Goal: Information Seeking & Learning: Check status

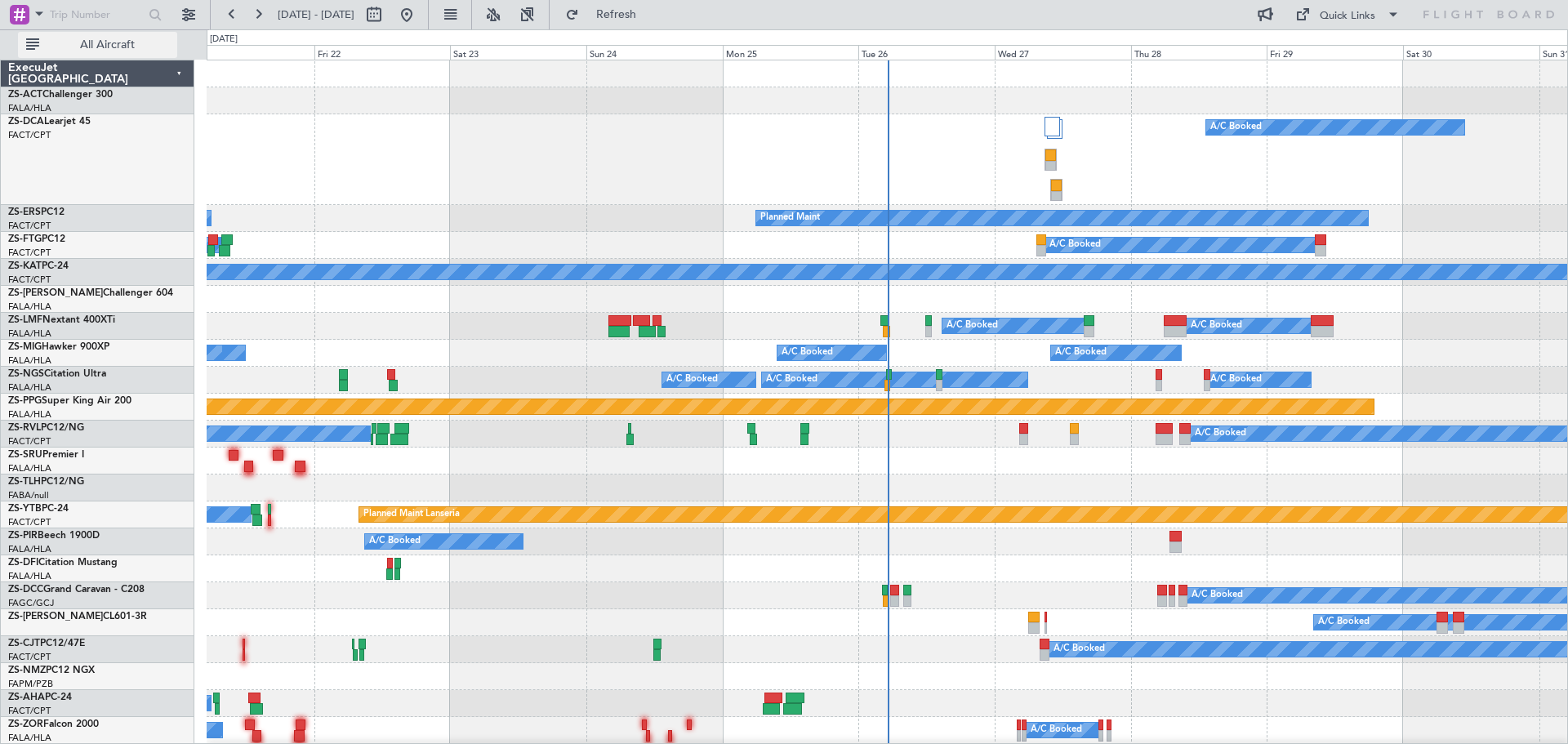
click at [98, 46] on span "All Aircraft" at bounding box center [107, 45] width 130 height 11
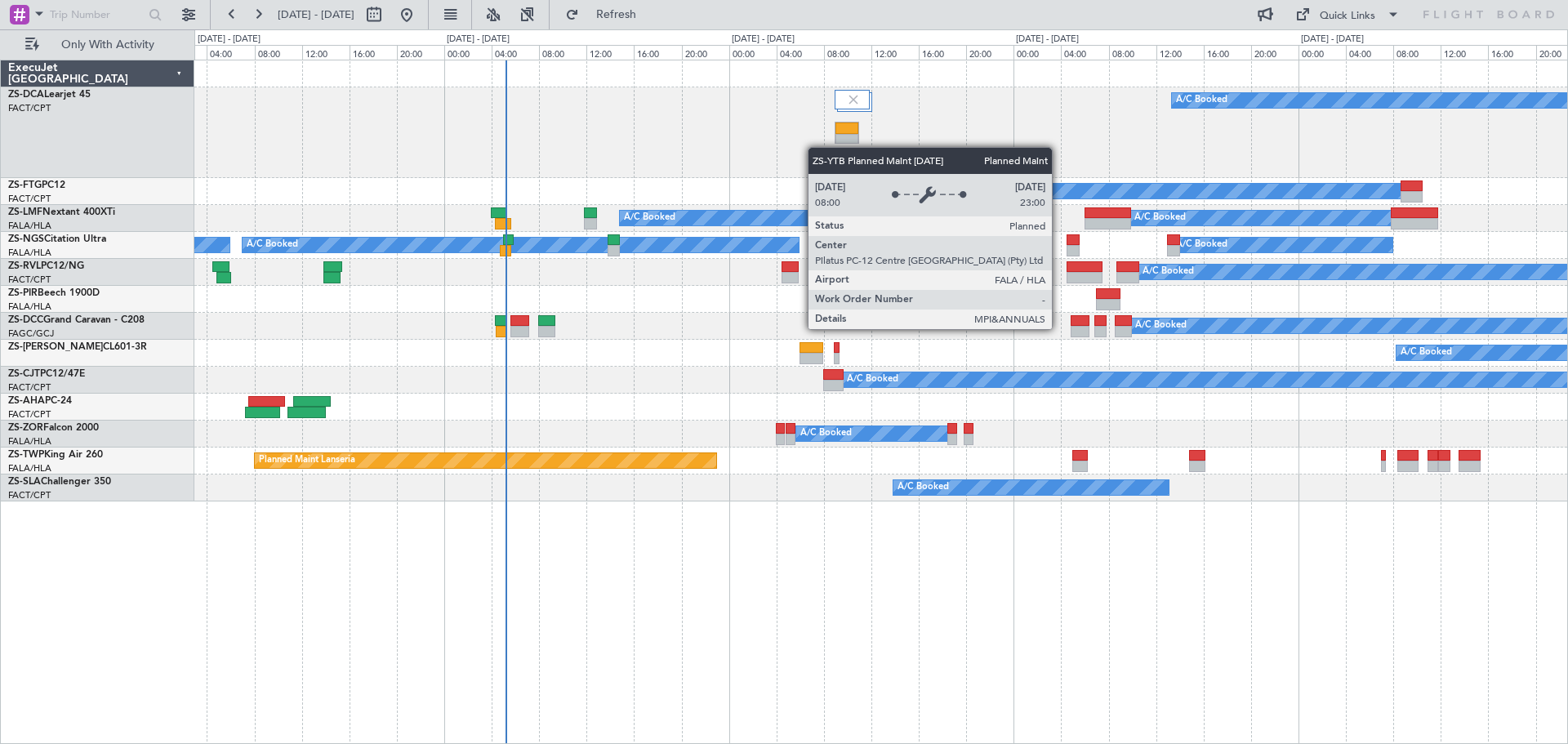
click at [879, 290] on div "A/C Booked A/C Booked A/C Booked A/C Booked A/C Booked A/C Booked A/C Booked A/…" at bounding box center [880, 280] width 1372 height 441
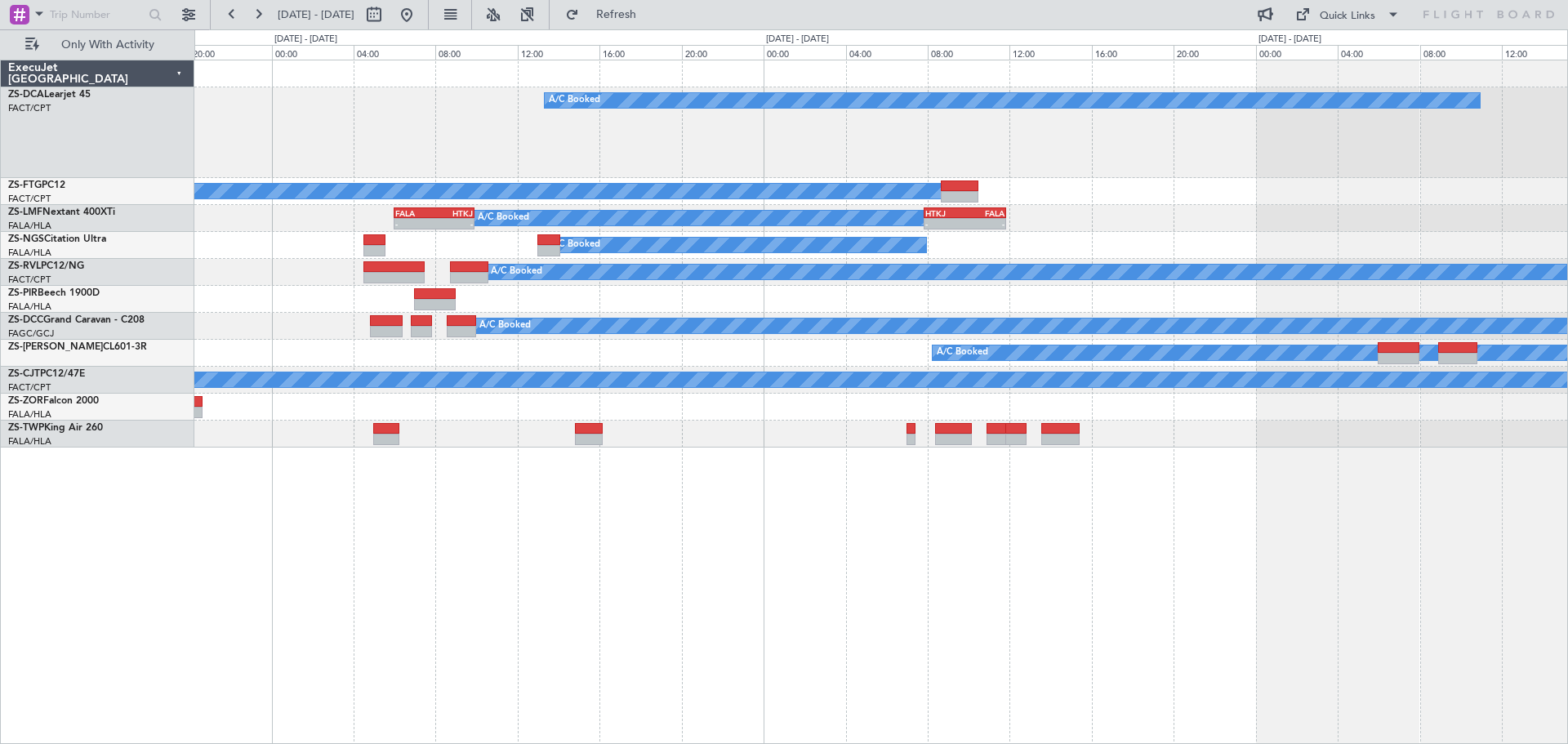
click at [300, 604] on div "A/C Booked A/C Booked A/C Booked A/C Booked - - FALA 06:00 Z HTKJ 09:55 Z - - H…" at bounding box center [880, 402] width 1373 height 684
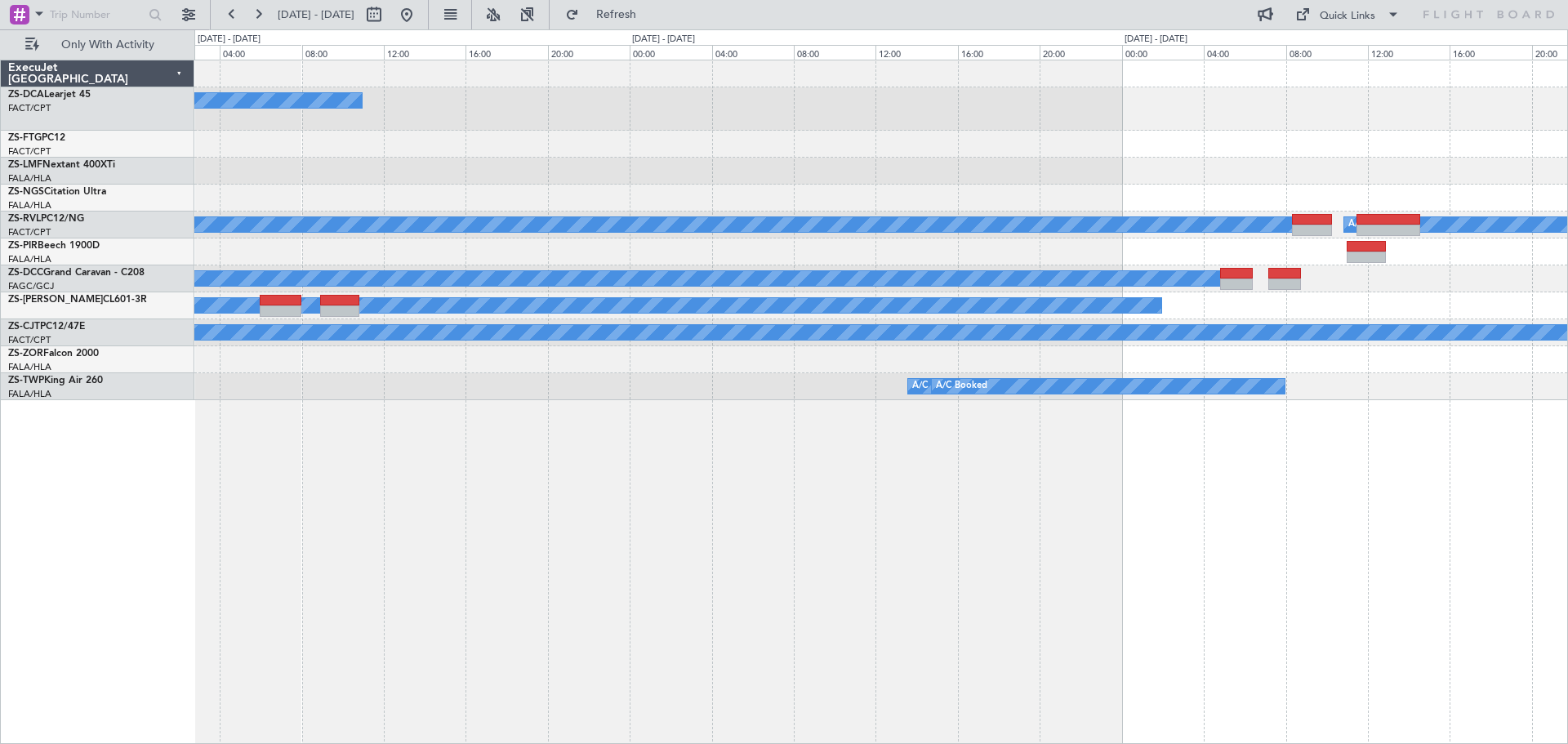
click at [331, 532] on div "A/C Booked - - HTKJ 07:50 Z FALA 11:50 Z A/C Booked A/C Booked A/C Booked A/C B…" at bounding box center [880, 402] width 1373 height 684
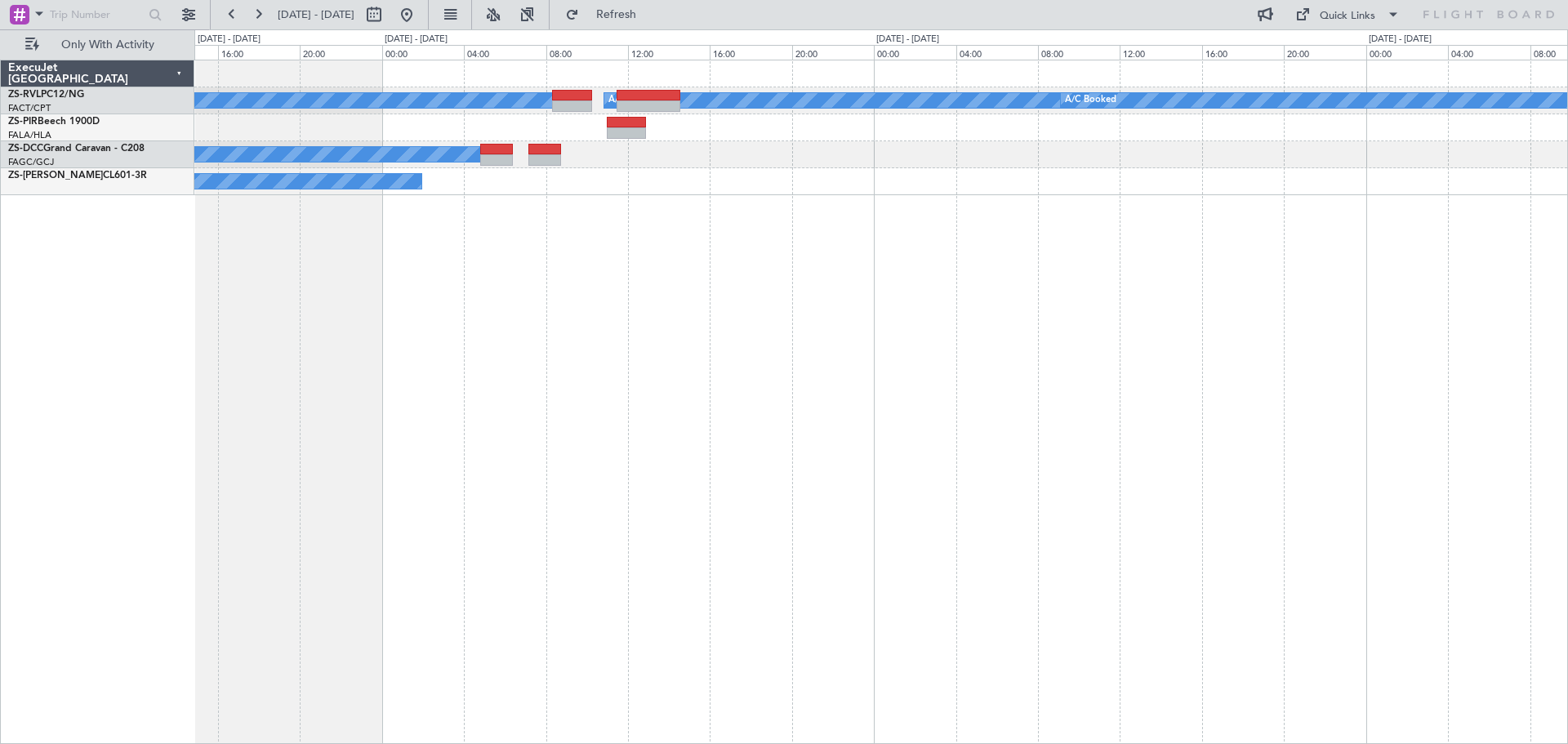
click at [395, 535] on div "A/C Booked A/C Booked A/C Booked A/C Booked A/C Booked A/C Booked" at bounding box center [880, 402] width 1373 height 684
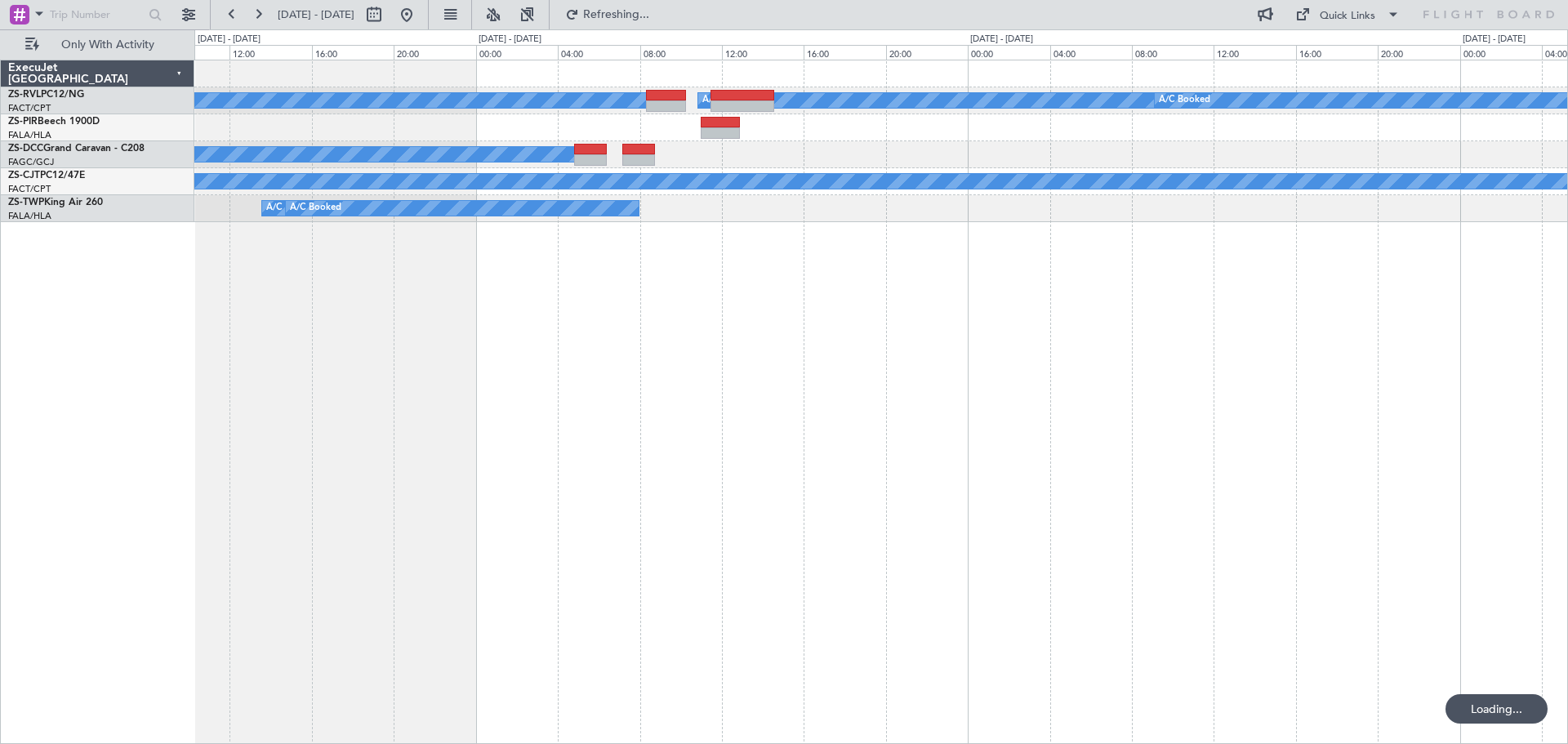
click at [1251, 416] on div "A/C Booked A/C Booked A/C Booked A/C Booked A/C Booked A/C Booked A/C Booked A/…" at bounding box center [880, 402] width 1373 height 684
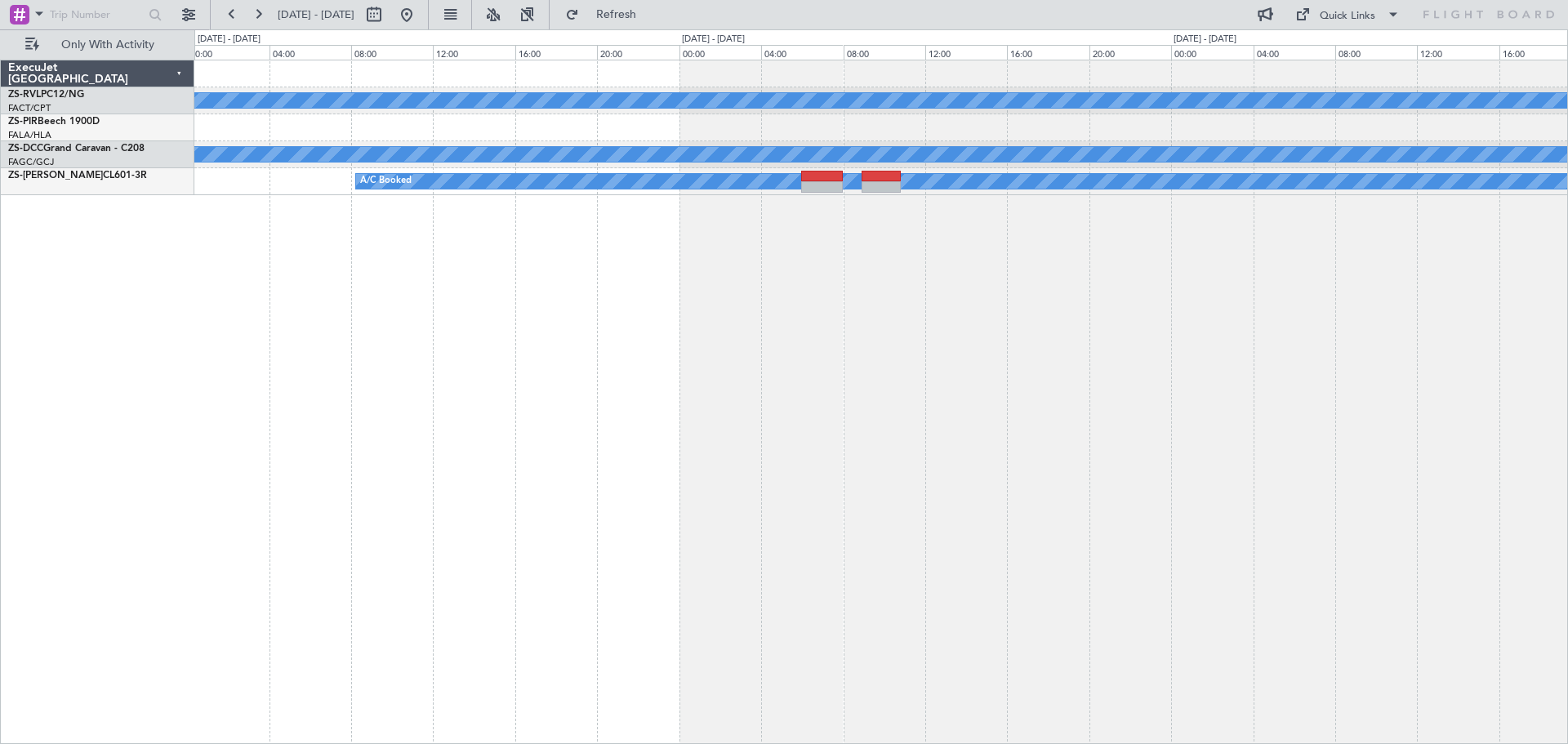
click at [1255, 417] on div "A/C Booked A/C Booked A/C Booked A/C Booked" at bounding box center [880, 402] width 1373 height 684
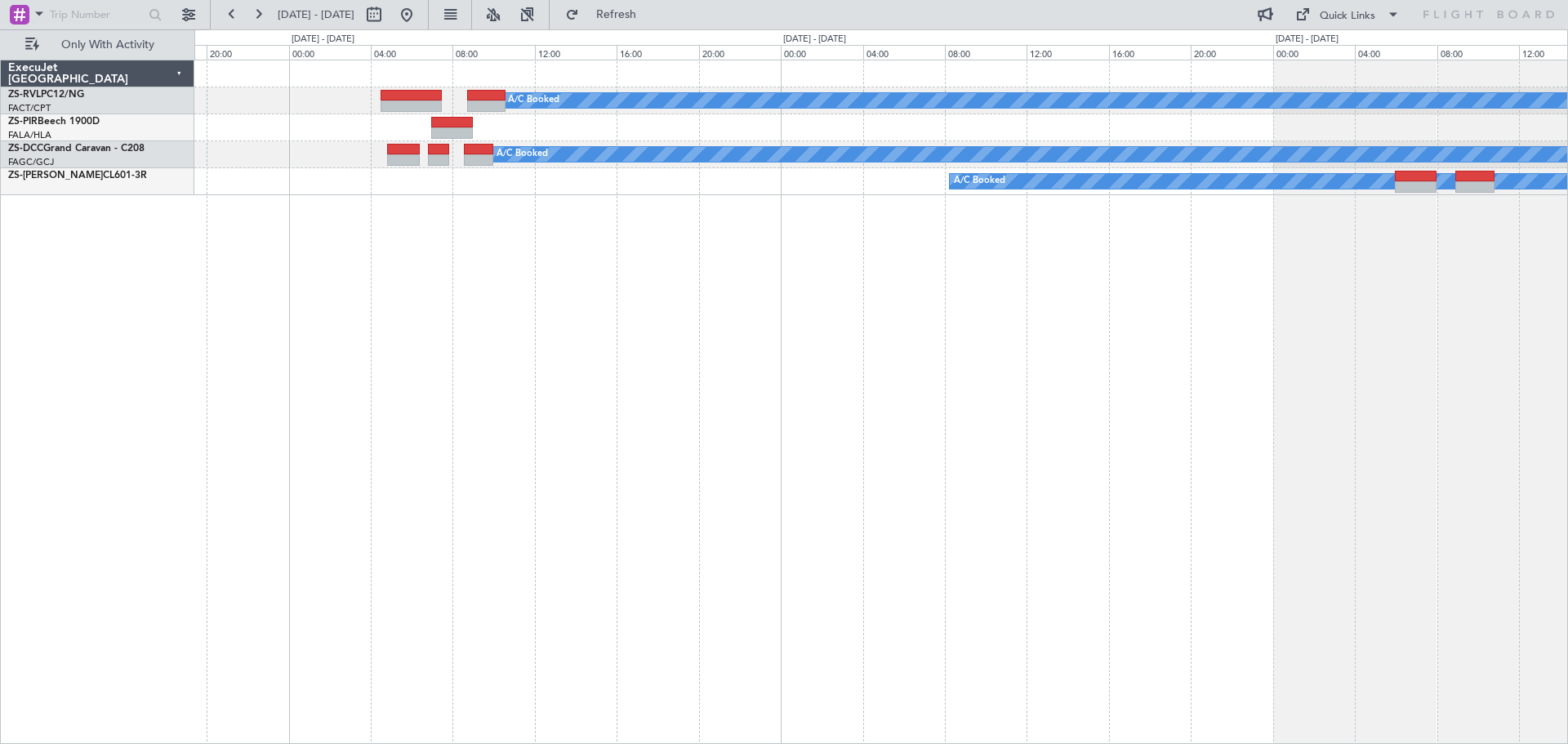
click at [1069, 418] on div "A/C Booked A/C Booked A/C Booked" at bounding box center [880, 402] width 1373 height 684
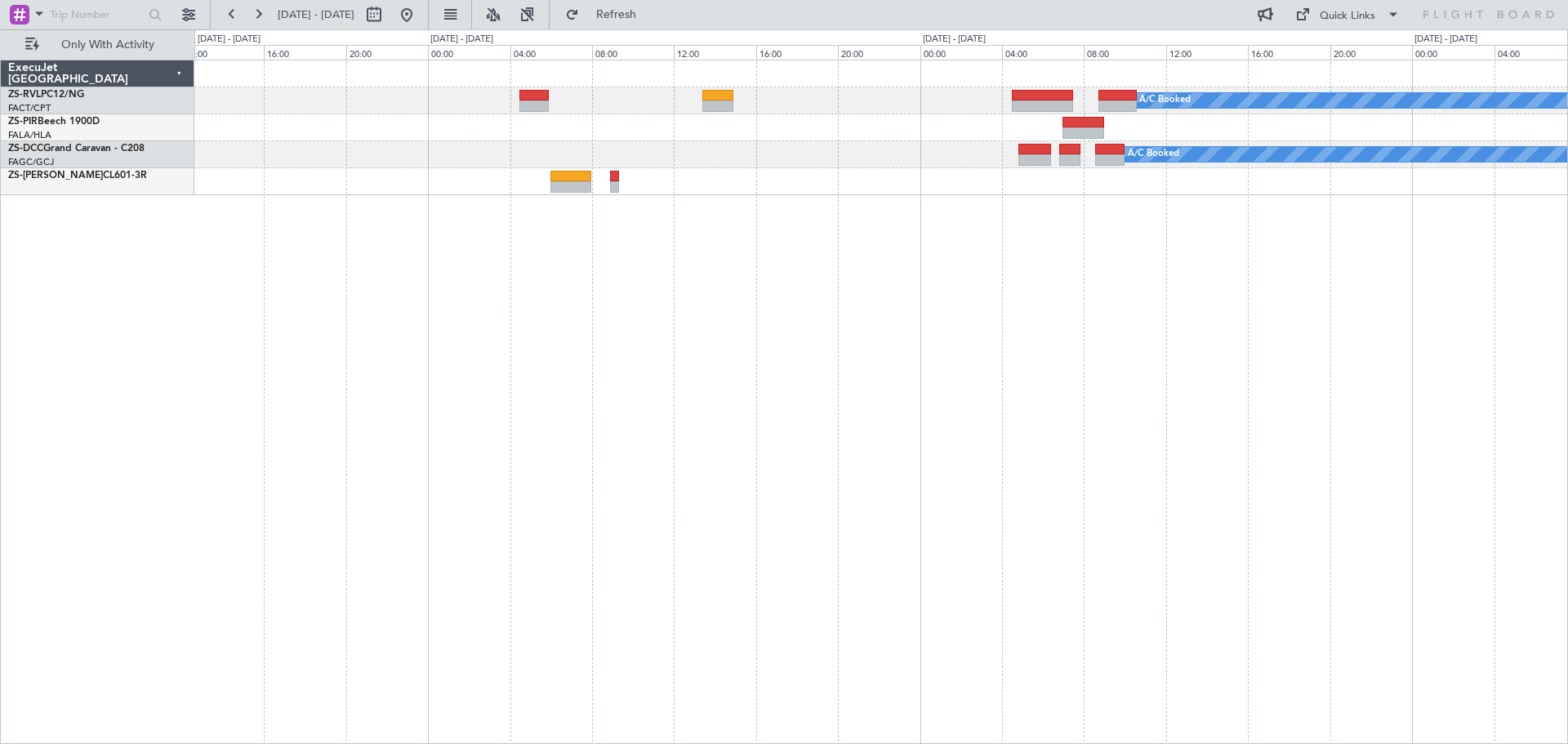
click at [909, 433] on div "A/C Booked A/C Booked A/C Booked" at bounding box center [880, 402] width 1373 height 684
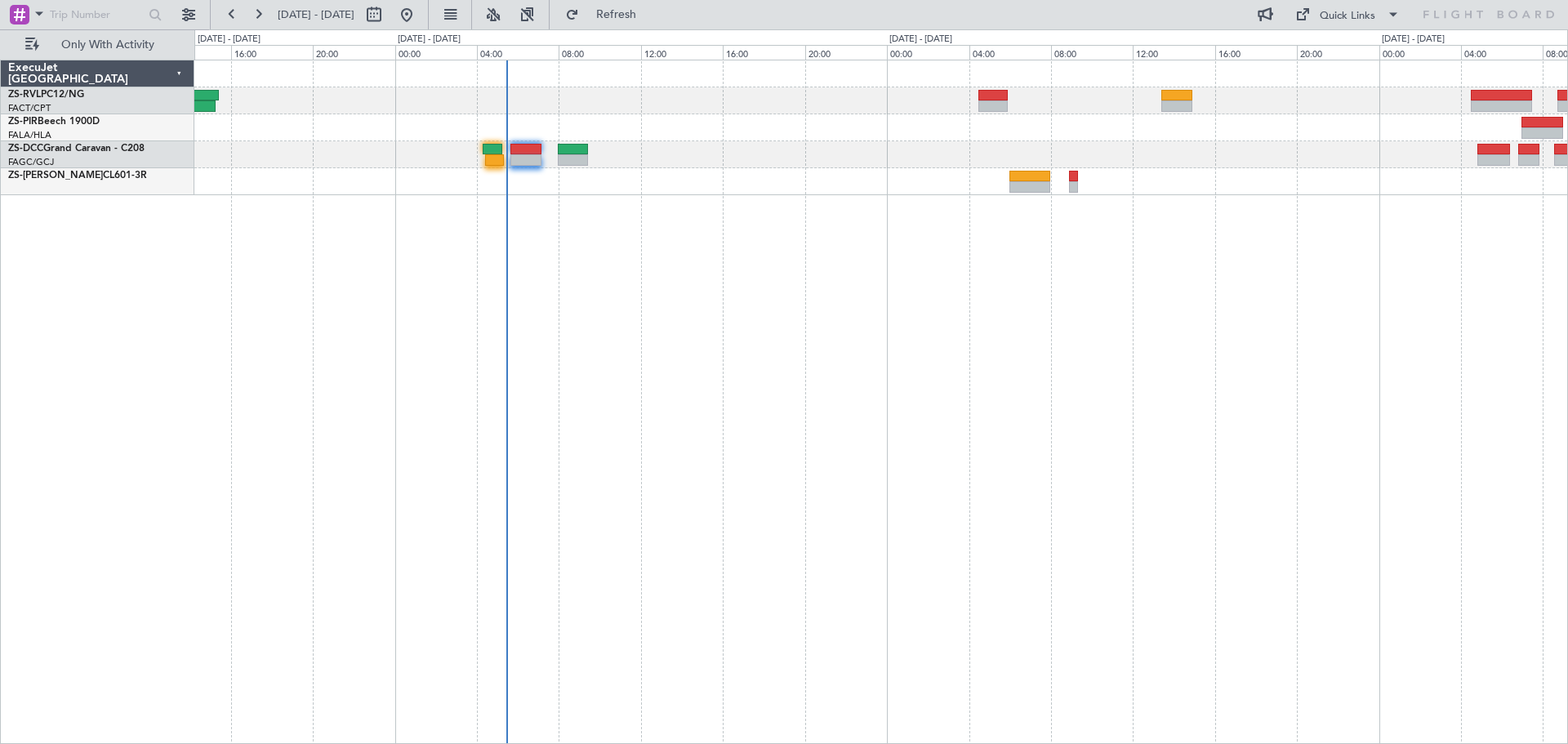
click at [979, 442] on div "A/C Booked A/C Booked" at bounding box center [880, 402] width 1373 height 684
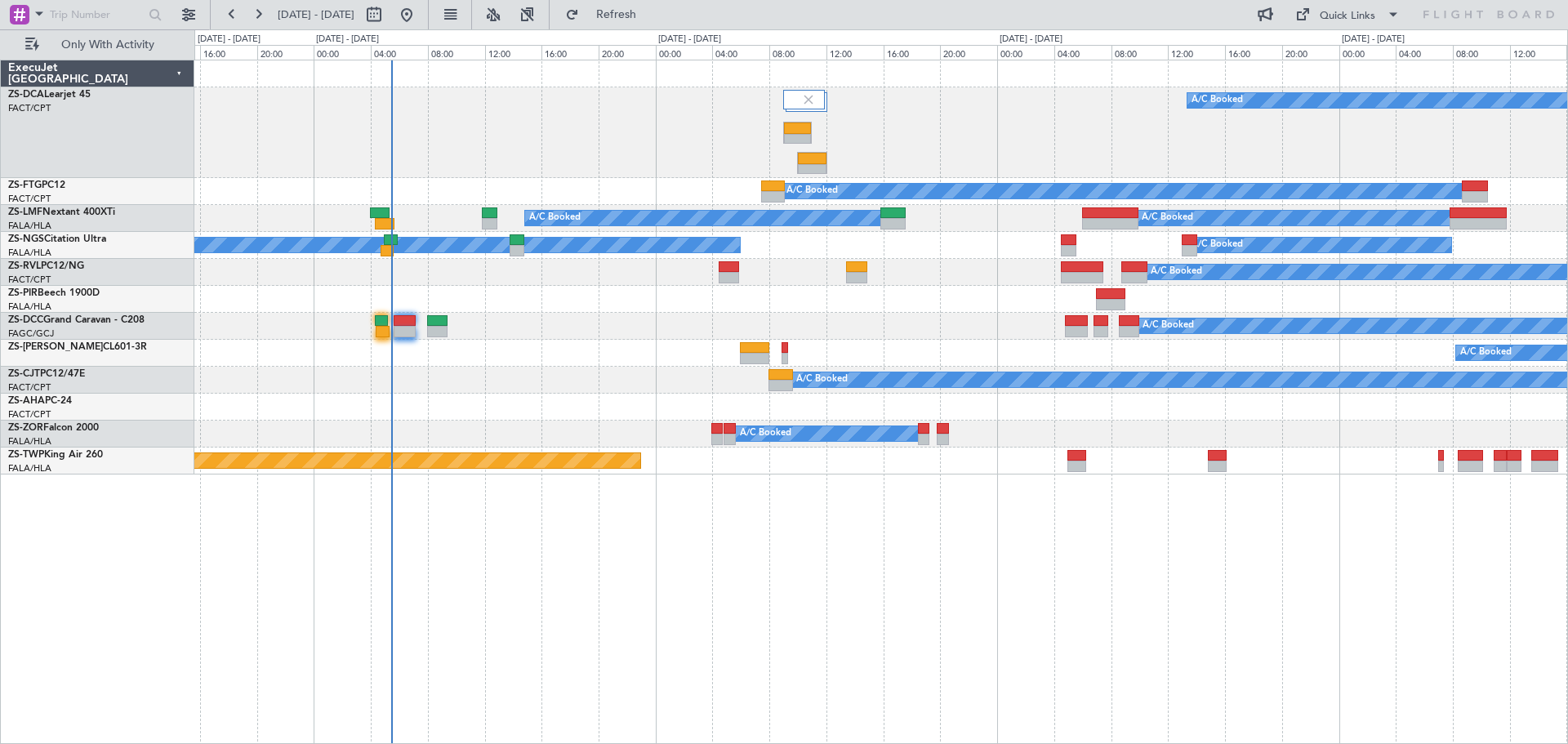
click at [728, 468] on div "A/C Booked A/C Booked A/C Booked A/C Booked A/C Booked A/C Booked A/C Booked A/…" at bounding box center [880, 402] width 1373 height 684
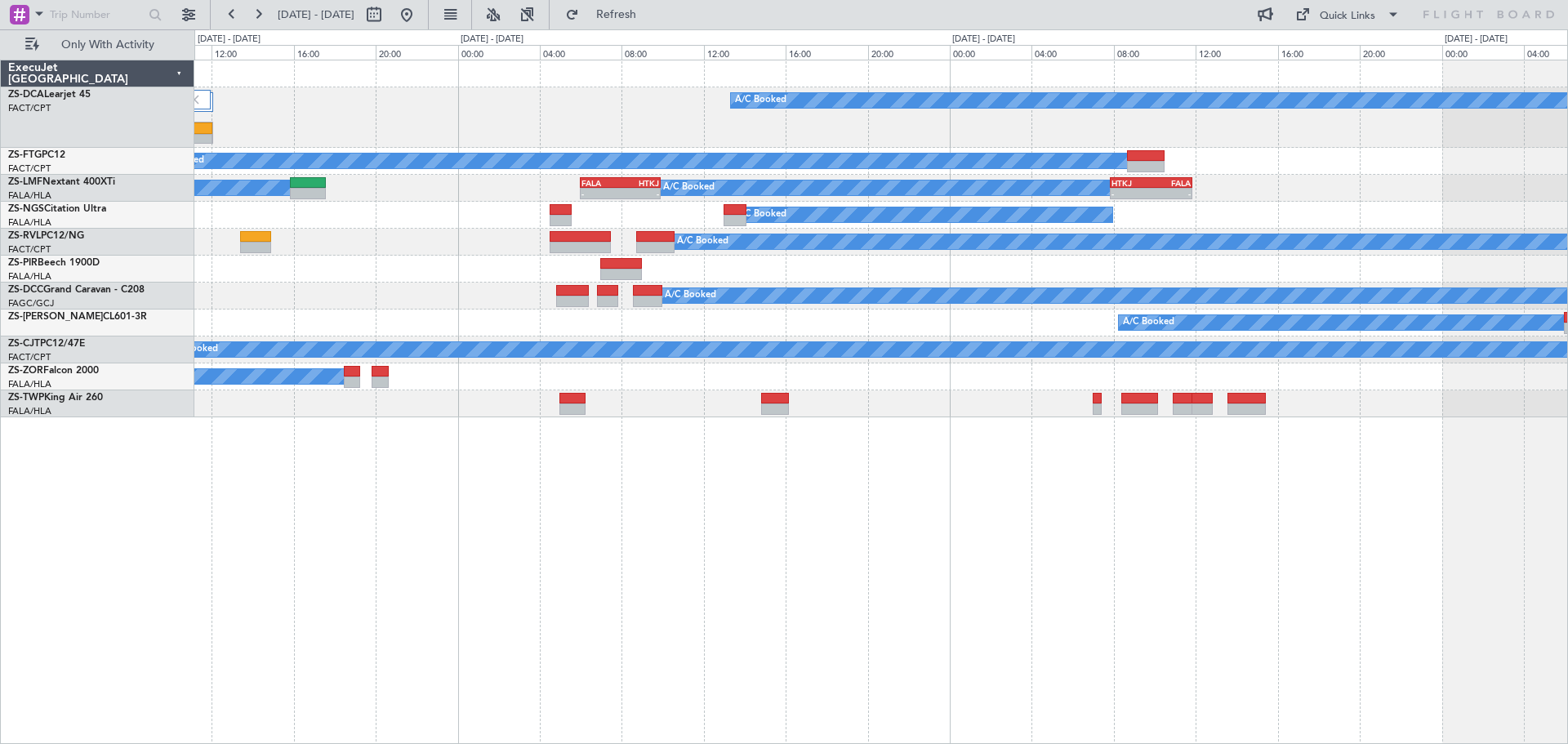
click at [645, 583] on div "A/C Booked A/C Booked A/C Booked A/C Booked A/C Booked - - FALA 06:00 Z HTKJ 09…" at bounding box center [880, 402] width 1373 height 684
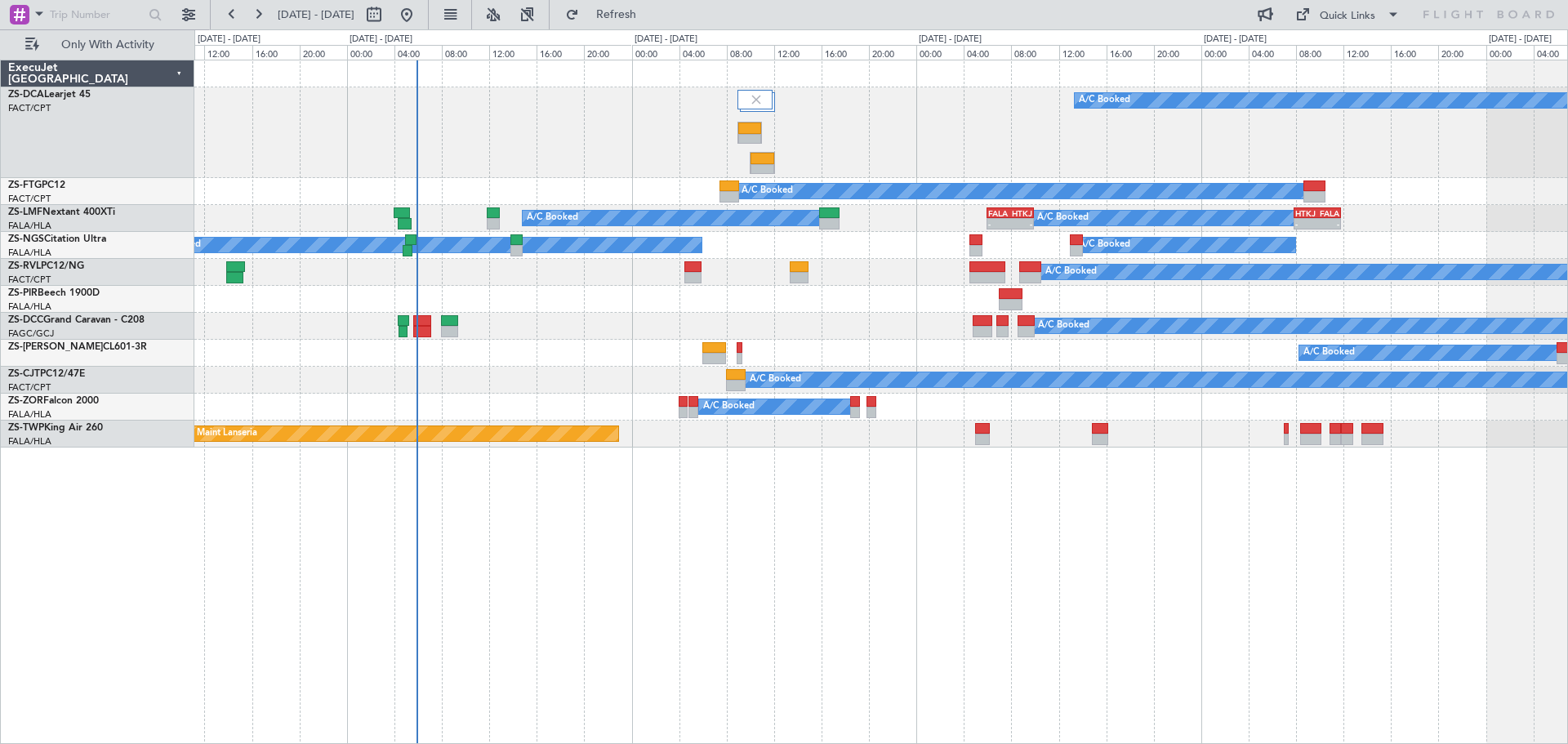
click at [938, 620] on div "A/C Booked A/C Booked A/C Booked A/C Booked A/C Booked - - FALA 06:00 Z HTKJ 09…" at bounding box center [880, 402] width 1373 height 684
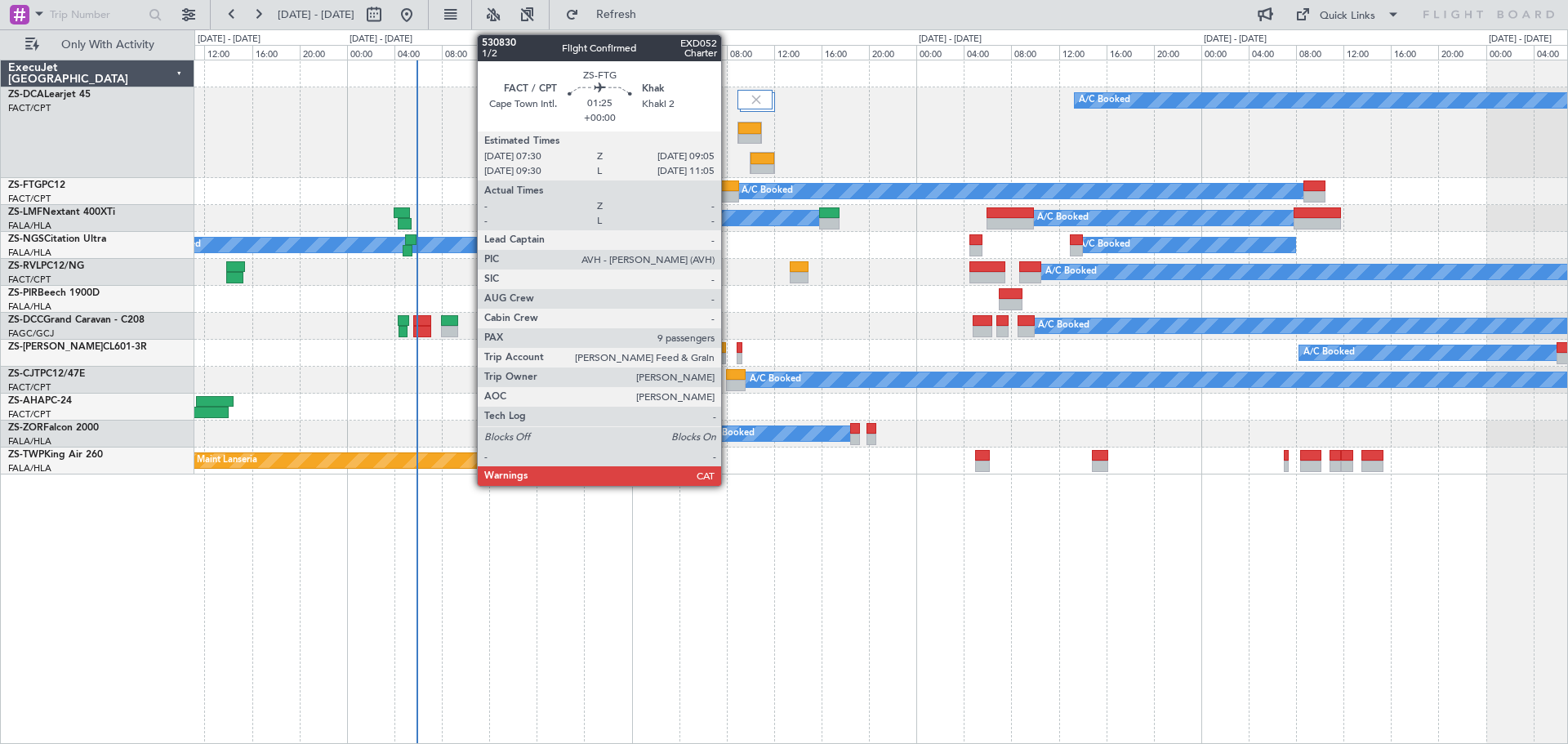
click at [728, 187] on div at bounding box center [728, 186] width 19 height 11
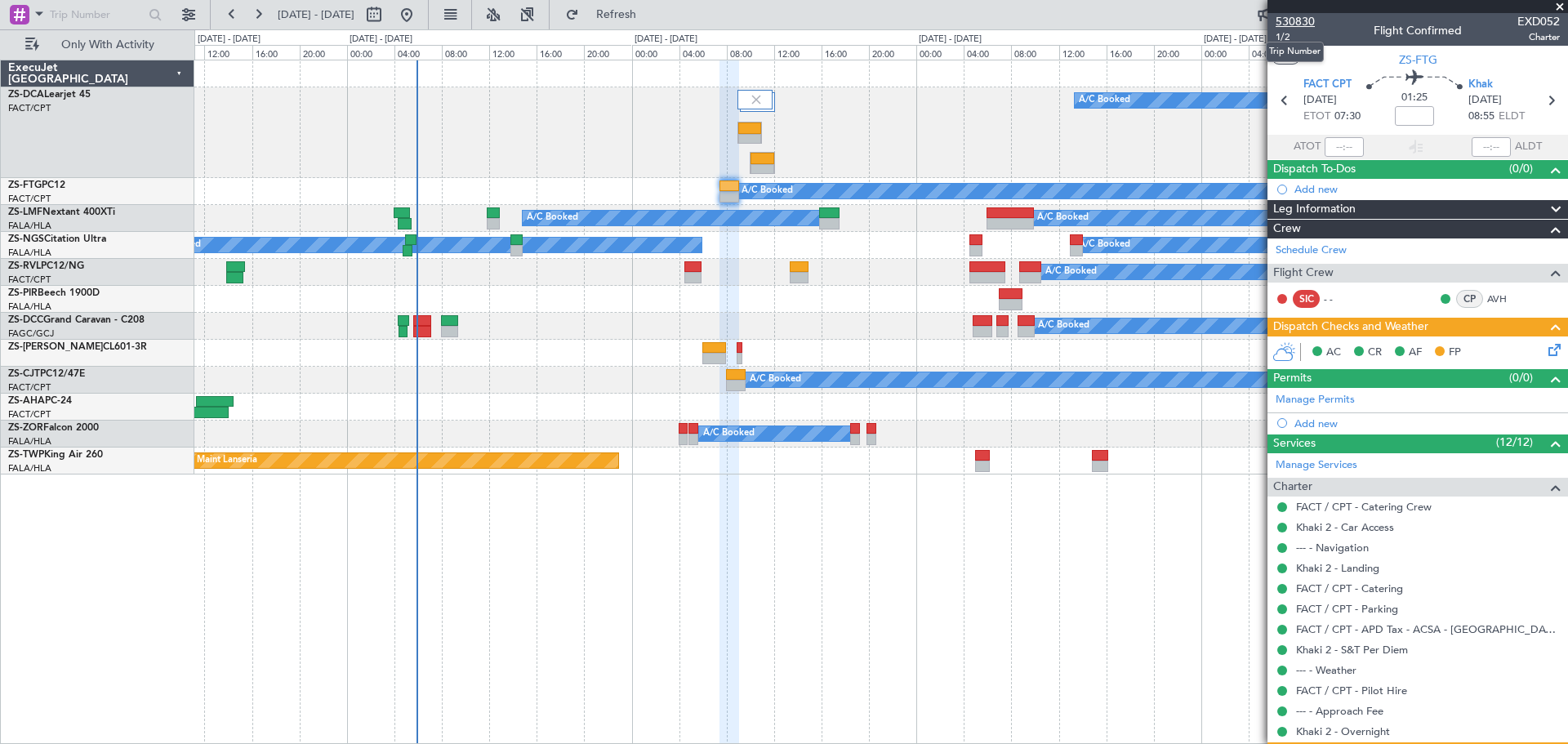
click at [1300, 22] on span "530830" at bounding box center [1295, 21] width 40 height 17
click at [1561, 8] on span at bounding box center [1560, 7] width 17 height 15
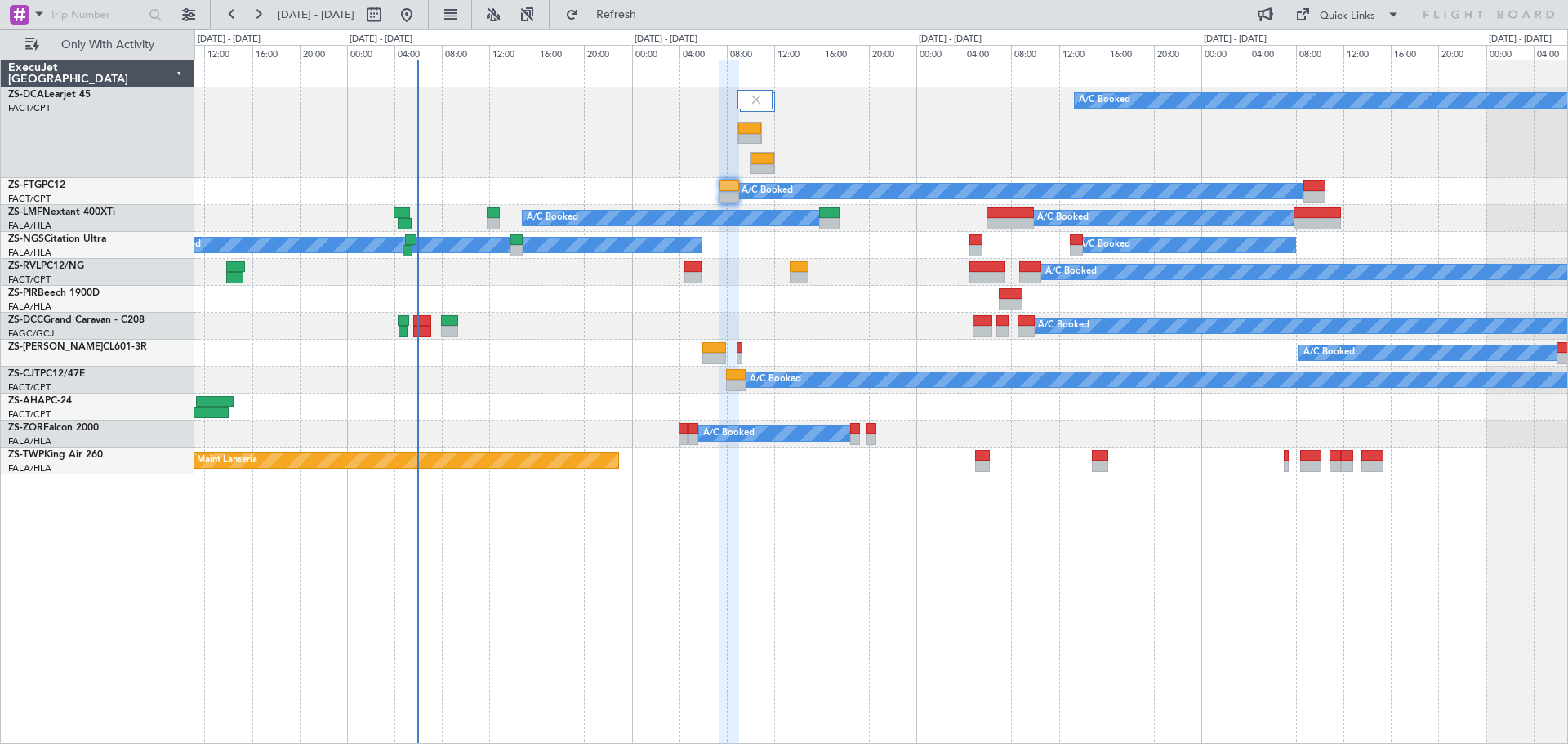
type input "0"
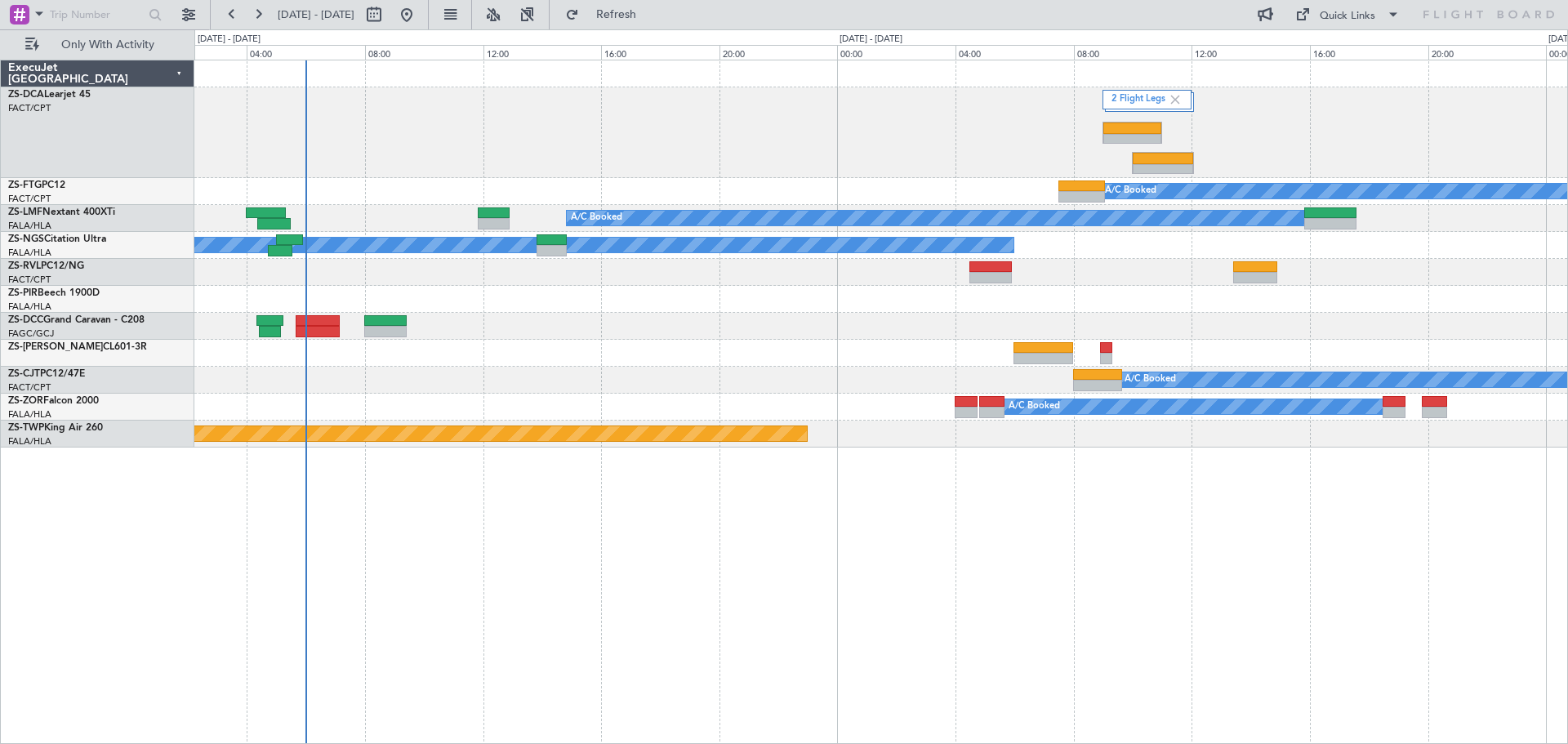
click at [865, 586] on div "2 Flight Legs A/C Booked A/C Booked - - FALA 06:00 Z HTKJ 09:55 Z A/C Booked A/…" at bounding box center [880, 402] width 1373 height 684
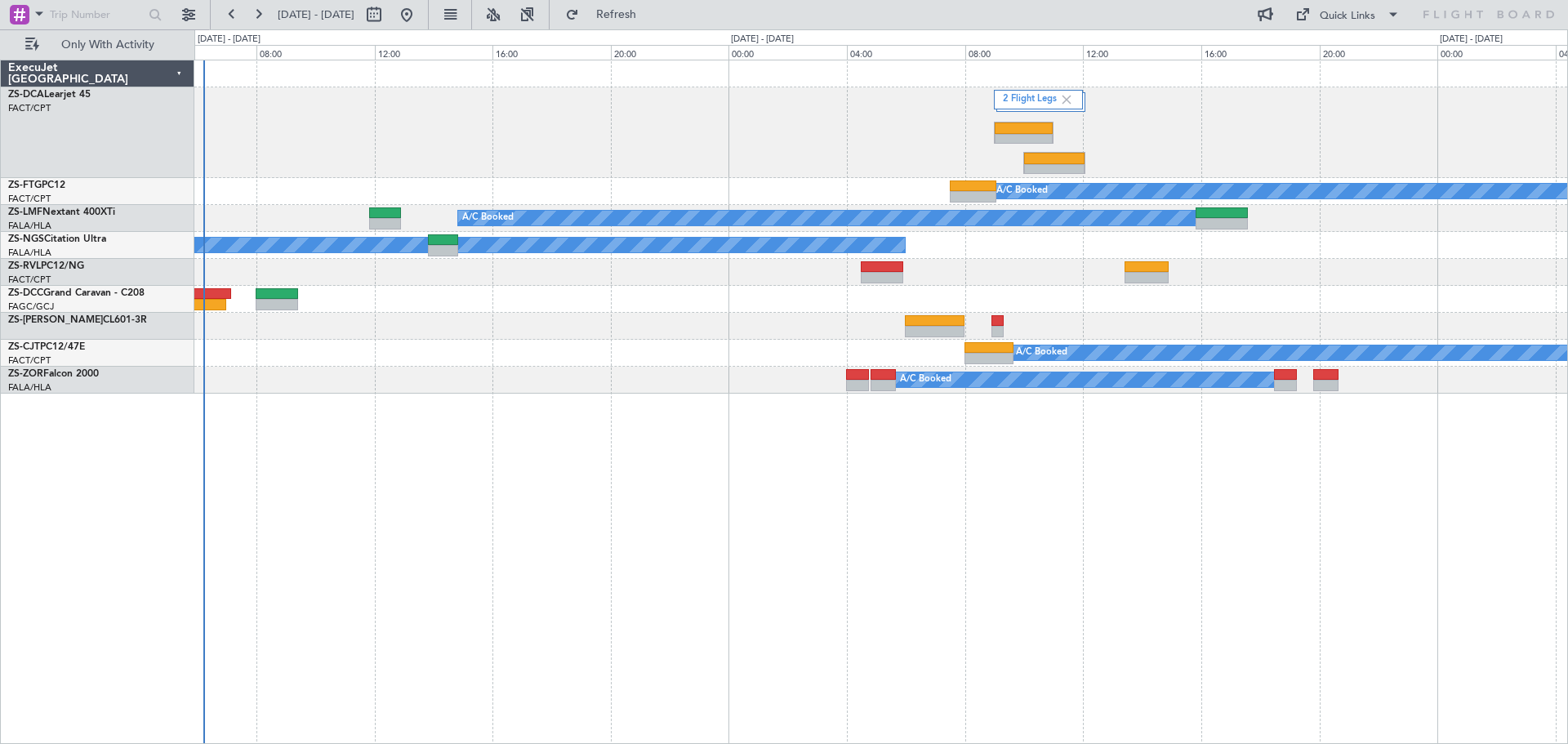
click at [1037, 585] on div "2 Flight Legs A/C Booked A/C Booked A/C Booked - - FALA 06:00 Z HTKJ 09:55 Z A/…" at bounding box center [880, 402] width 1373 height 684
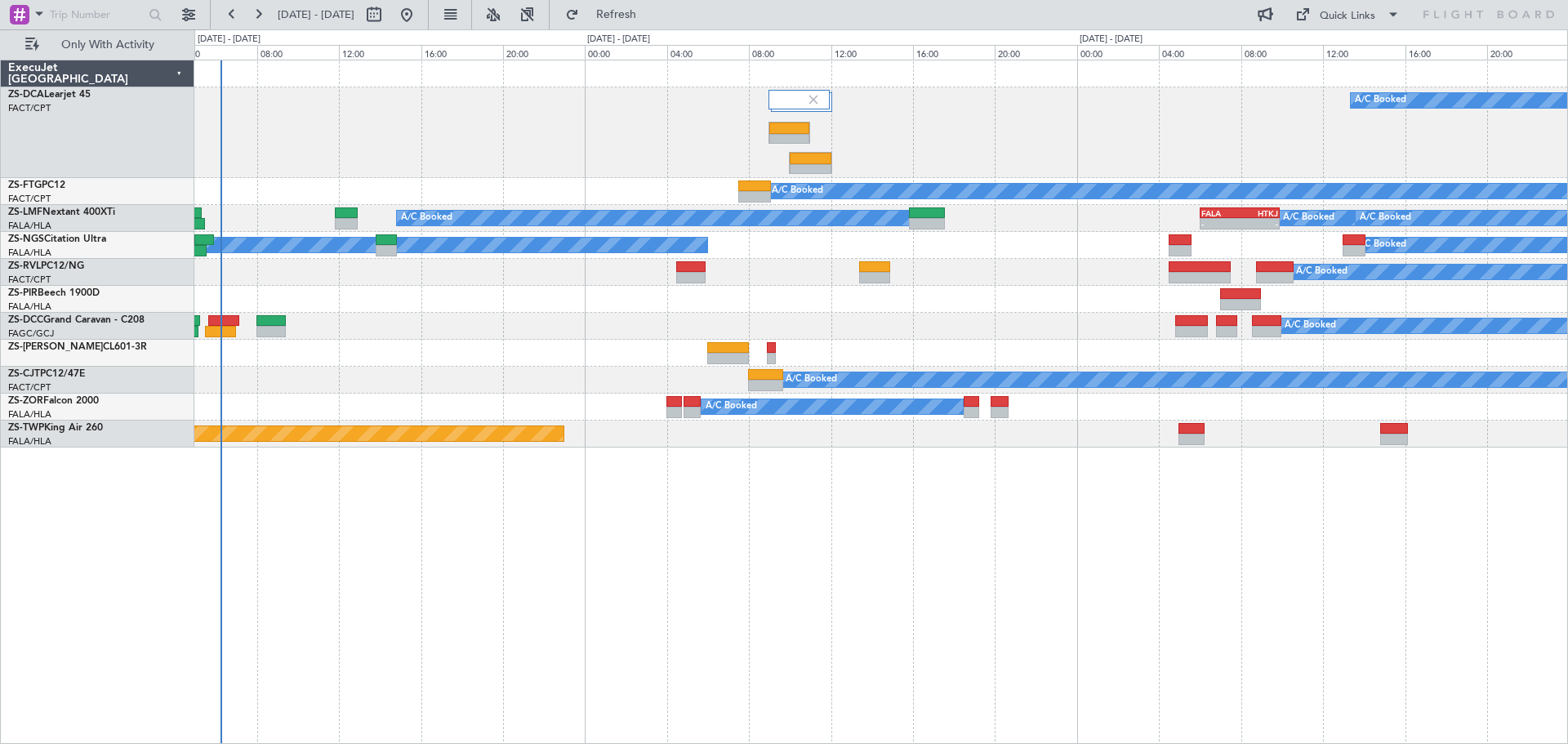
click at [1019, 589] on div "A/C Booked A/C Booked A/C Booked - - FALA 06:00 Z HTKJ 09:55 Z A/C Booked A/C B…" at bounding box center [880, 402] width 1373 height 684
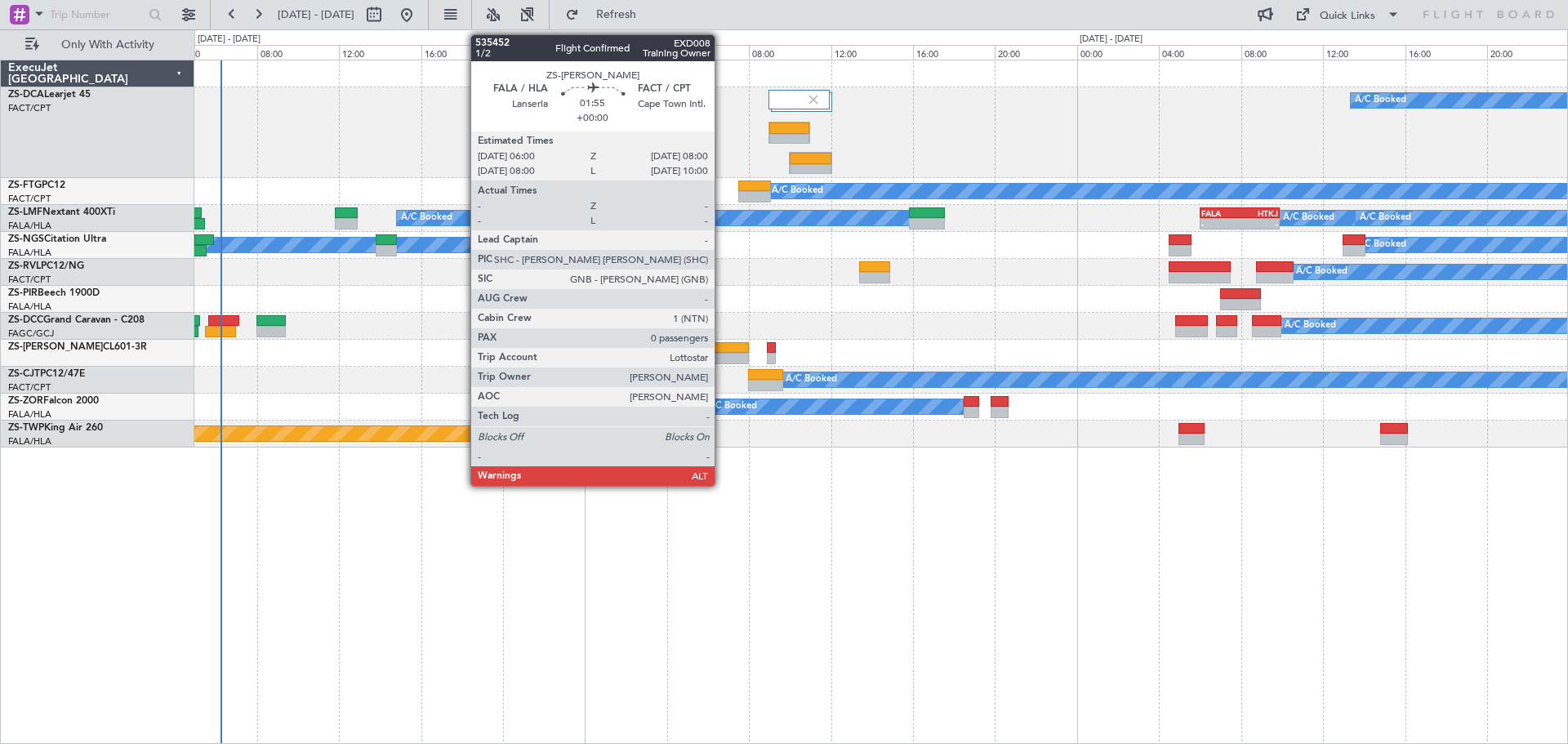
click at [722, 349] on div at bounding box center [727, 348] width 41 height 11
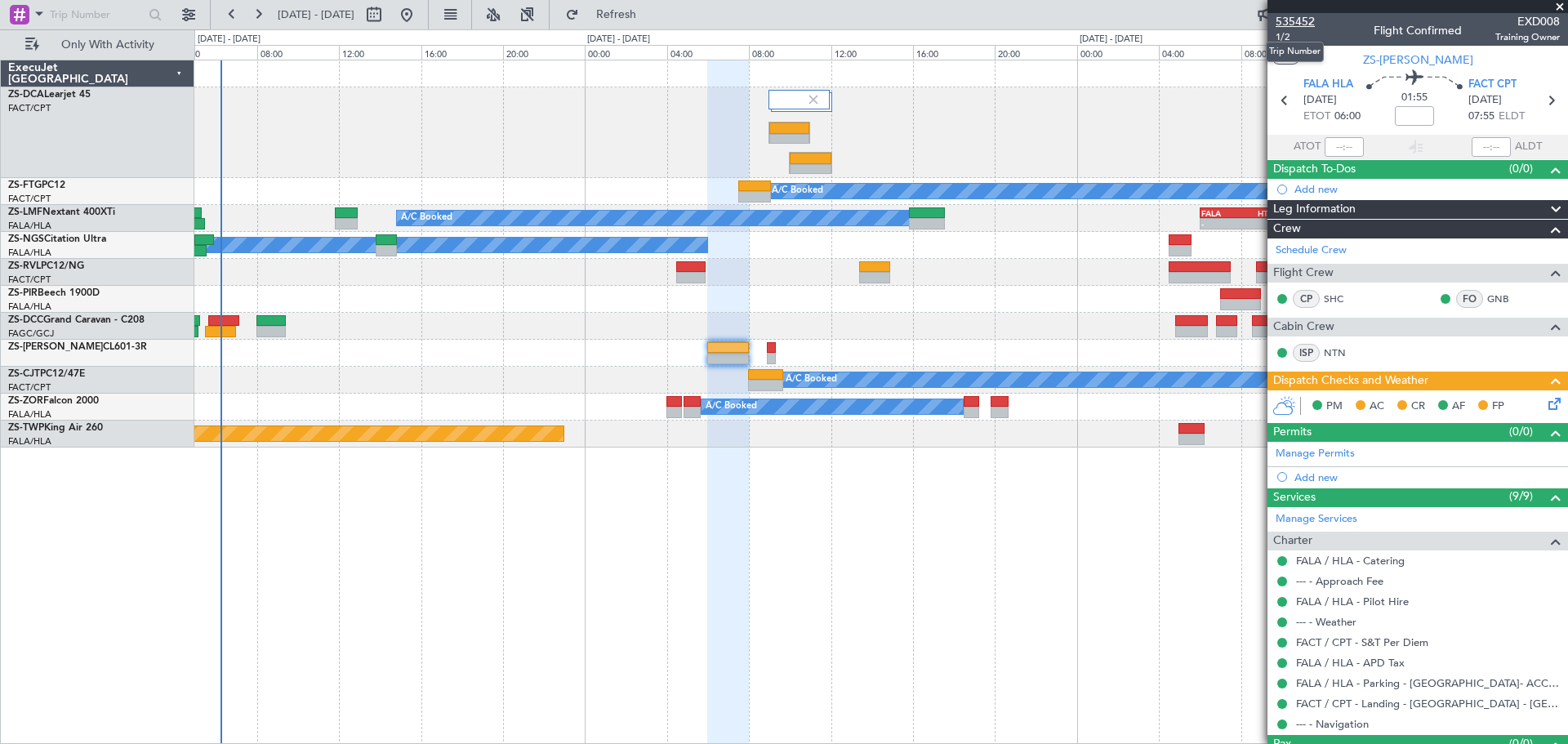
click at [1298, 13] on span "535452" at bounding box center [1295, 21] width 40 height 17
click at [1561, 4] on span at bounding box center [1560, 7] width 17 height 15
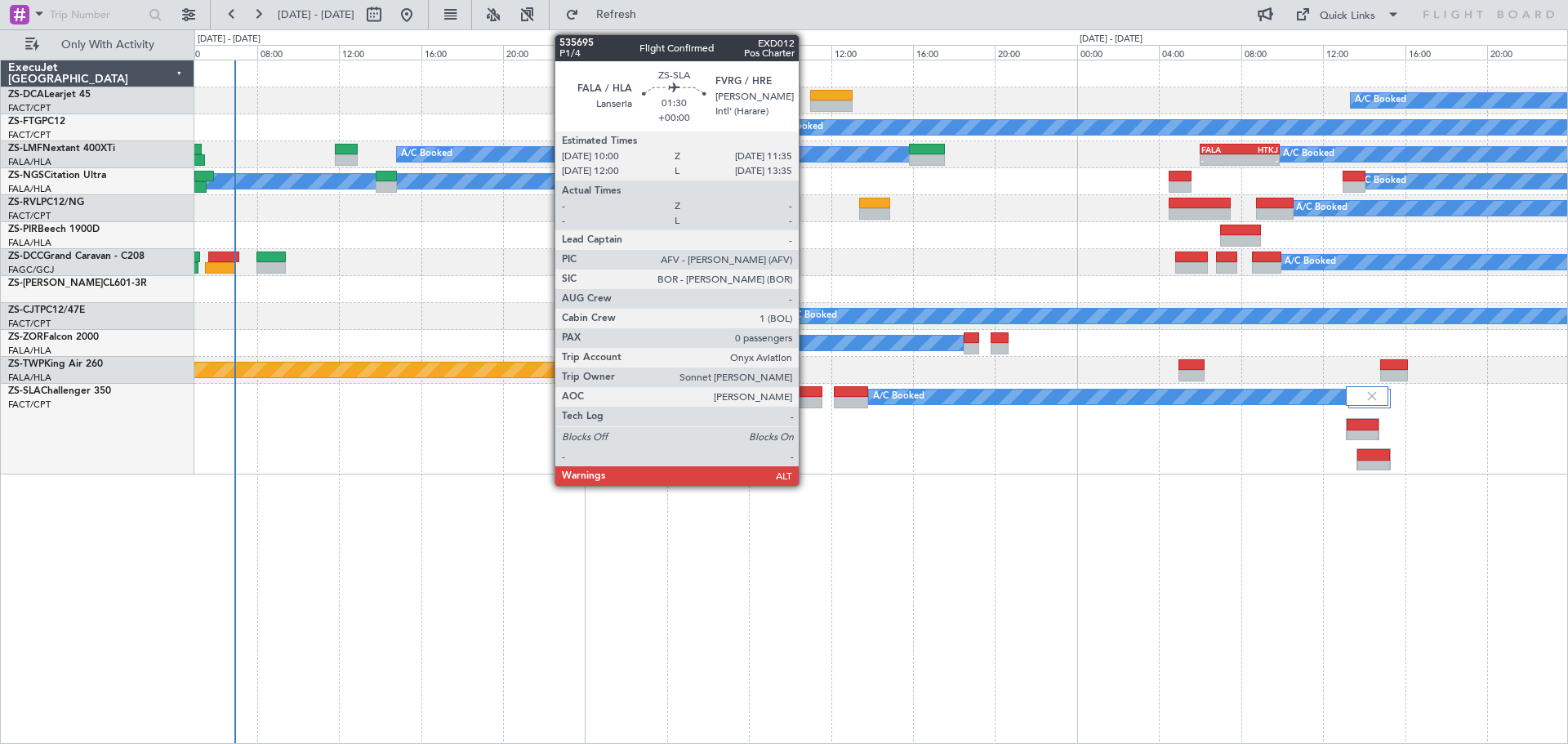
click at [806, 395] on div at bounding box center [806, 392] width 33 height 11
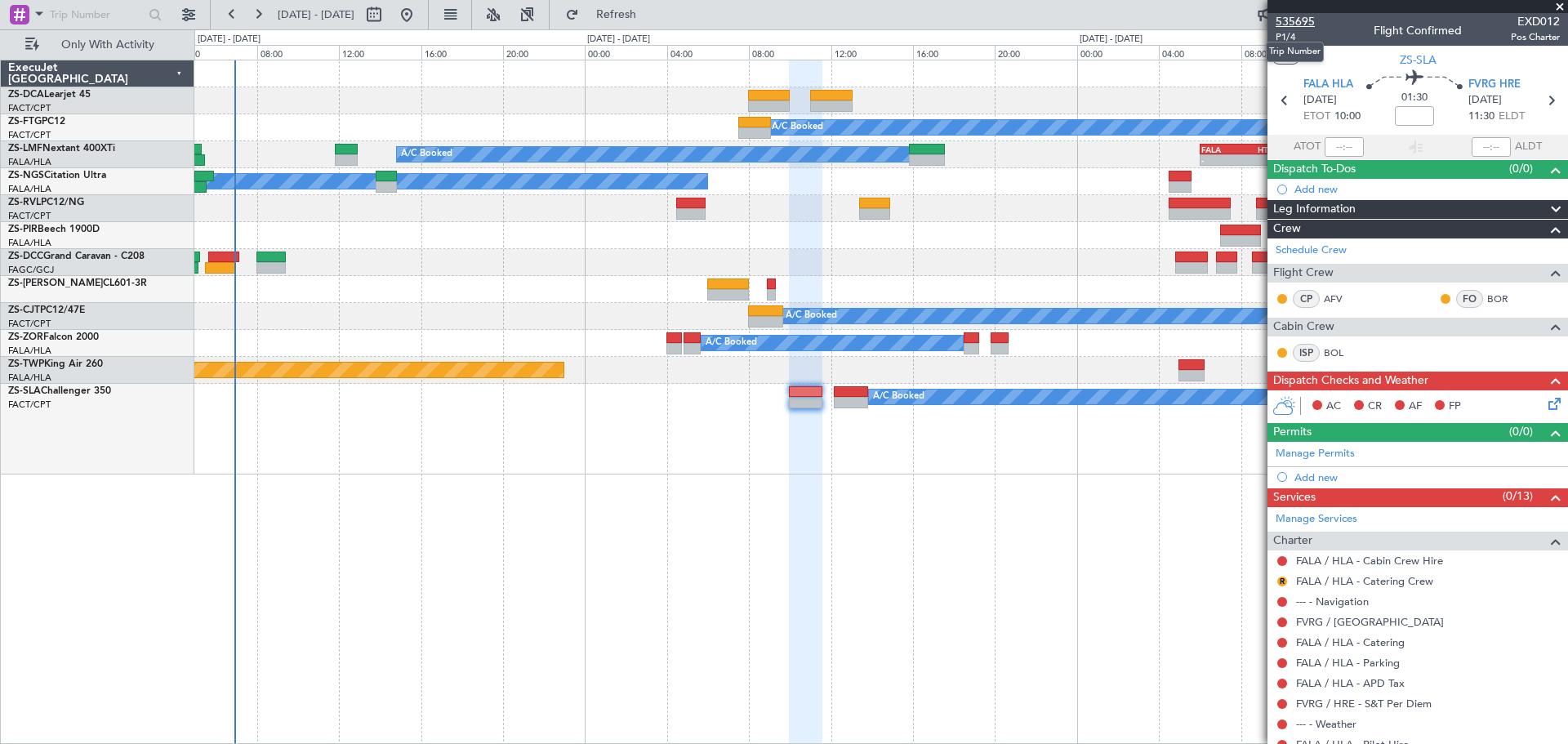
click at [1299, 23] on span "535695" at bounding box center [1295, 21] width 40 height 17
click at [1557, 8] on span at bounding box center [1560, 7] width 17 height 15
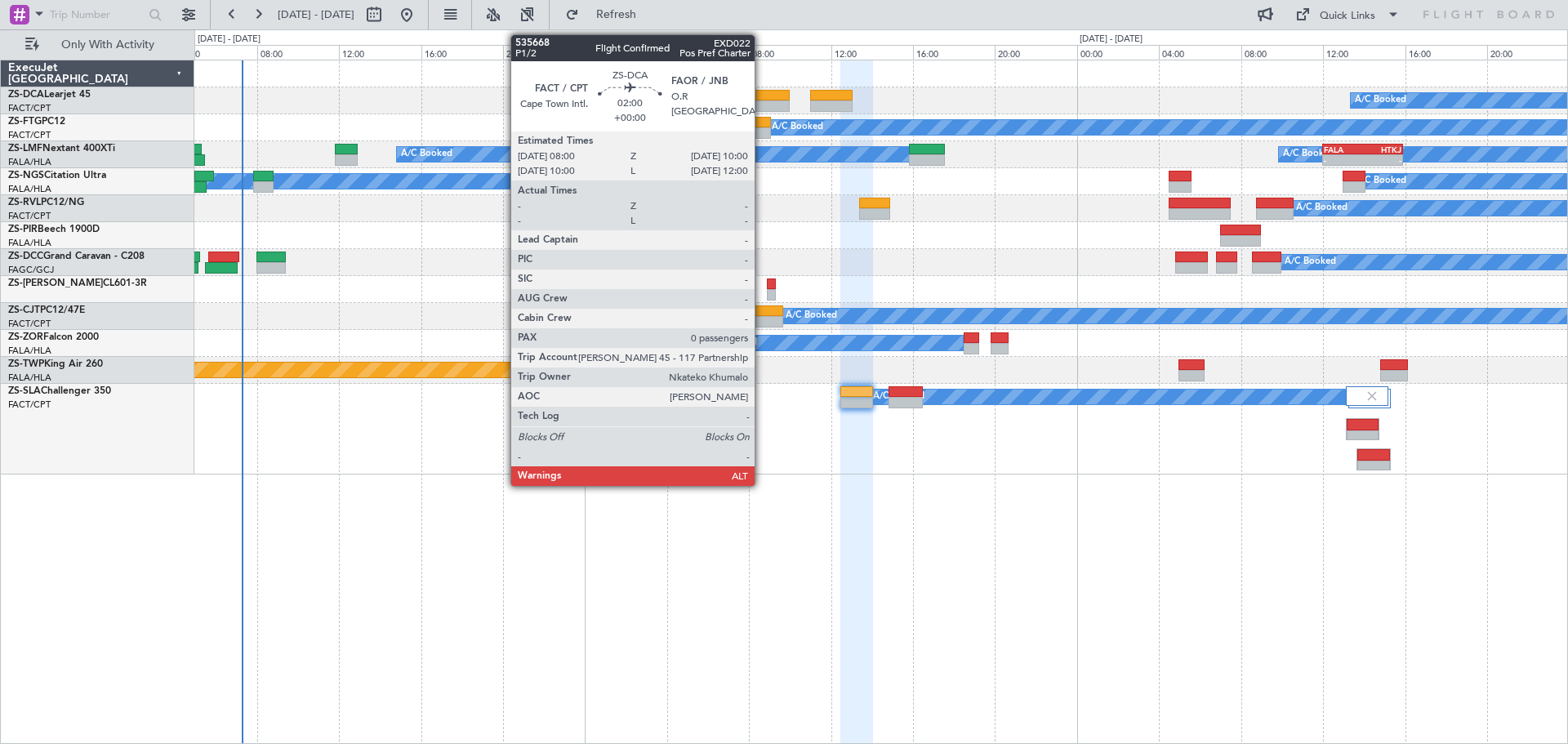
click at [761, 96] on div at bounding box center [768, 96] width 41 height 11
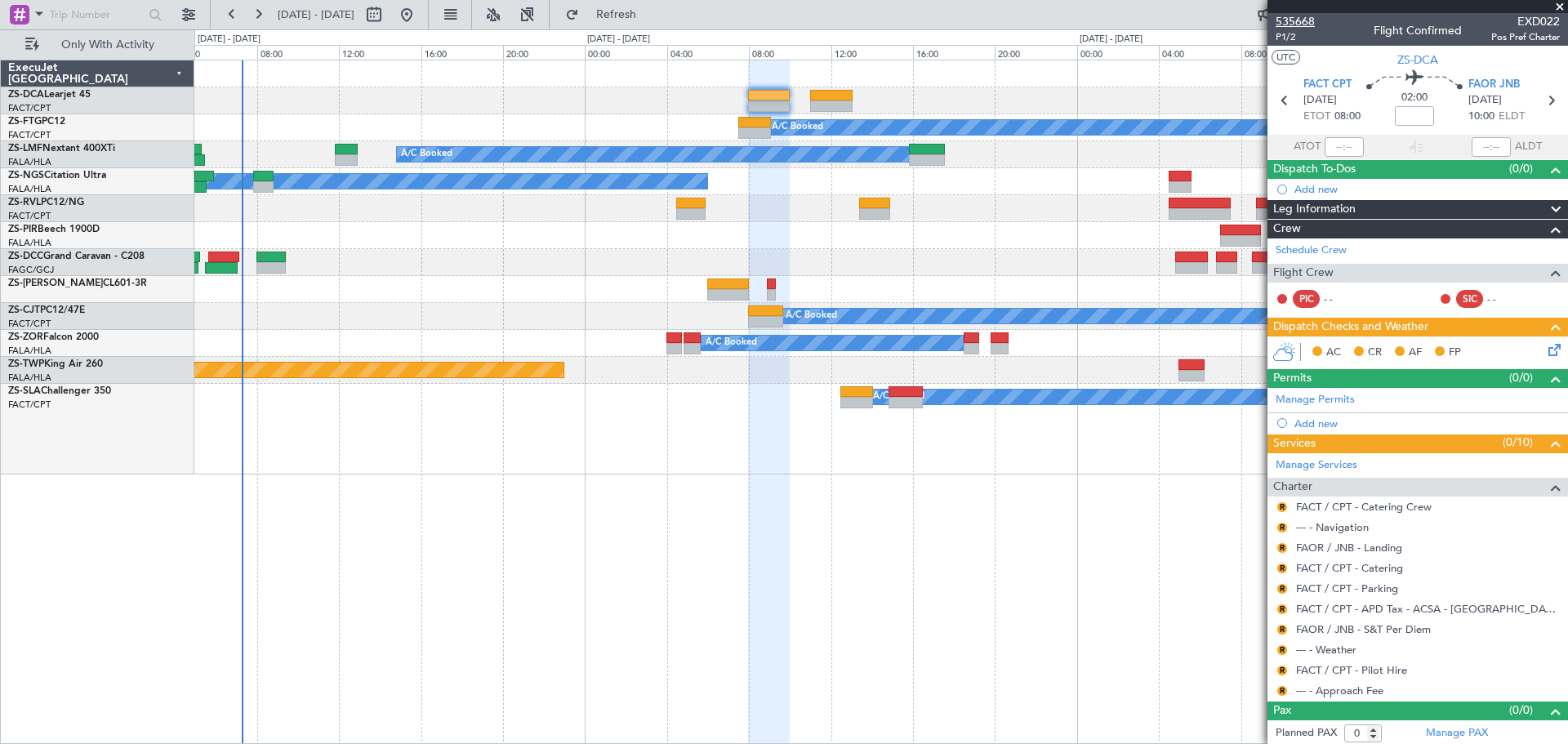
click at [1296, 23] on span "535668" at bounding box center [1295, 21] width 40 height 17
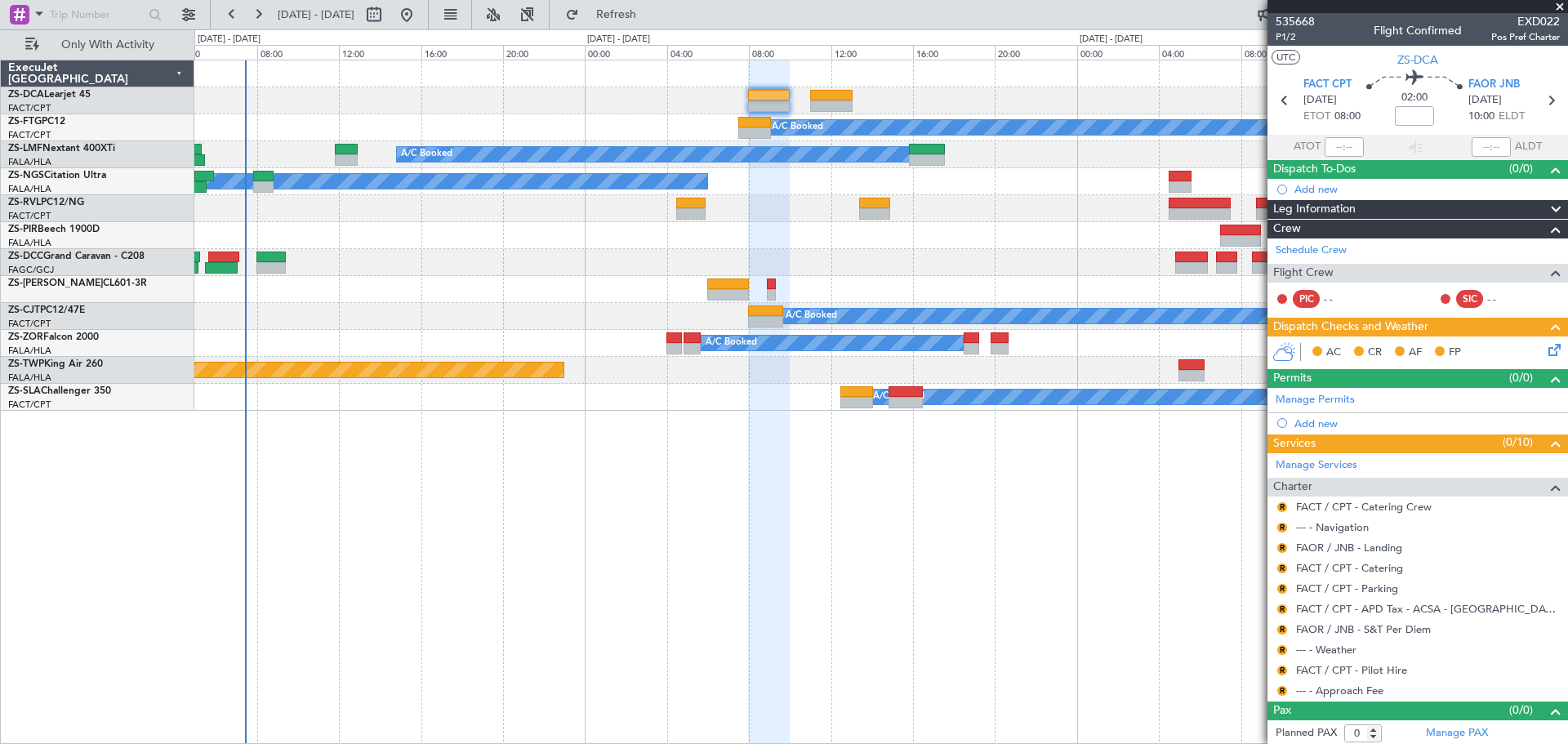
click at [1557, 5] on span at bounding box center [1560, 7] width 17 height 15
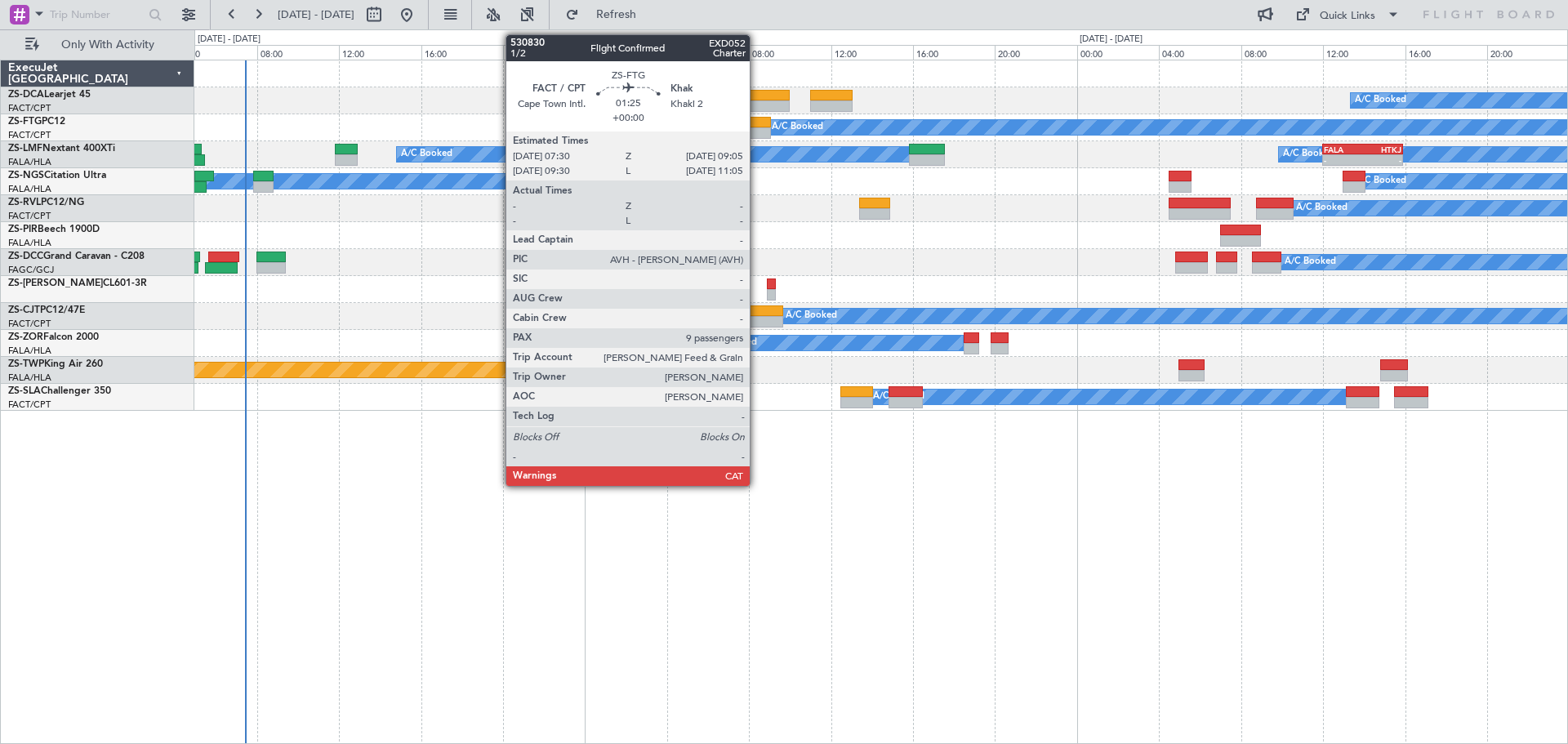
click at [757, 131] on div at bounding box center [755, 132] width 33 height 11
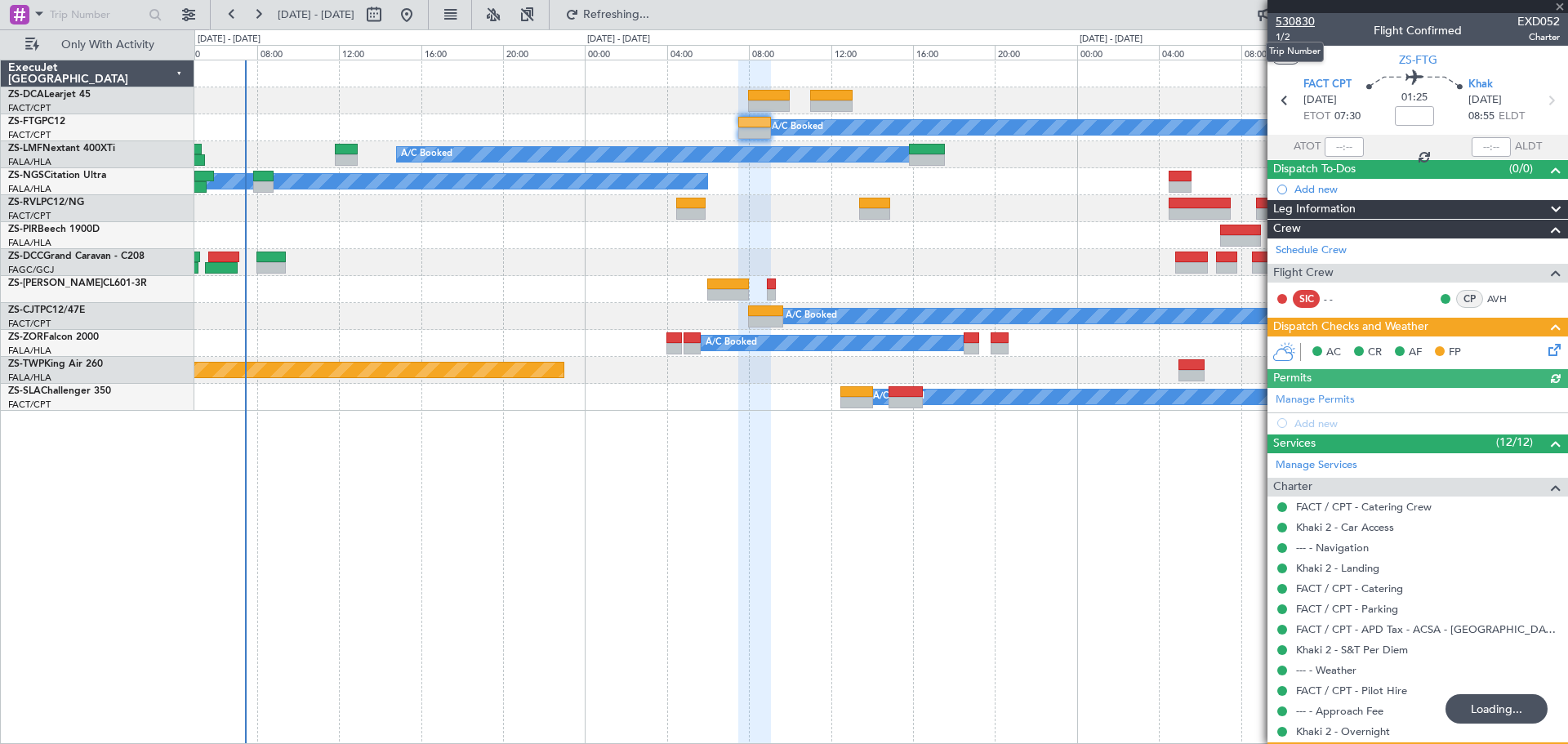
click at [1297, 20] on span "530830" at bounding box center [1295, 21] width 40 height 17
click at [1554, 6] on span at bounding box center [1560, 7] width 17 height 15
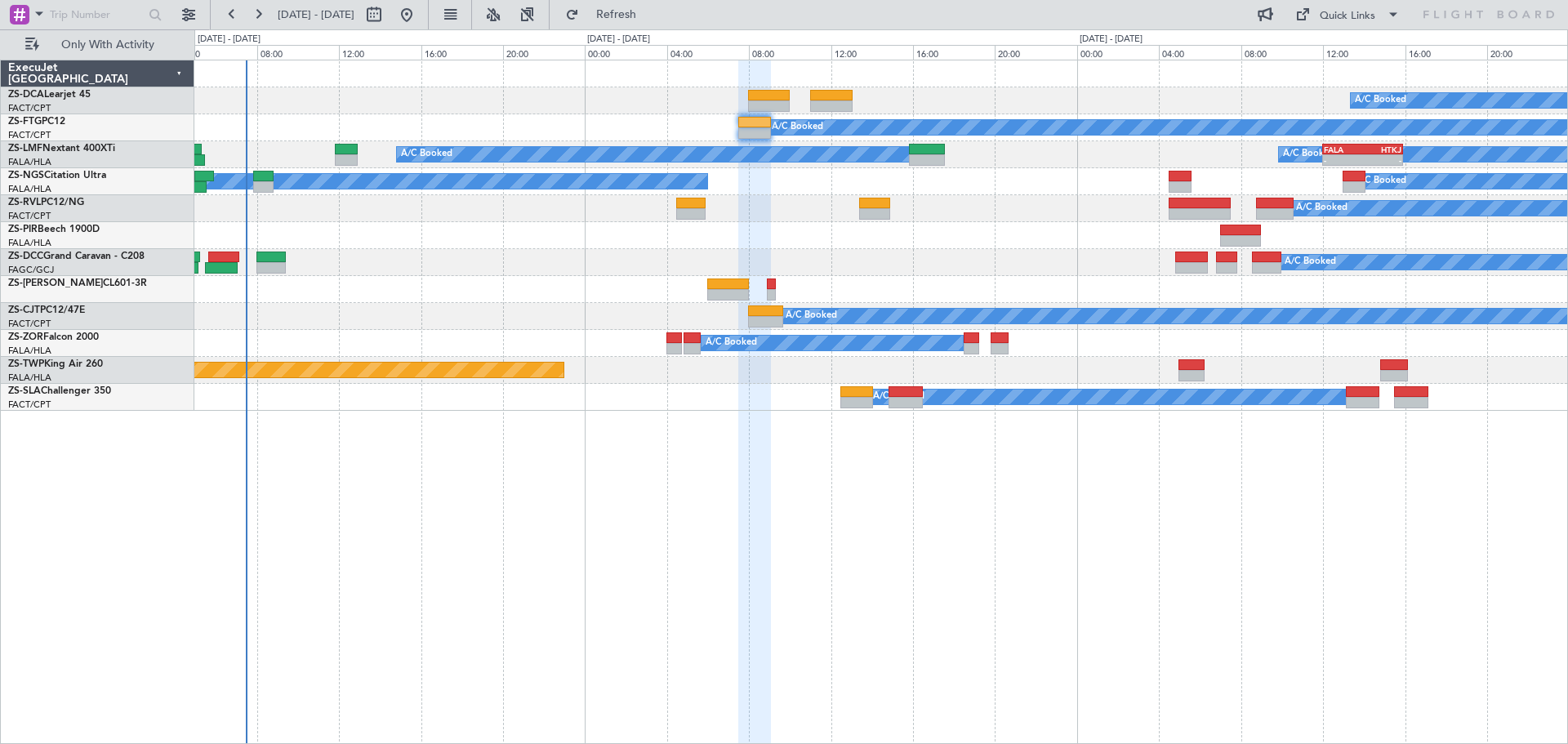
type input "0"
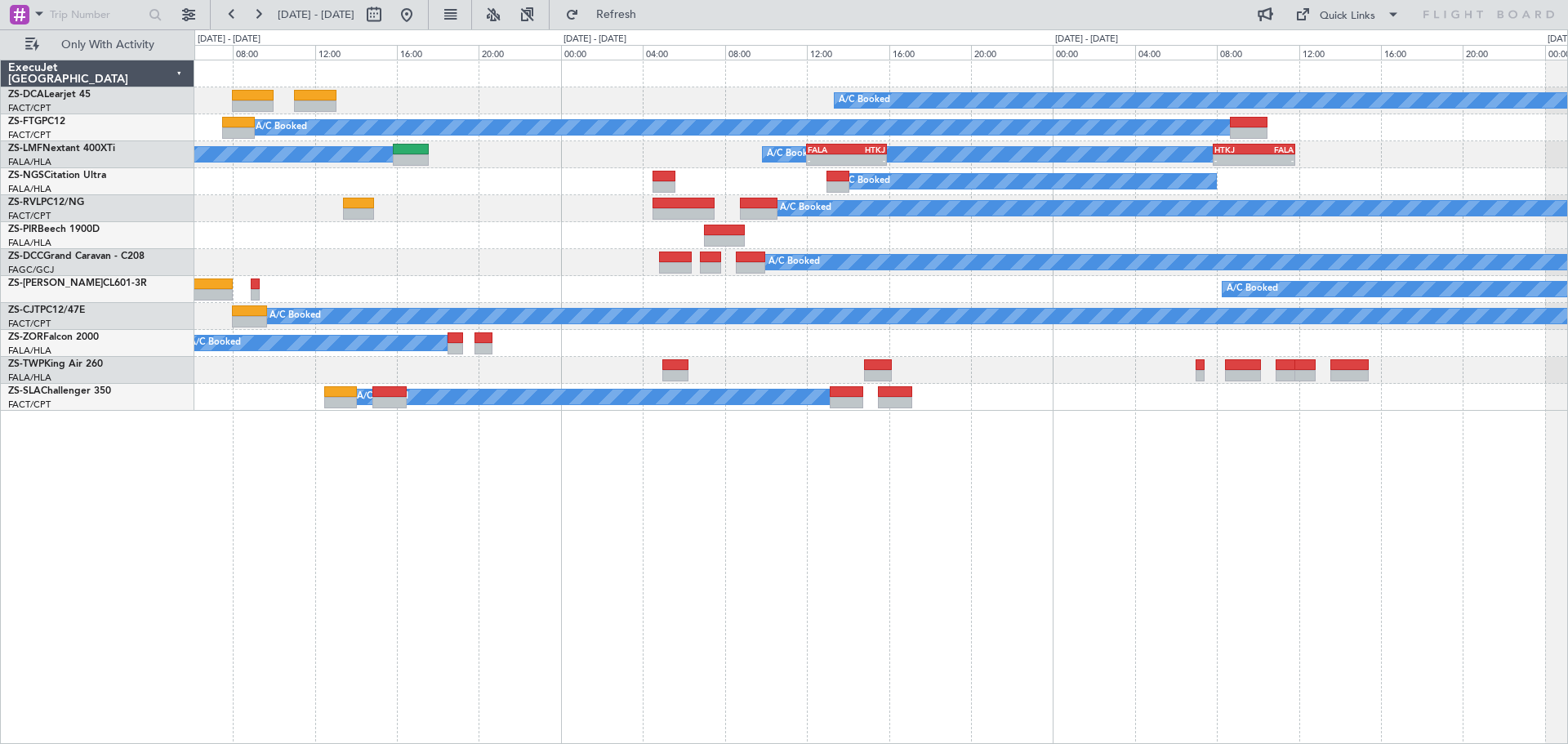
click at [797, 606] on div "A/C Booked A/C Booked A/C Booked A/C Booked A/C Booked - - FALA 12:00 Z HTKJ 15…" at bounding box center [880, 402] width 1373 height 684
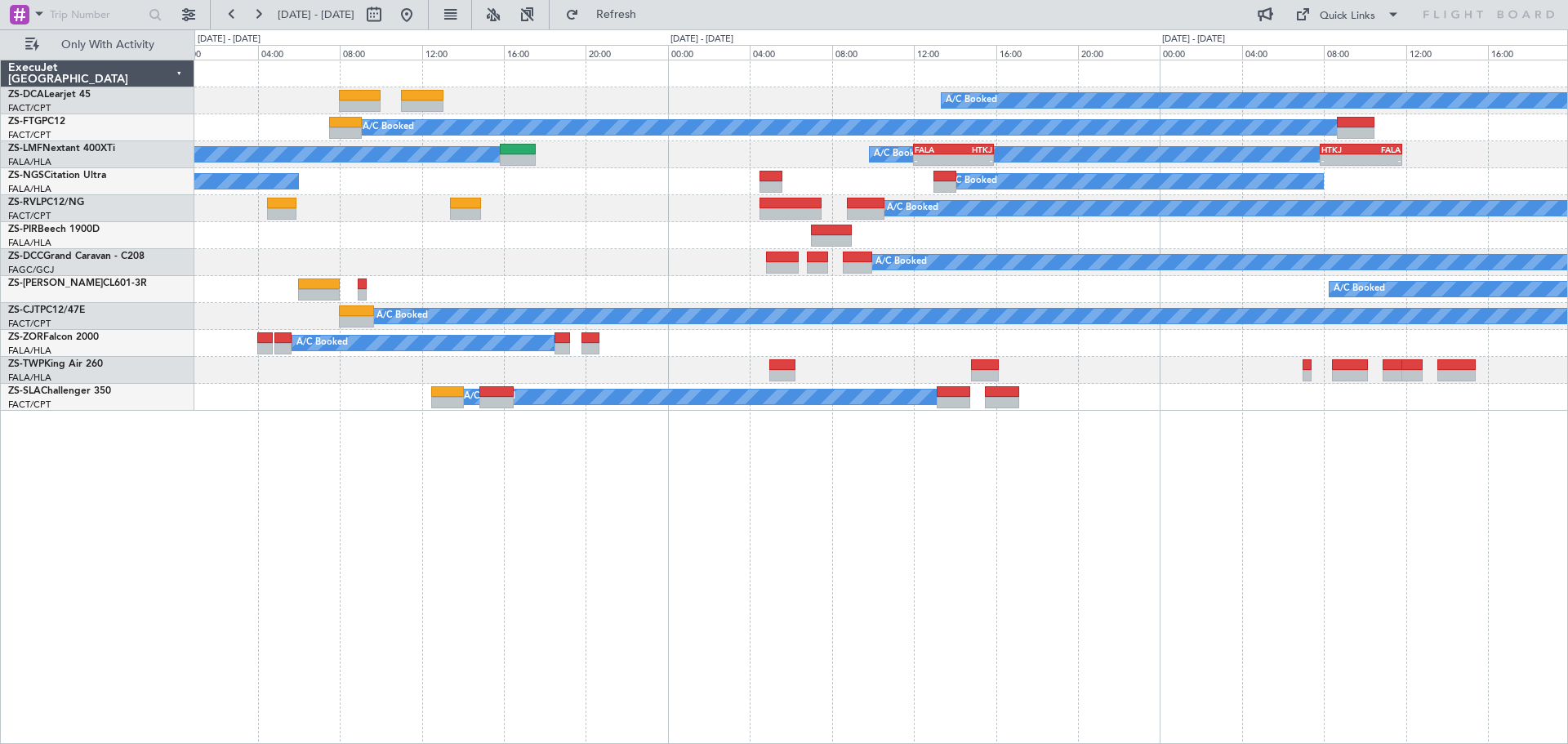
click at [593, 497] on div "A/C Booked A/C Booked A/C Booked A/C Booked A/C Booked - - FALA 12:00 Z HTKJ 15…" at bounding box center [880, 402] width 1373 height 684
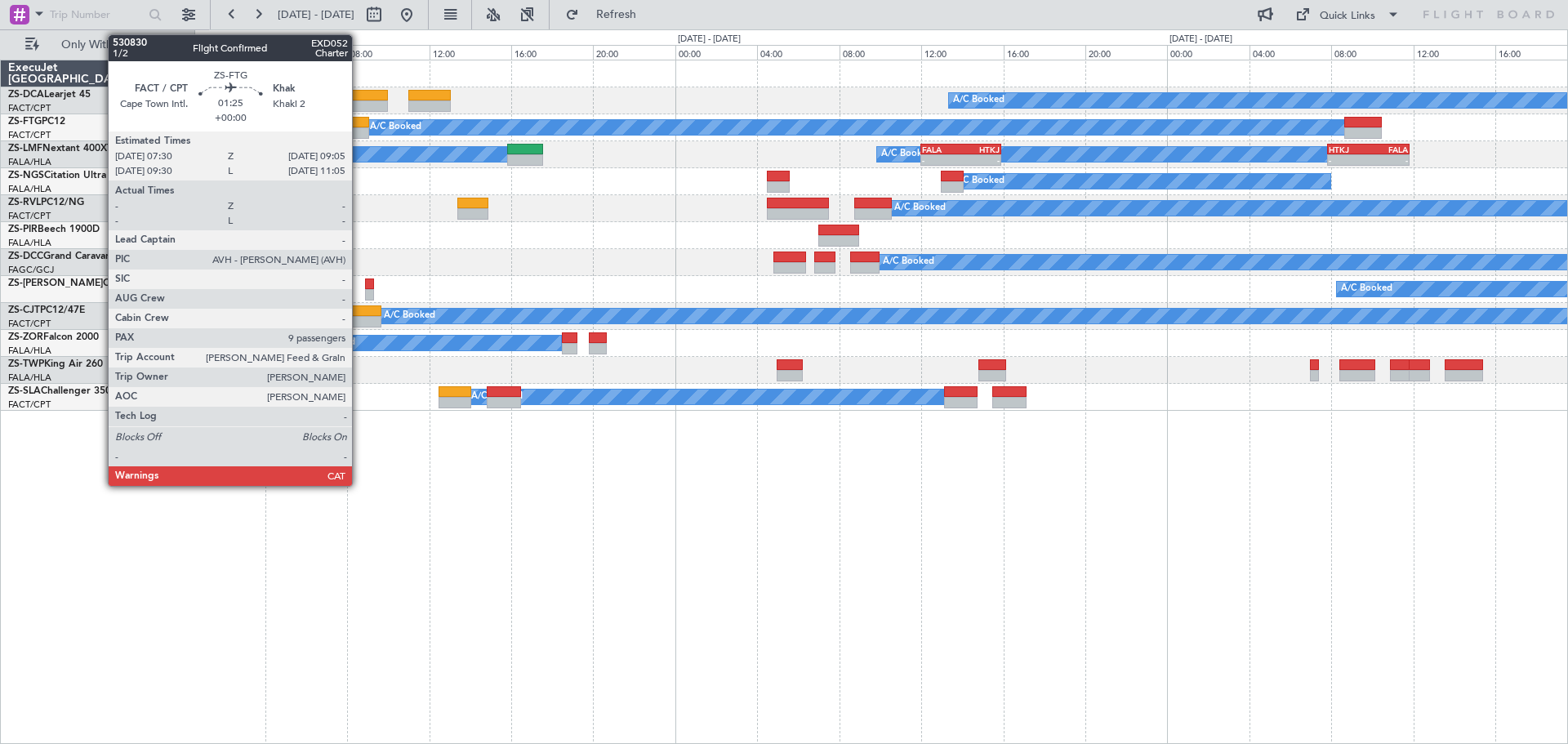
click at [360, 127] on div at bounding box center [353, 122] width 33 height 11
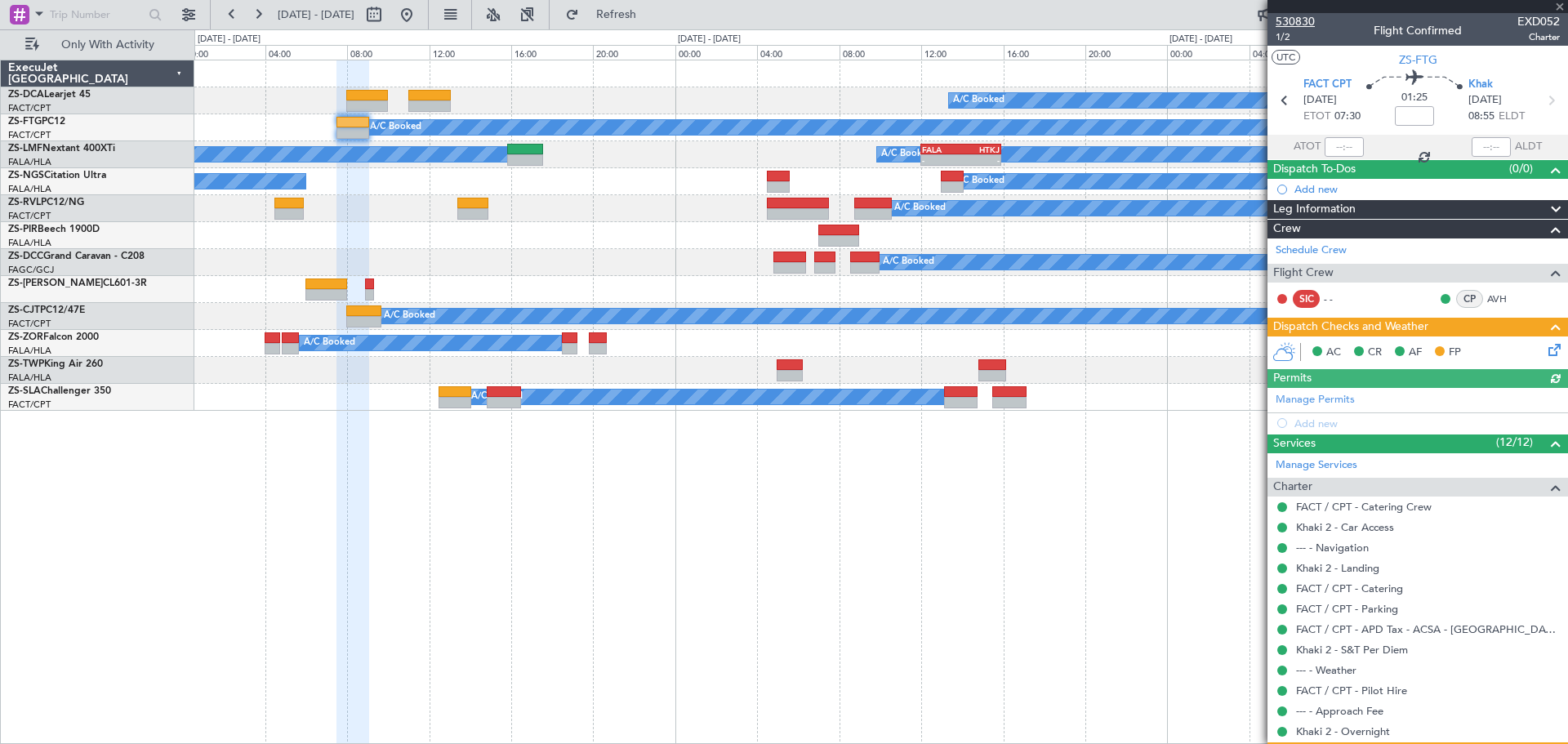
click at [1309, 19] on span "530830" at bounding box center [1295, 21] width 40 height 17
click at [1561, 6] on span at bounding box center [1560, 7] width 17 height 15
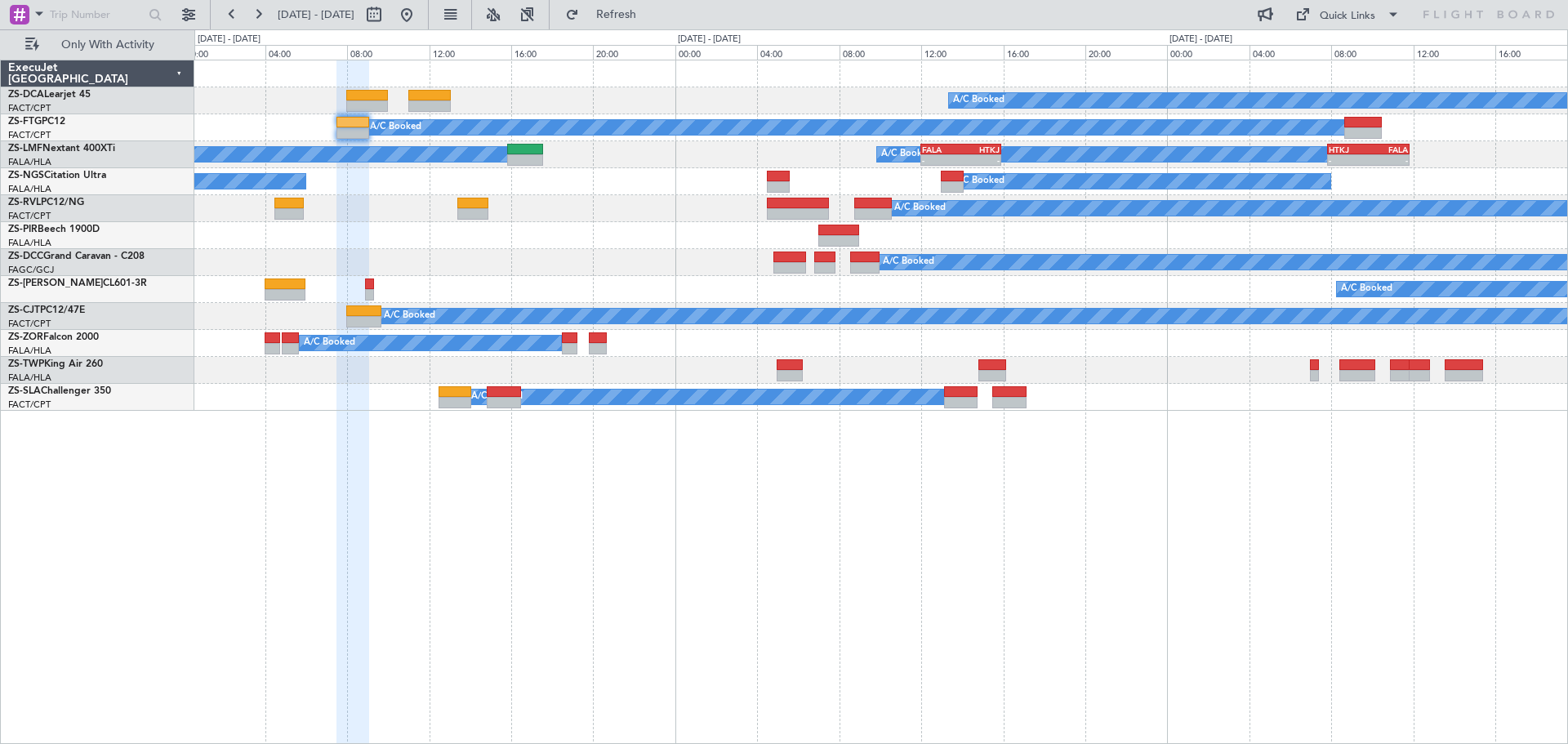
type input "0"
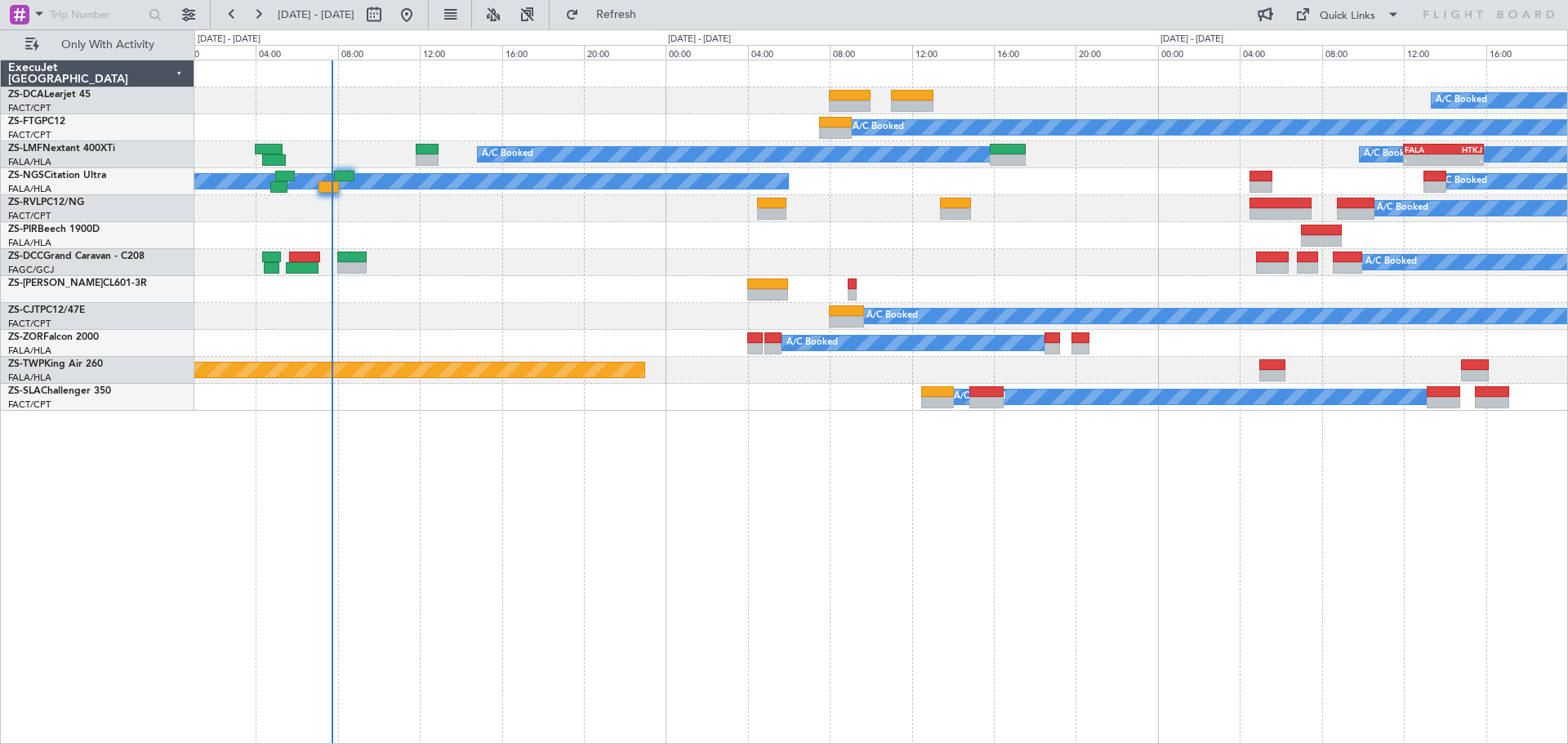
click at [1064, 606] on div "A/C Booked A/C Booked A/C Booked A/C Booked A/C Booked - - FALA 12:00 Z HTKJ 15…" at bounding box center [880, 402] width 1373 height 684
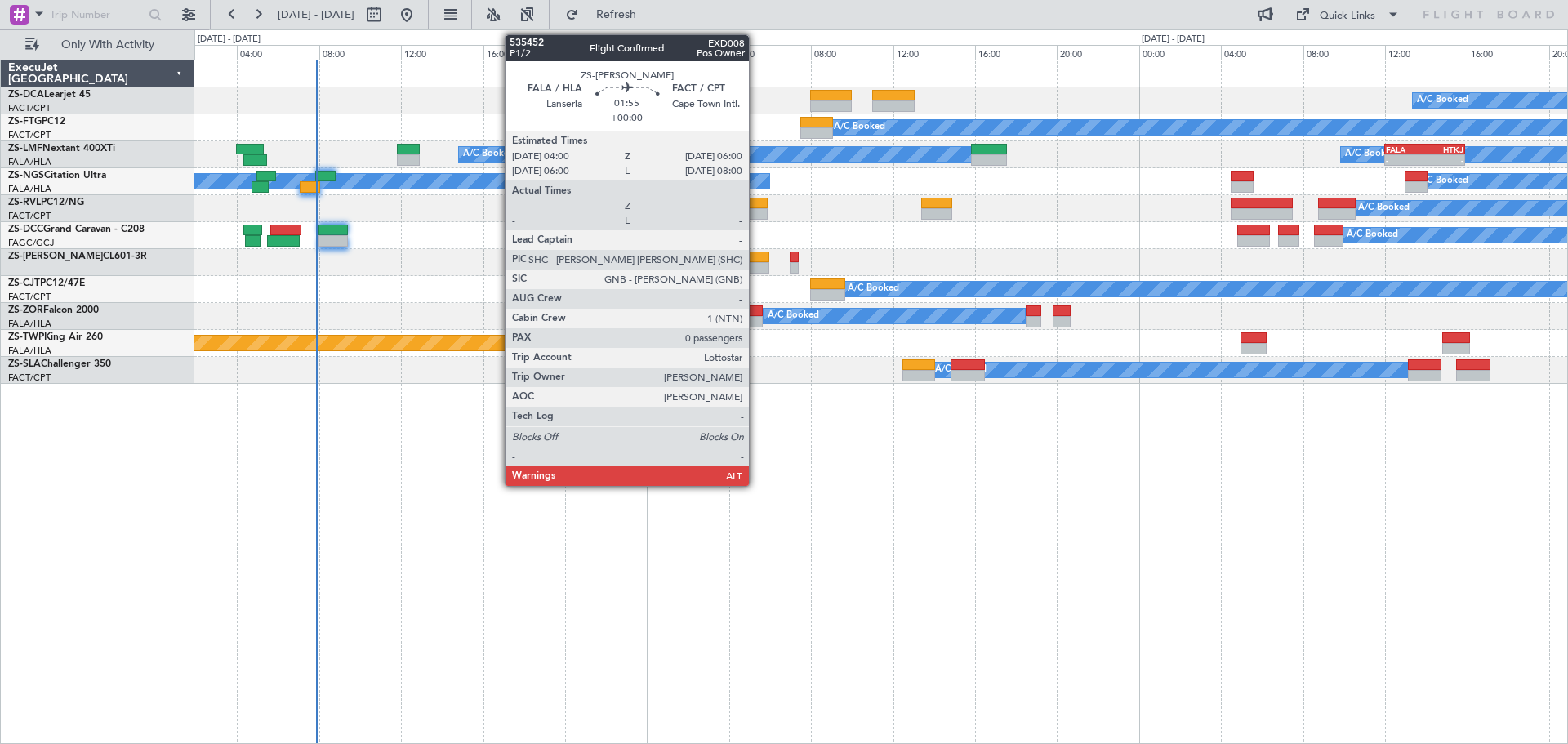
click at [756, 258] on div at bounding box center [749, 257] width 41 height 11
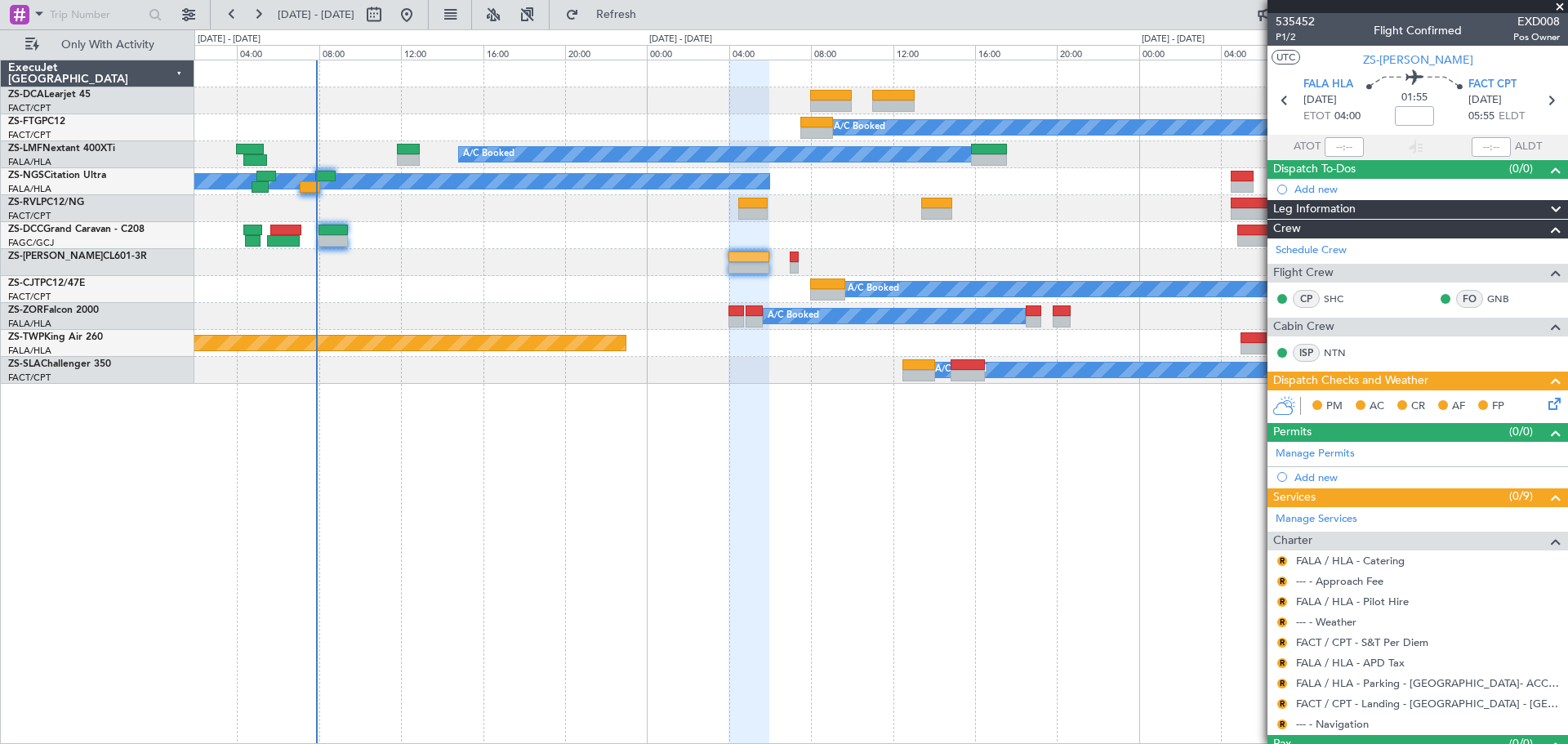
click at [1562, 6] on span at bounding box center [1560, 7] width 17 height 15
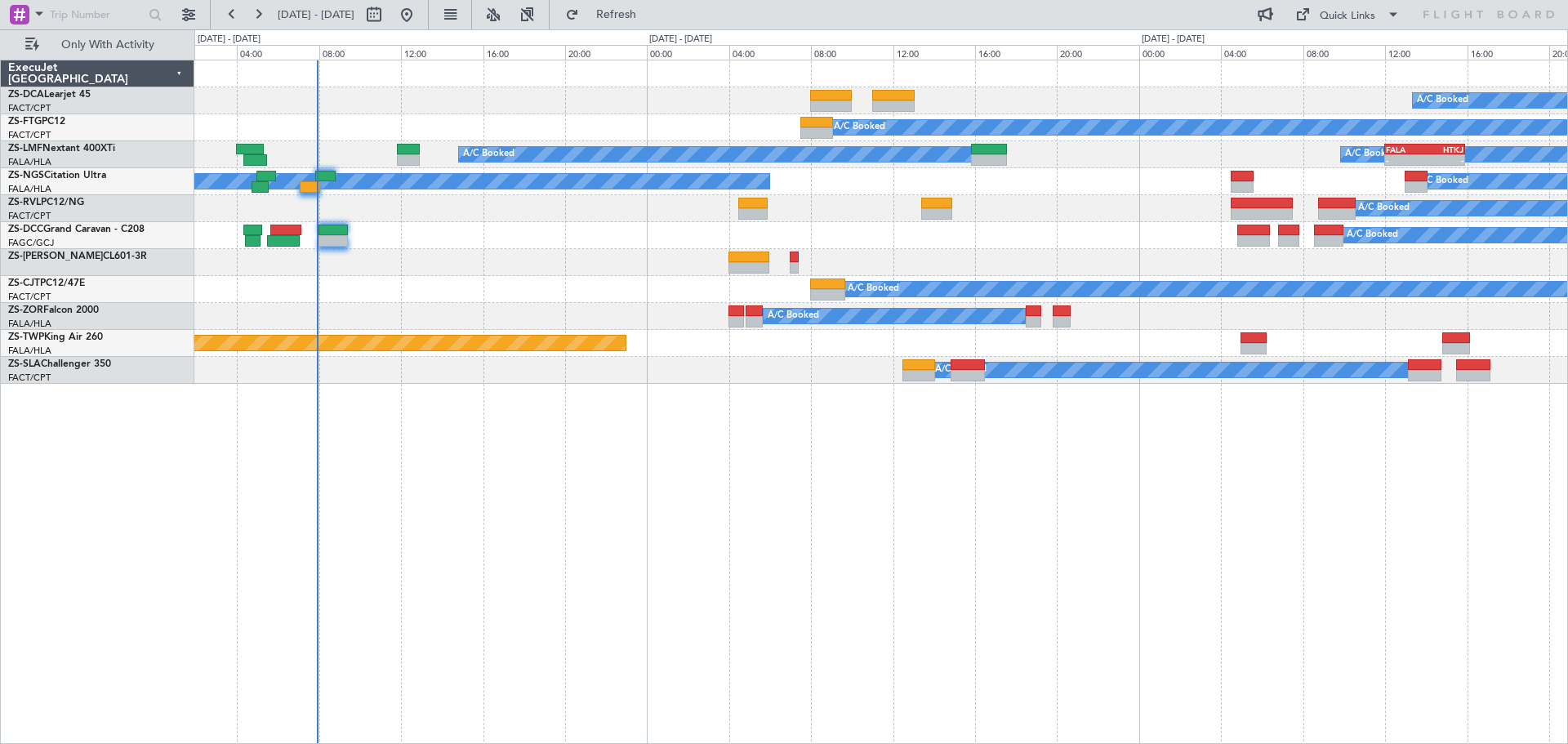
click at [883, 601] on div "A/C Booked A/C Booked A/C Booked A/C Booked A/C Booked - - FALA 12:00 Z HTKJ 15…" at bounding box center [880, 402] width 1373 height 684
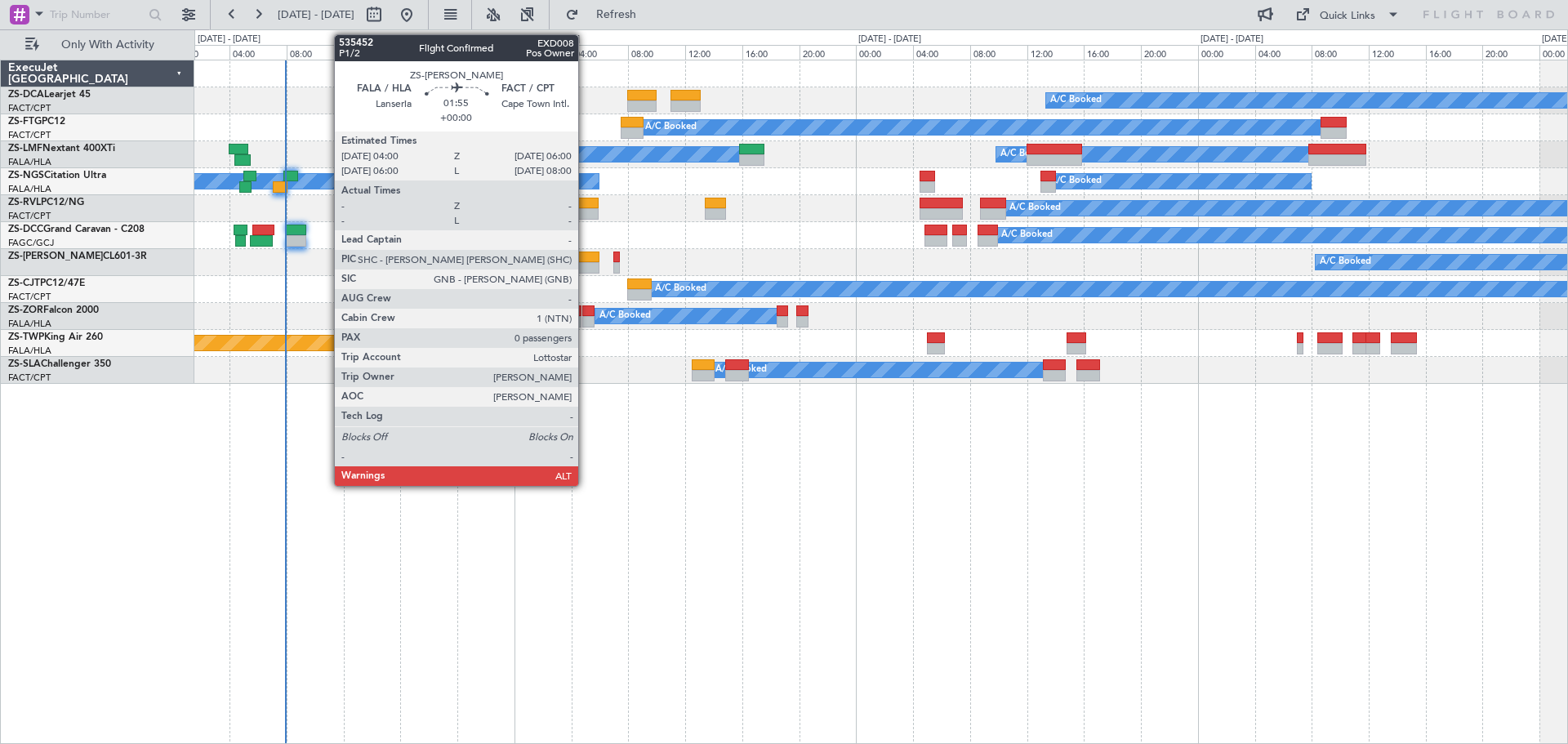
click at [586, 266] on div at bounding box center [585, 268] width 29 height 11
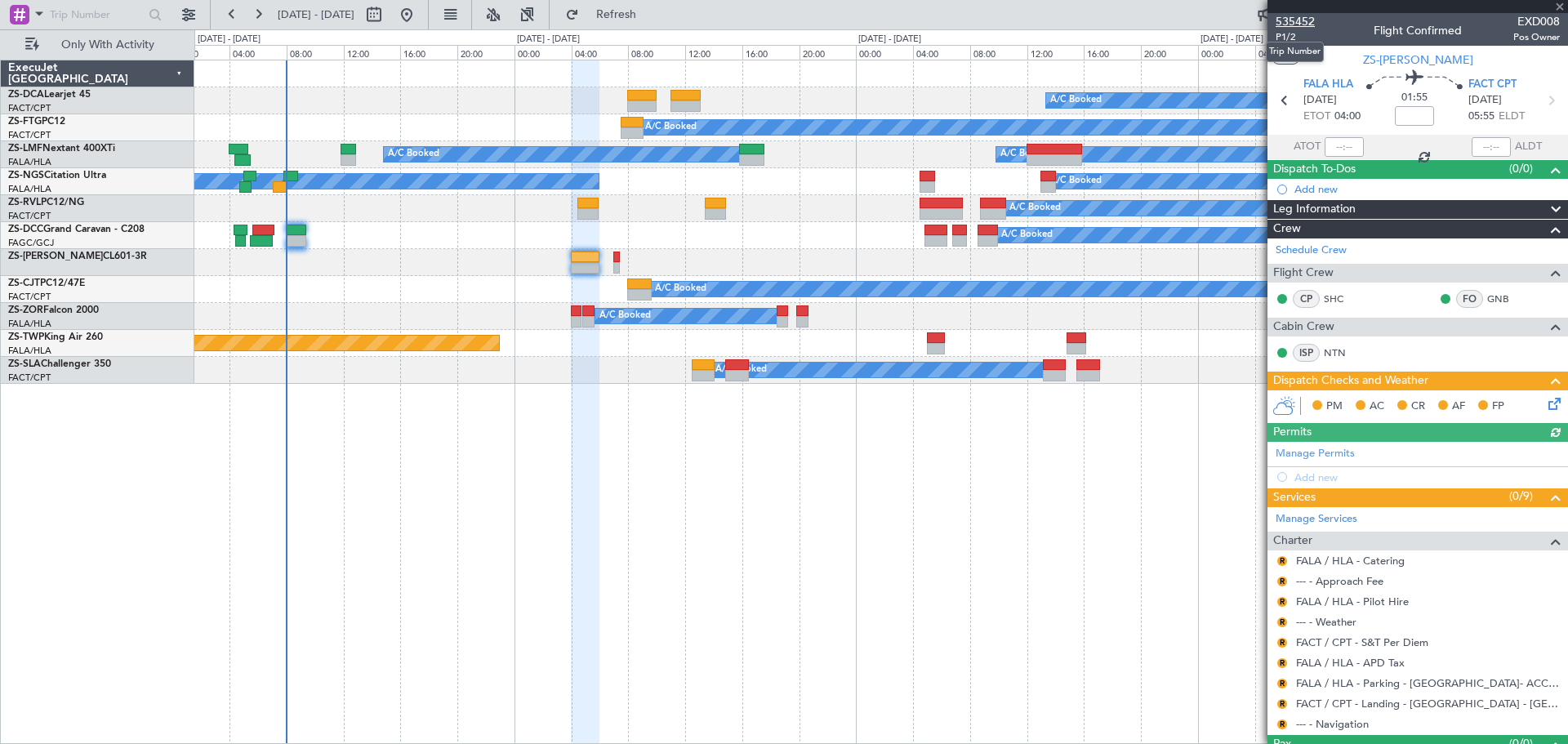
click at [1306, 18] on span "535452" at bounding box center [1295, 21] width 40 height 17
click at [1560, 4] on span at bounding box center [1560, 7] width 17 height 15
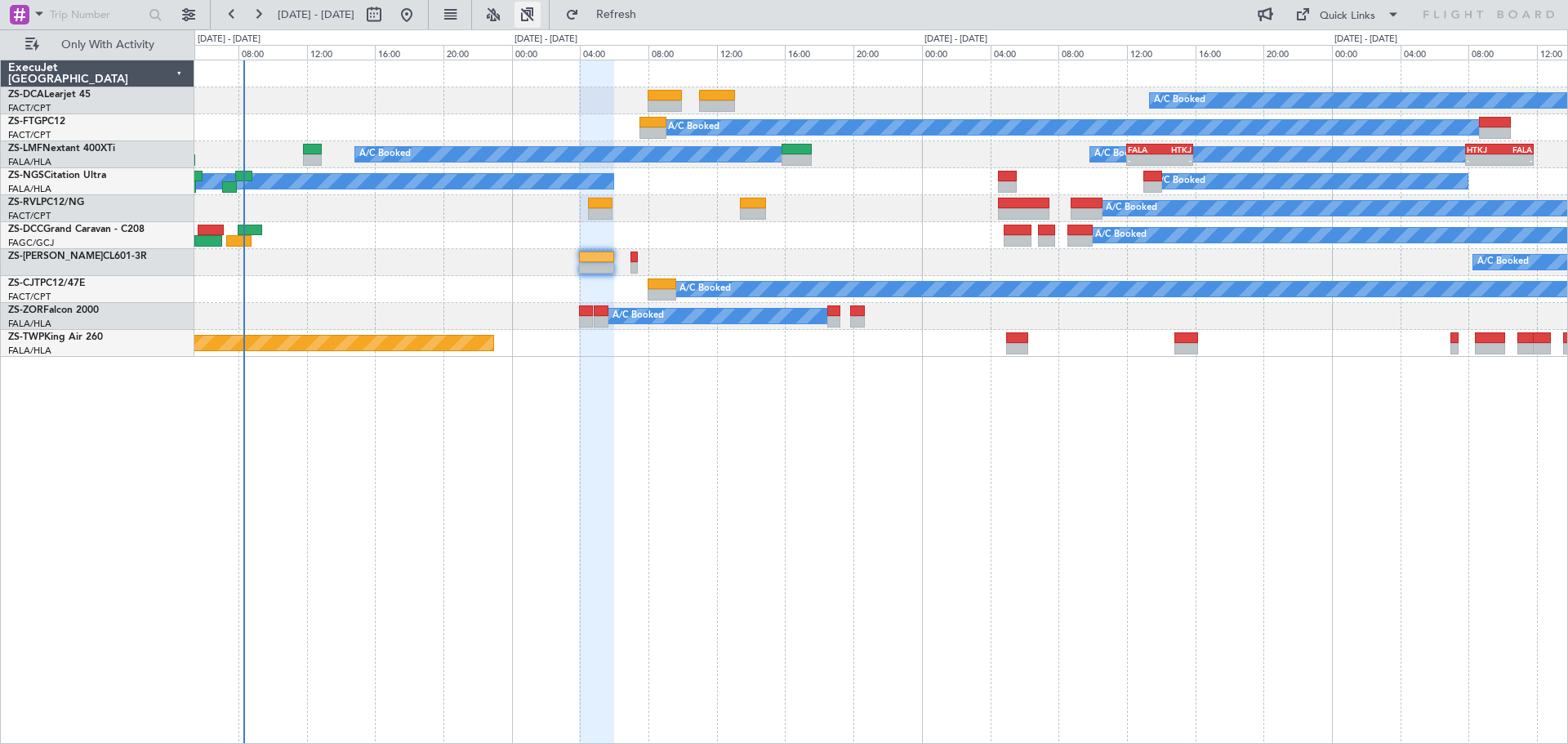
click at [835, 495] on div "A/C Booked A/C Booked A/C Booked A/C Booked A/C Booked - - FALA 12:00 Z HTKJ 15…" at bounding box center [880, 402] width 1373 height 684
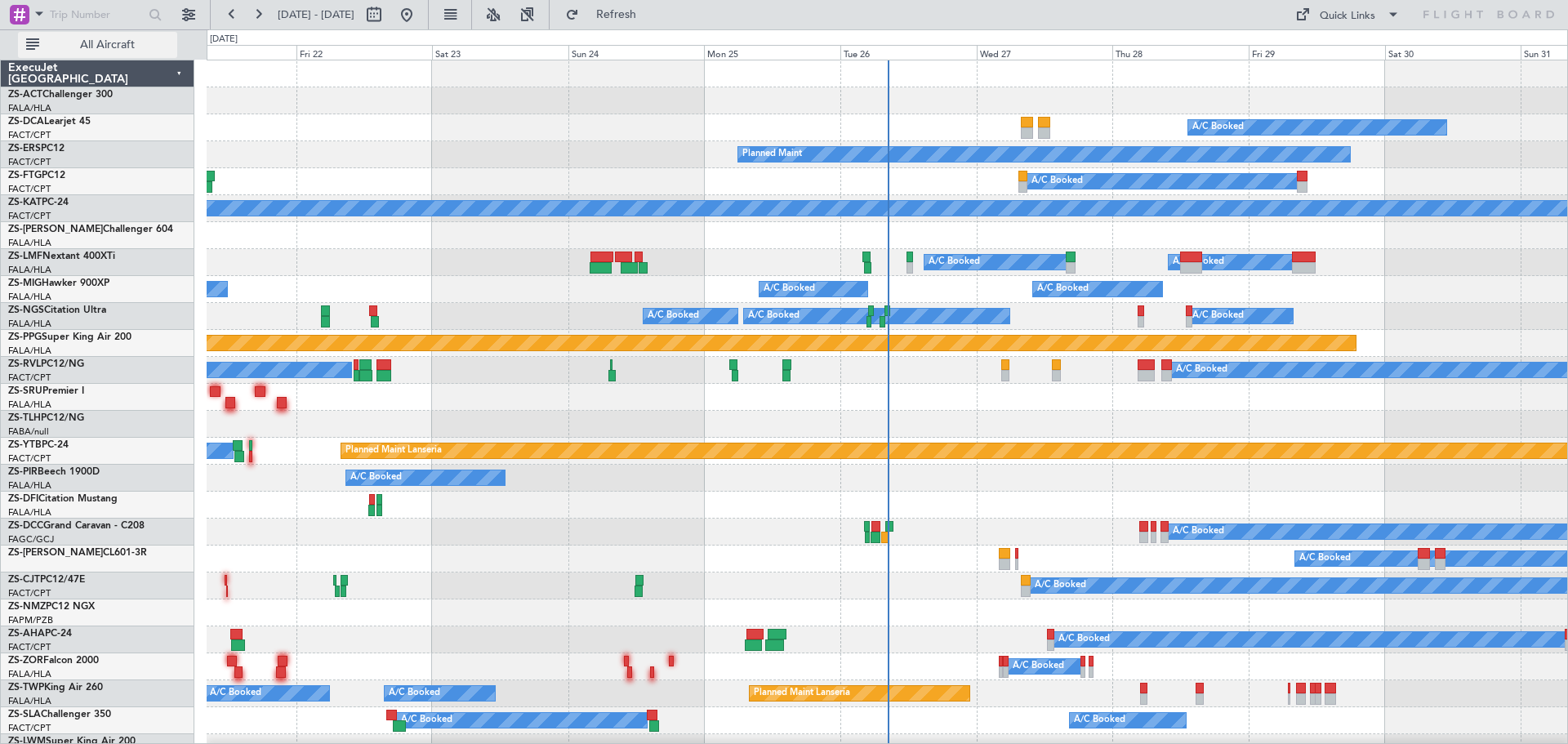
click at [101, 49] on span "All Aircraft" at bounding box center [107, 45] width 130 height 11
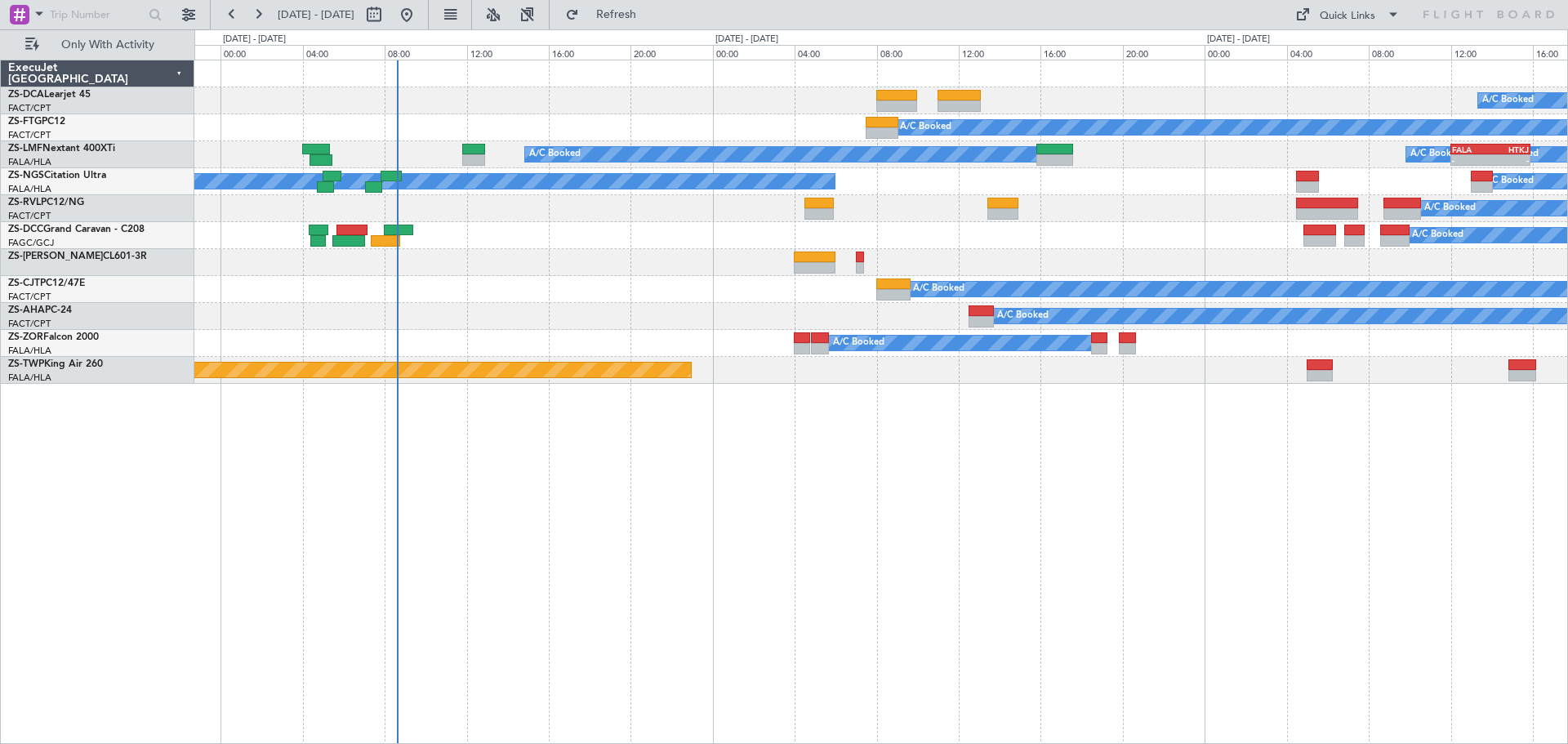
click at [842, 521] on div "A/C Booked A/C Booked A/C Booked A/C Booked - - FALA 12:00 Z HTKJ 15:55 Z A/C B…" at bounding box center [880, 402] width 1373 height 684
click at [787, 514] on div "A/C Booked A/C Booked A/C Booked A/C Booked - - FALA 12:00 Z HTKJ 15:55 Z A/C B…" at bounding box center [880, 402] width 1373 height 684
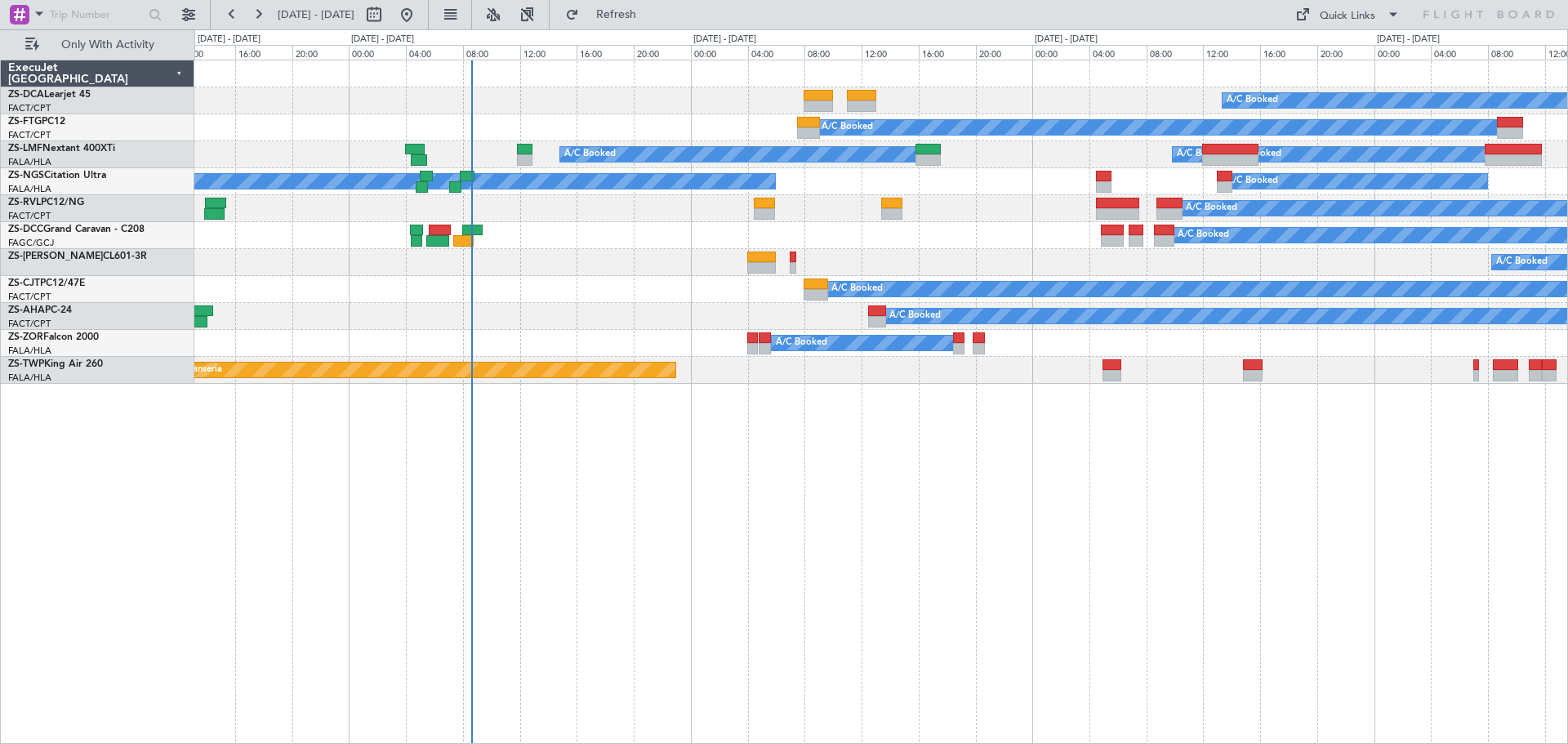
click at [715, 578] on div "A/C Booked A/C Booked A/C Booked A/C Booked A/C Booked A/C Booked A/C Booked A/…" at bounding box center [880, 402] width 1373 height 684
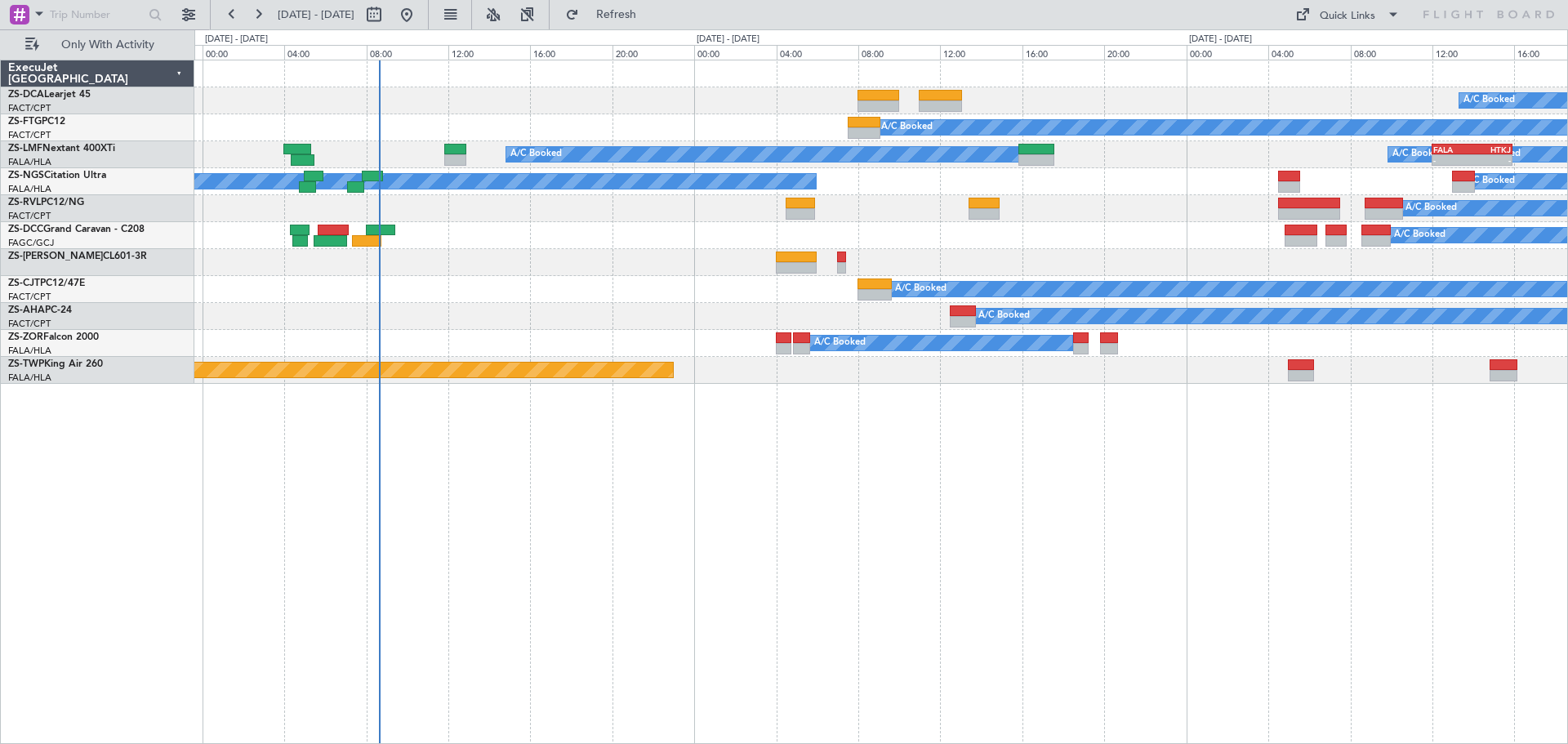
click at [746, 587] on div "A/C Booked A/C Booked A/C Booked A/C Booked - - FALA 12:00 Z HTKJ 15:55 Z A/C B…" at bounding box center [880, 402] width 1373 height 684
click at [180, 70] on div "ExecuJet [GEOGRAPHIC_DATA]" at bounding box center [97, 74] width 193 height 27
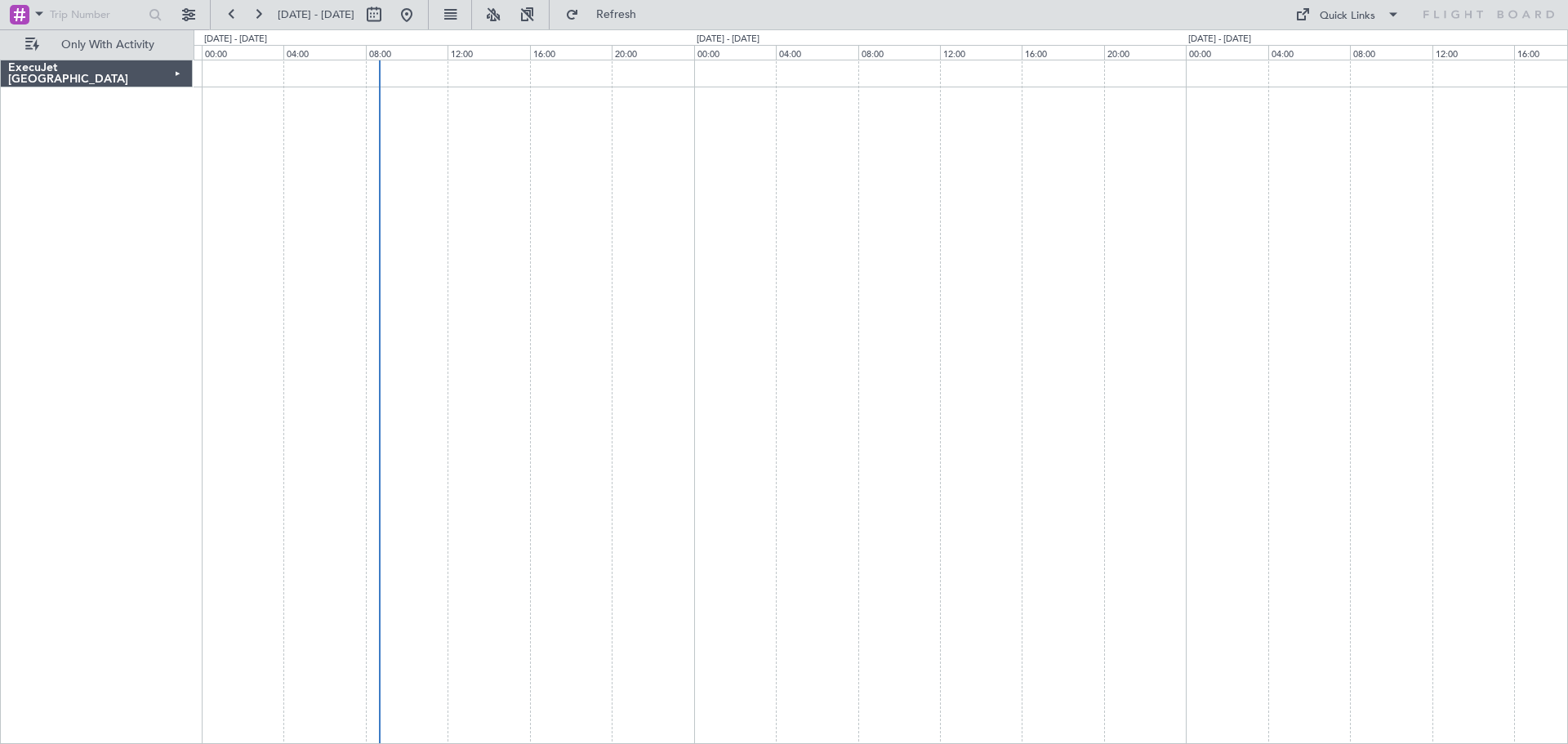
click at [179, 72] on div "ExecuJet [GEOGRAPHIC_DATA]" at bounding box center [97, 74] width 192 height 27
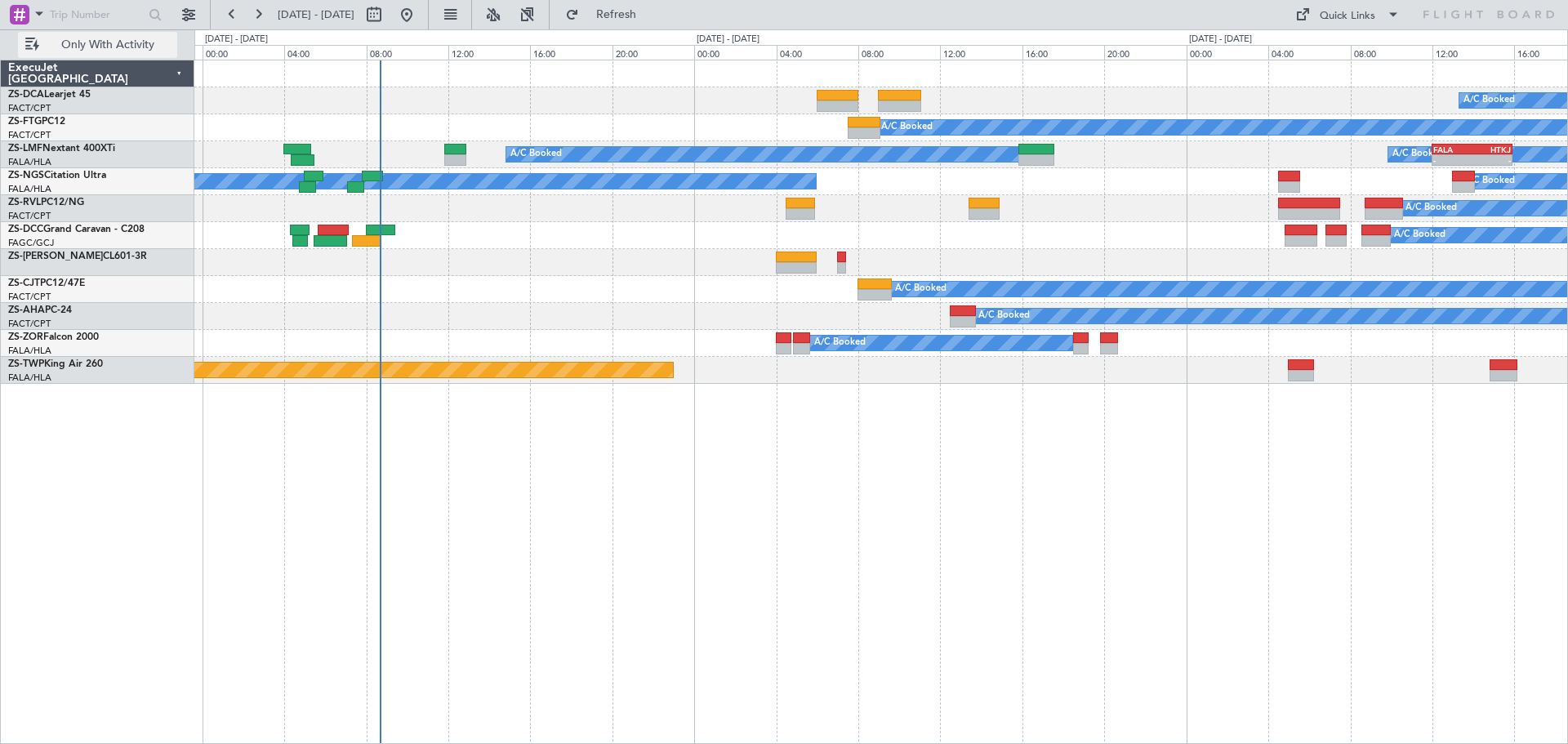
click at [29, 42] on button "Only With Activity" at bounding box center [97, 45] width 159 height 26
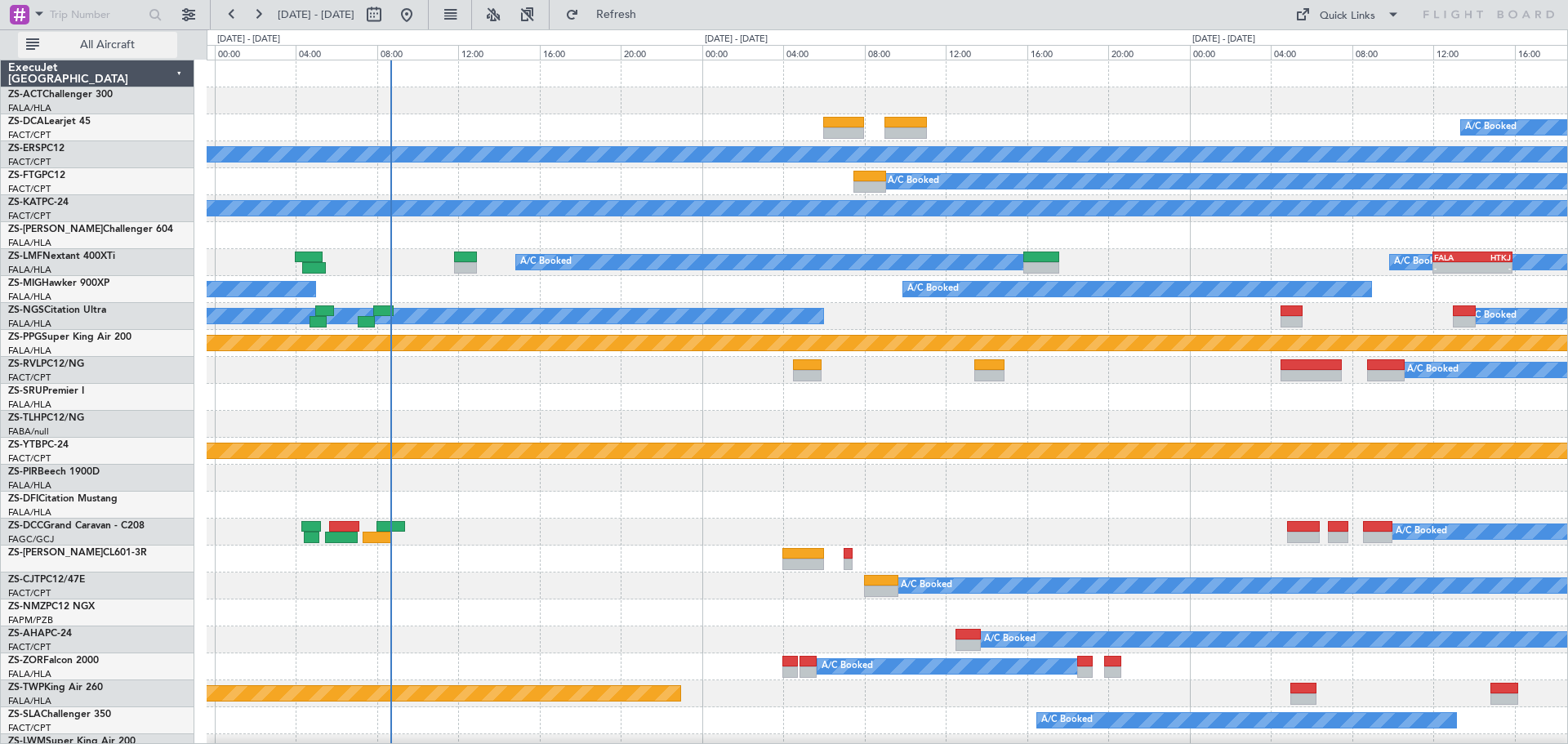
click at [29, 42] on button "All Aircraft" at bounding box center [97, 45] width 159 height 26
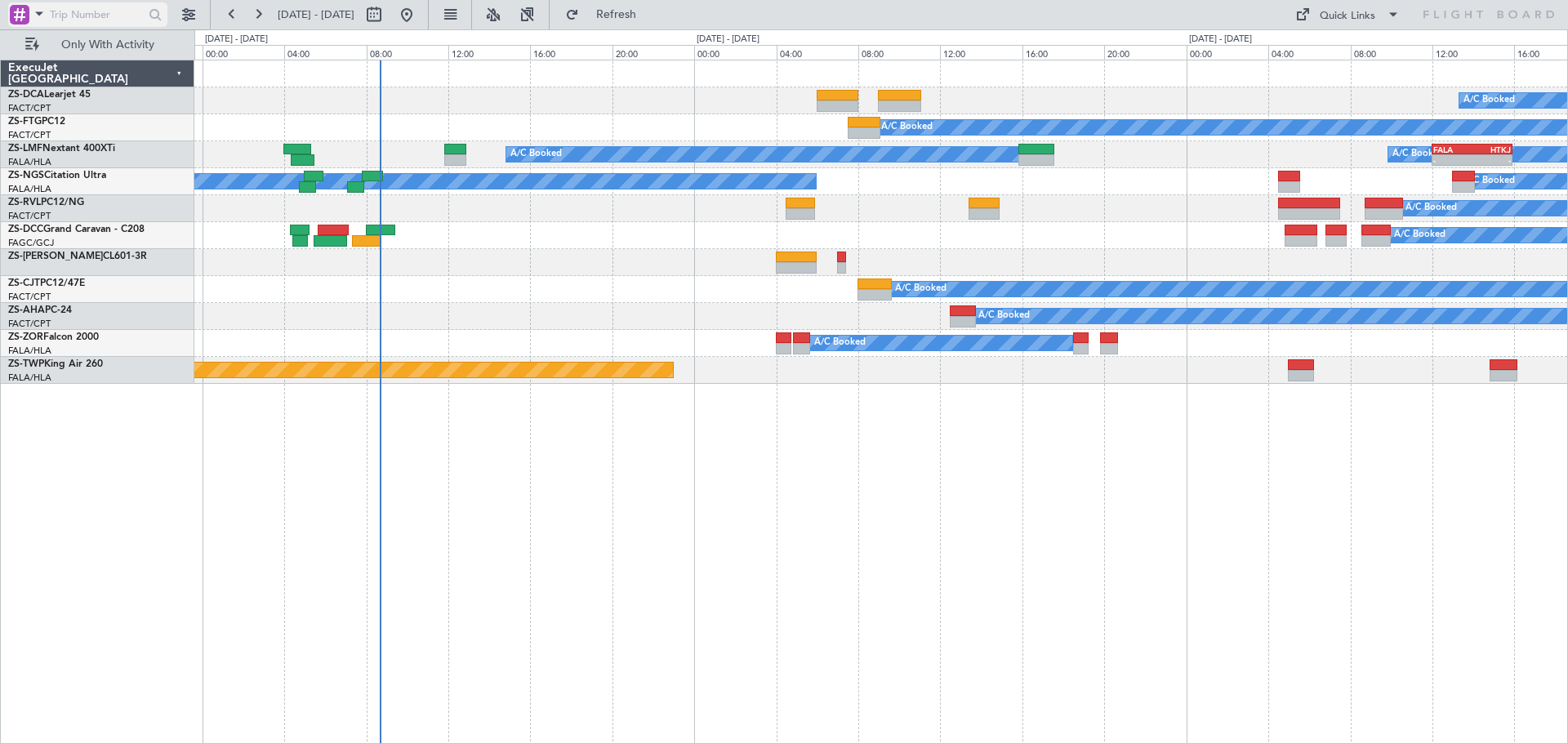
click at [35, 9] on span at bounding box center [39, 14] width 19 height 20
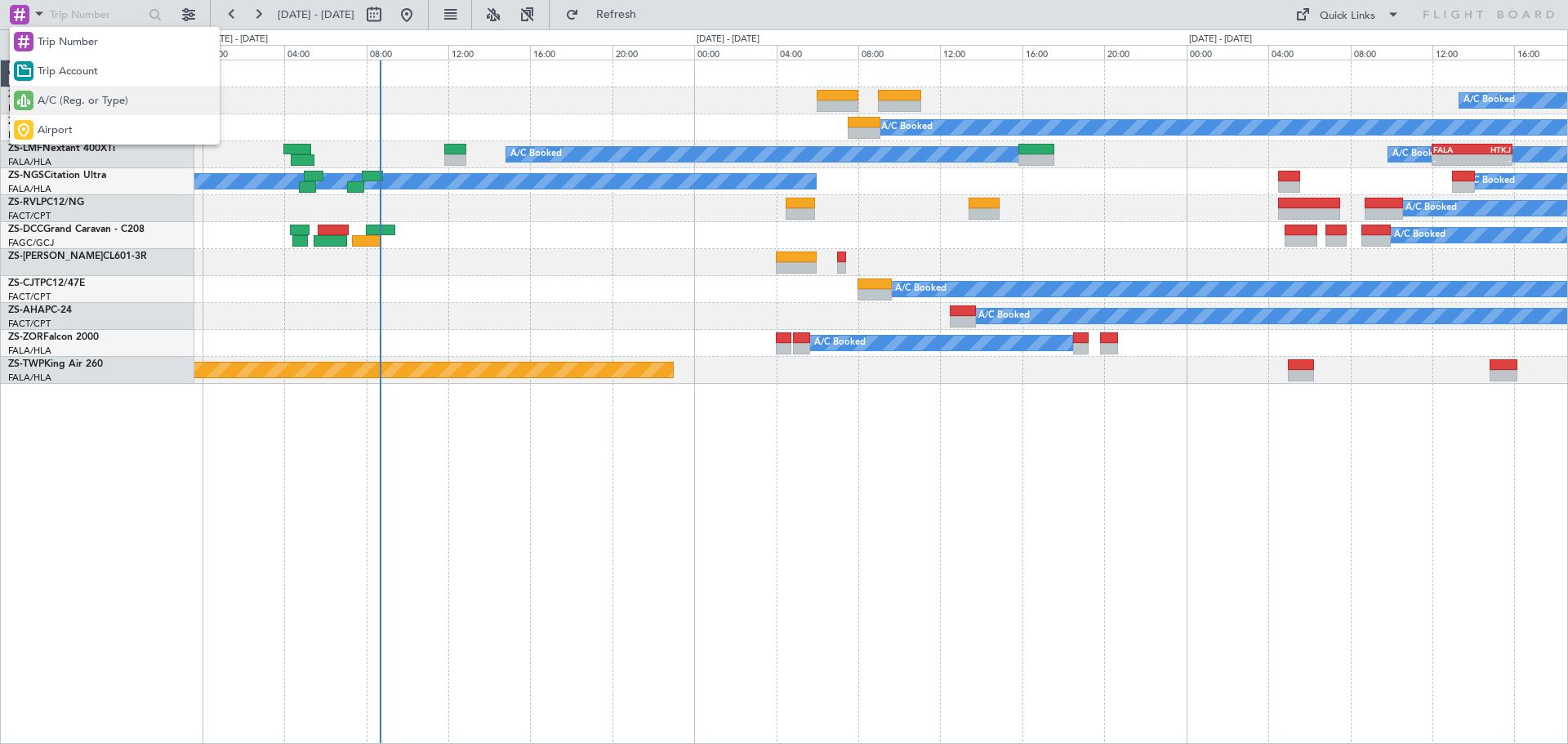
click at [66, 93] on span "A/C (Reg. or Type)" at bounding box center [83, 101] width 91 height 17
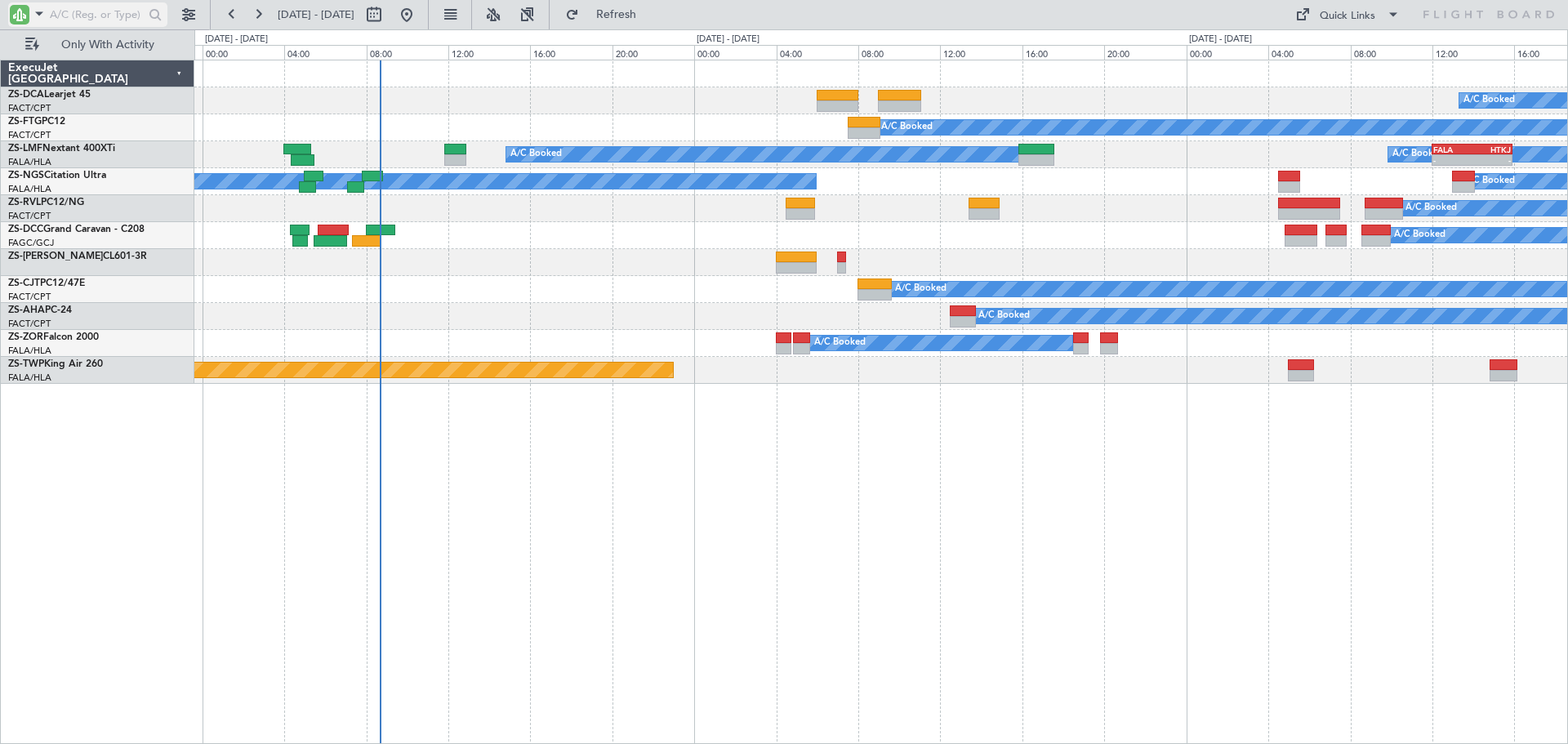
click at [34, 11] on span at bounding box center [39, 14] width 19 height 20
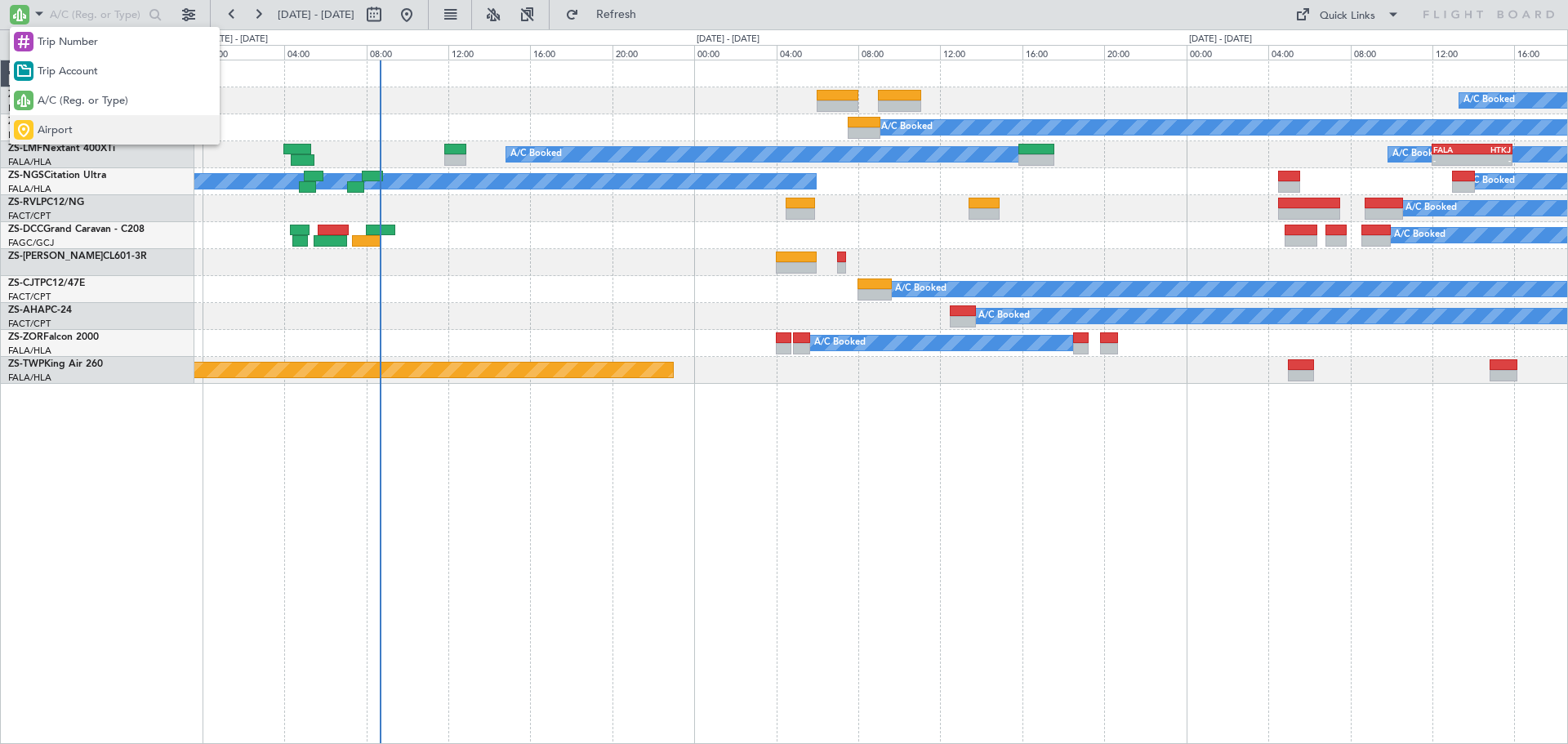
click at [59, 125] on span "Airport" at bounding box center [55, 131] width 35 height 17
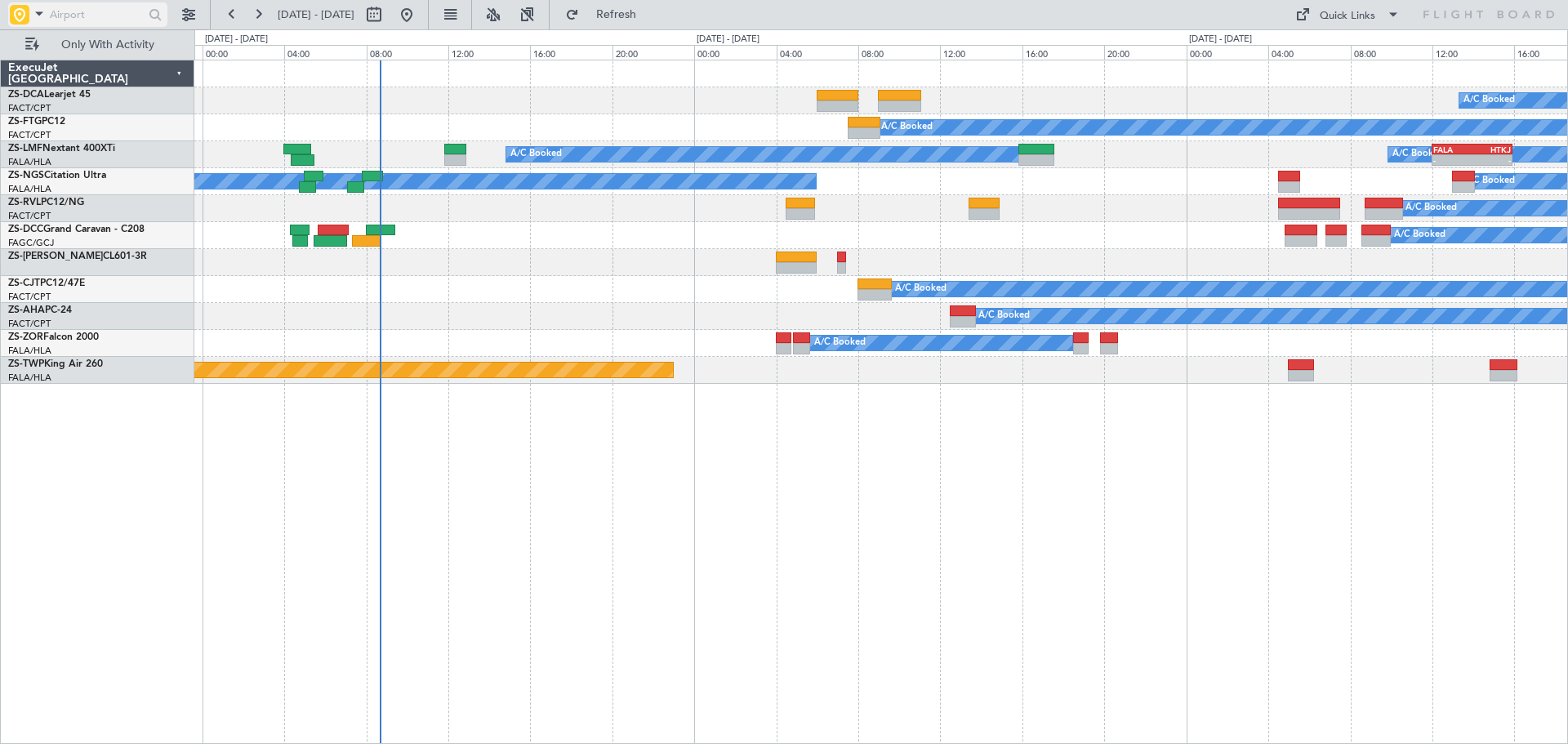
click at [34, 11] on span at bounding box center [39, 14] width 19 height 20
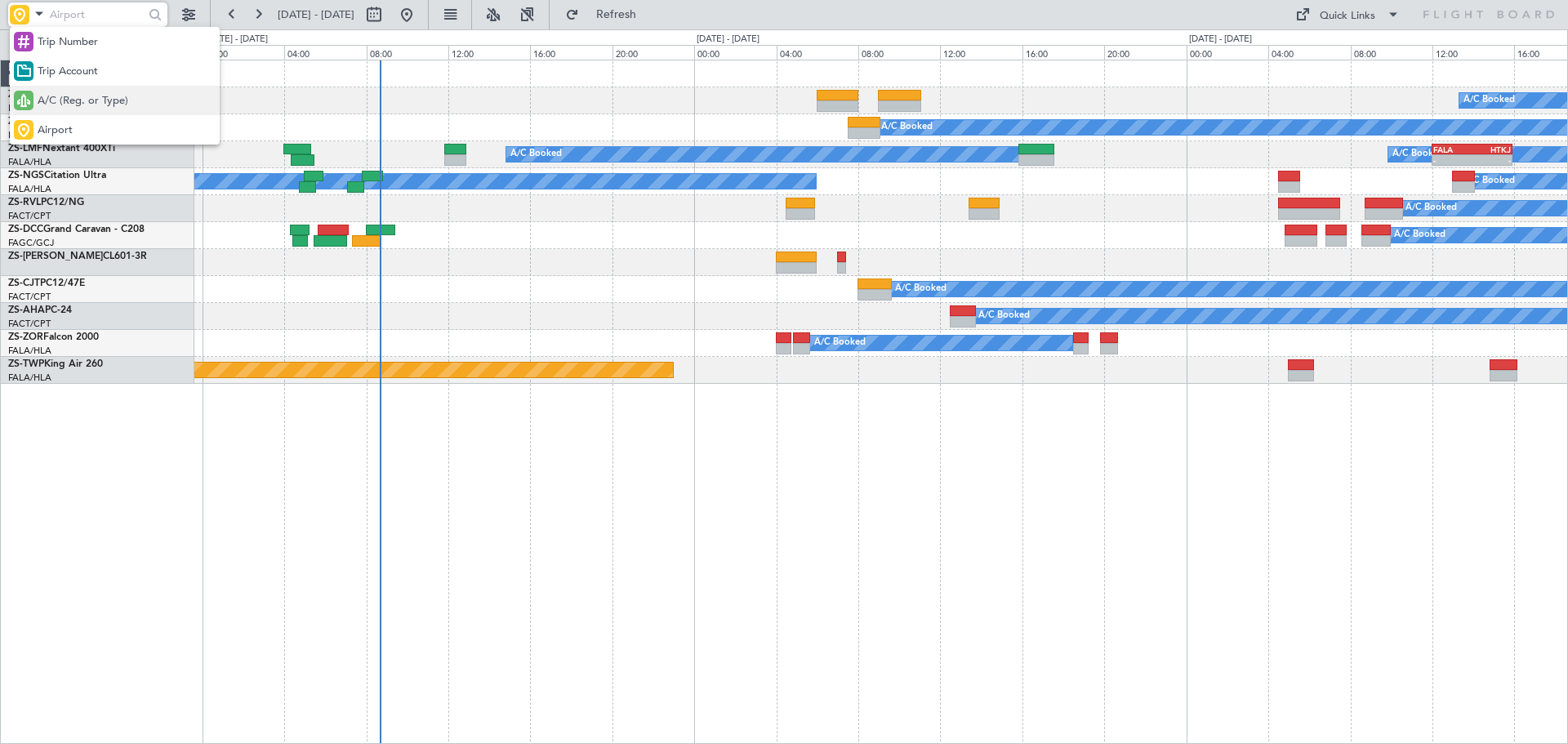
click at [80, 94] on span "A/C (Reg. or Type)" at bounding box center [83, 101] width 91 height 17
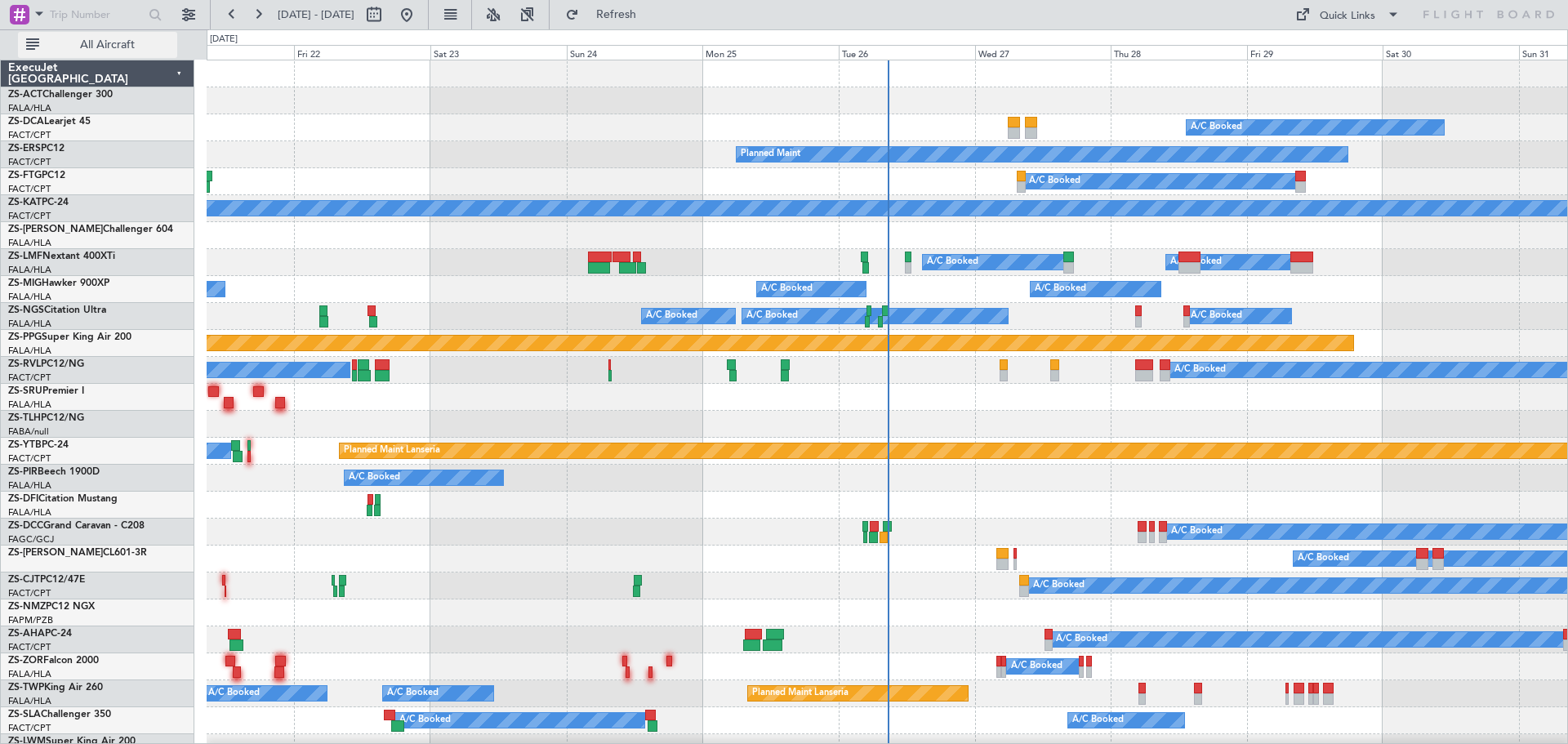
click at [117, 36] on button "All Aircraft" at bounding box center [97, 45] width 159 height 26
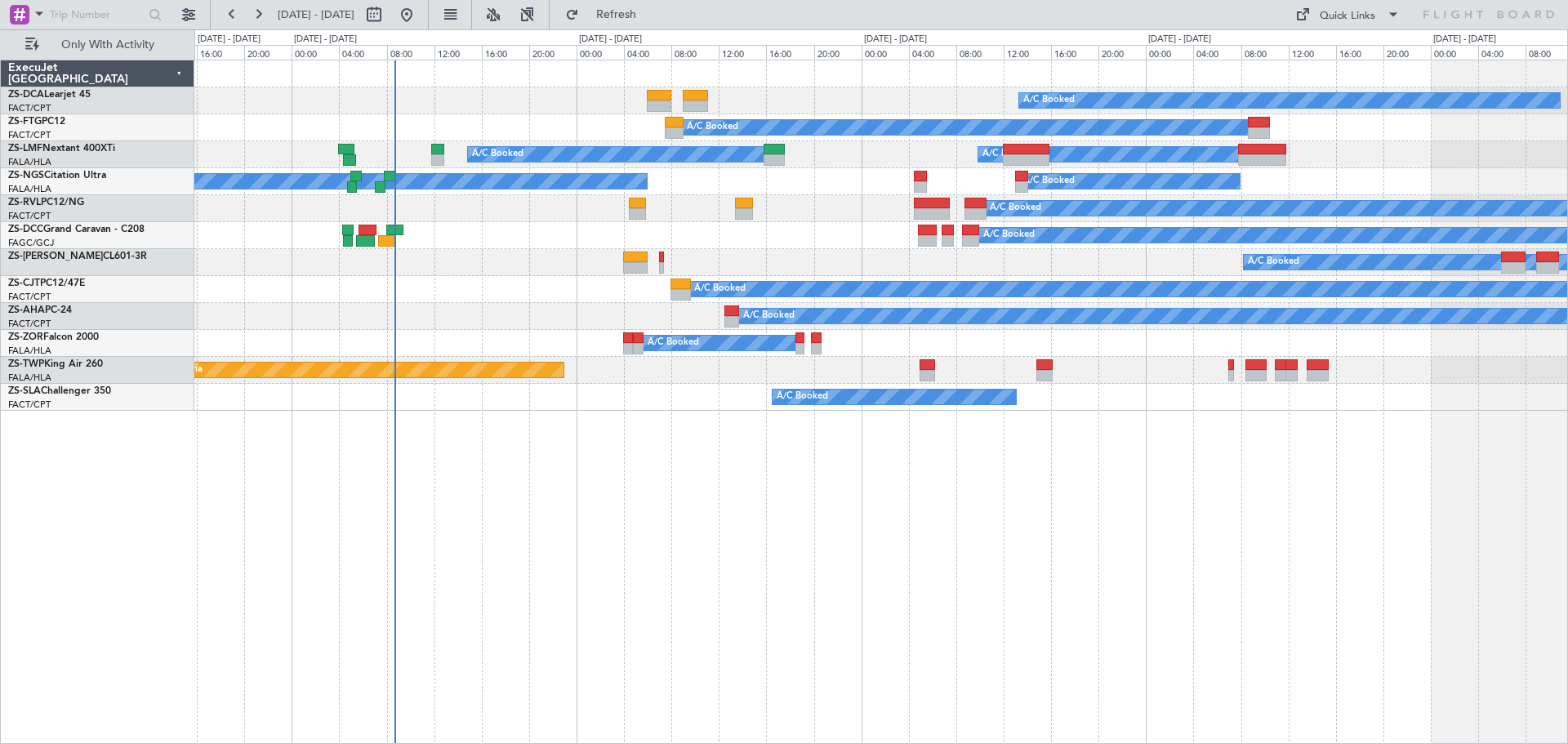
click at [560, 504] on div "A/C Booked A/C Booked A/C Booked A/C Booked A/C Booked A/C Booked A/C Booked A/…" at bounding box center [880, 402] width 1373 height 684
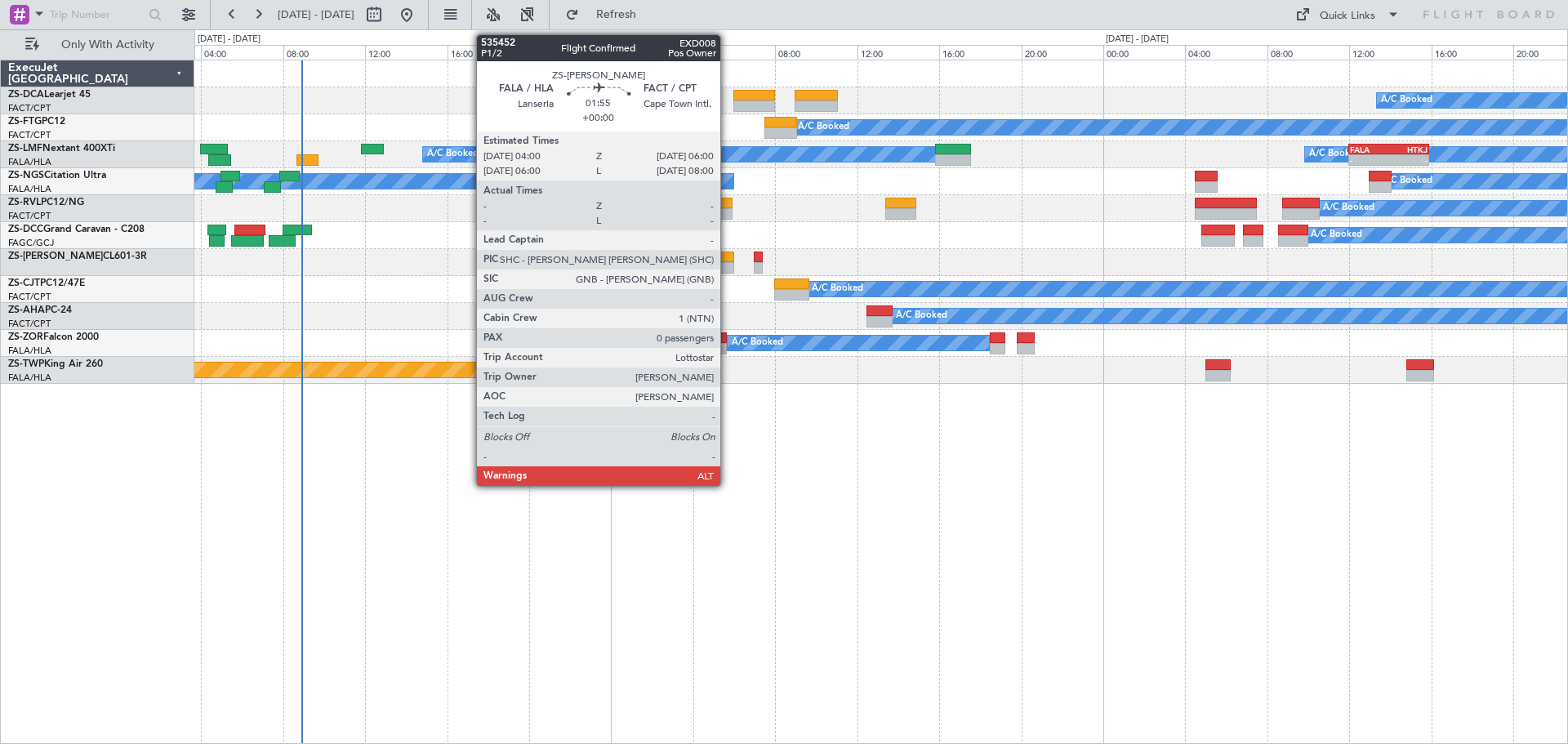
click at [727, 262] on div at bounding box center [713, 268] width 41 height 11
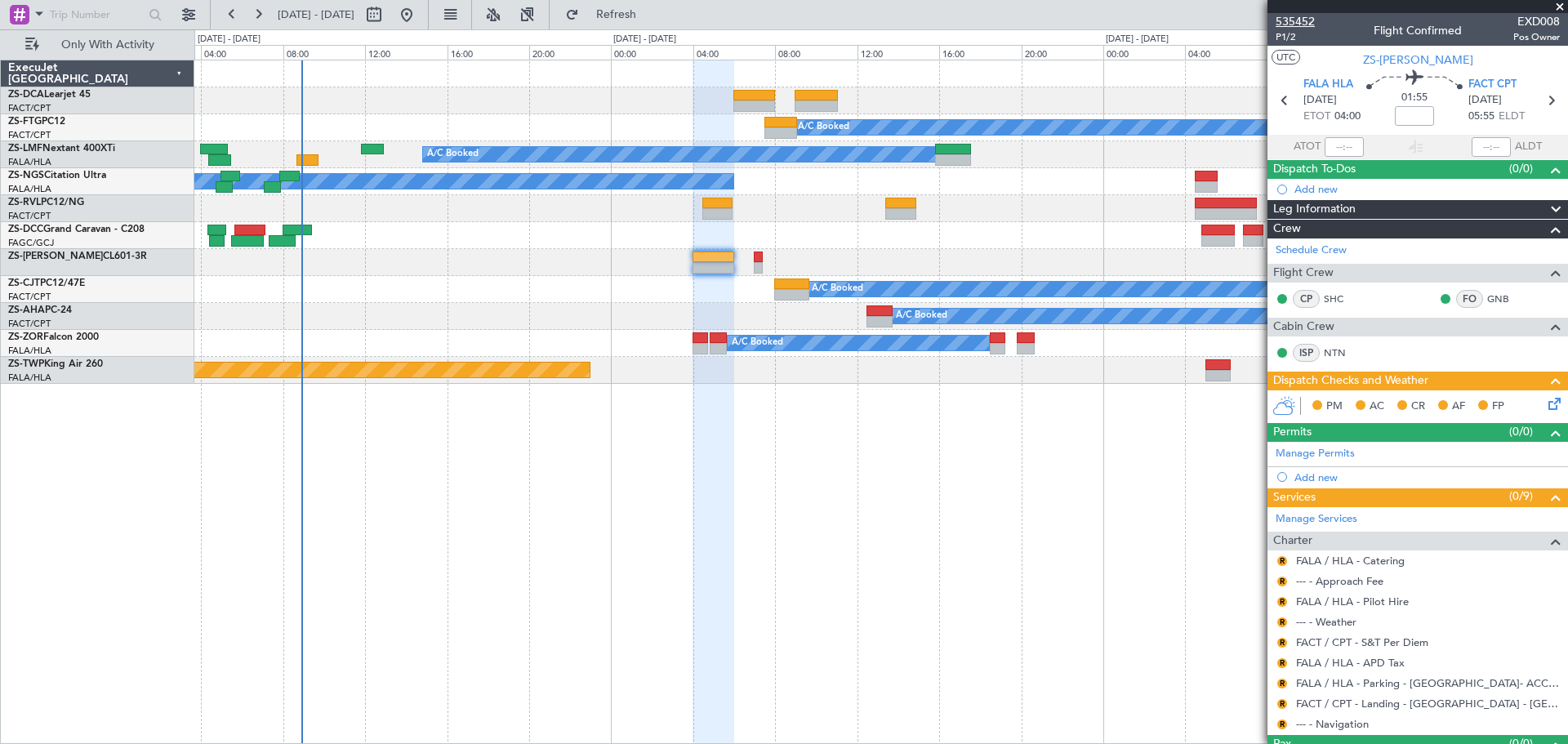
click at [1310, 21] on span "535452" at bounding box center [1295, 21] width 40 height 17
click at [1562, 6] on span at bounding box center [1560, 7] width 17 height 15
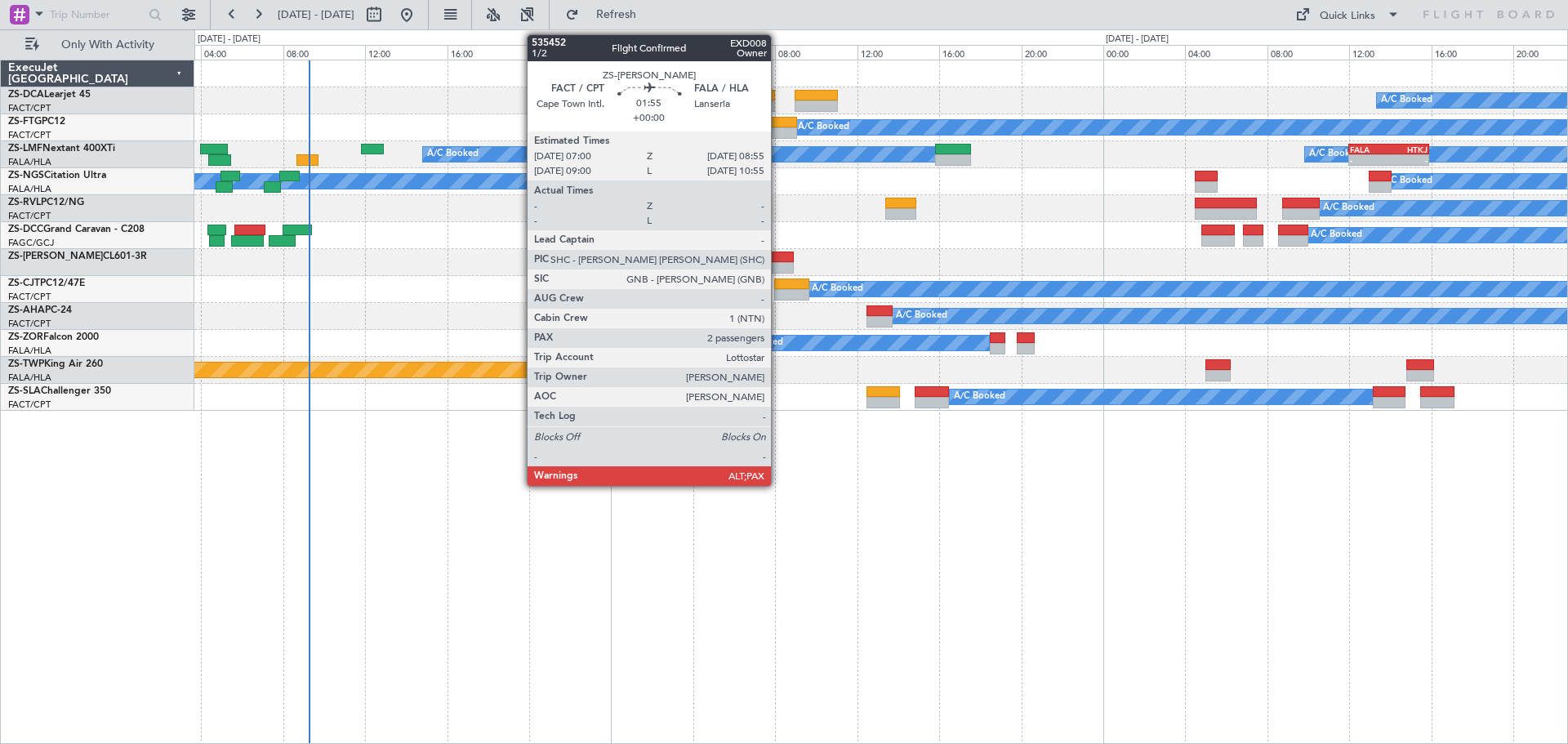
click at [778, 261] on div at bounding box center [773, 257] width 40 height 11
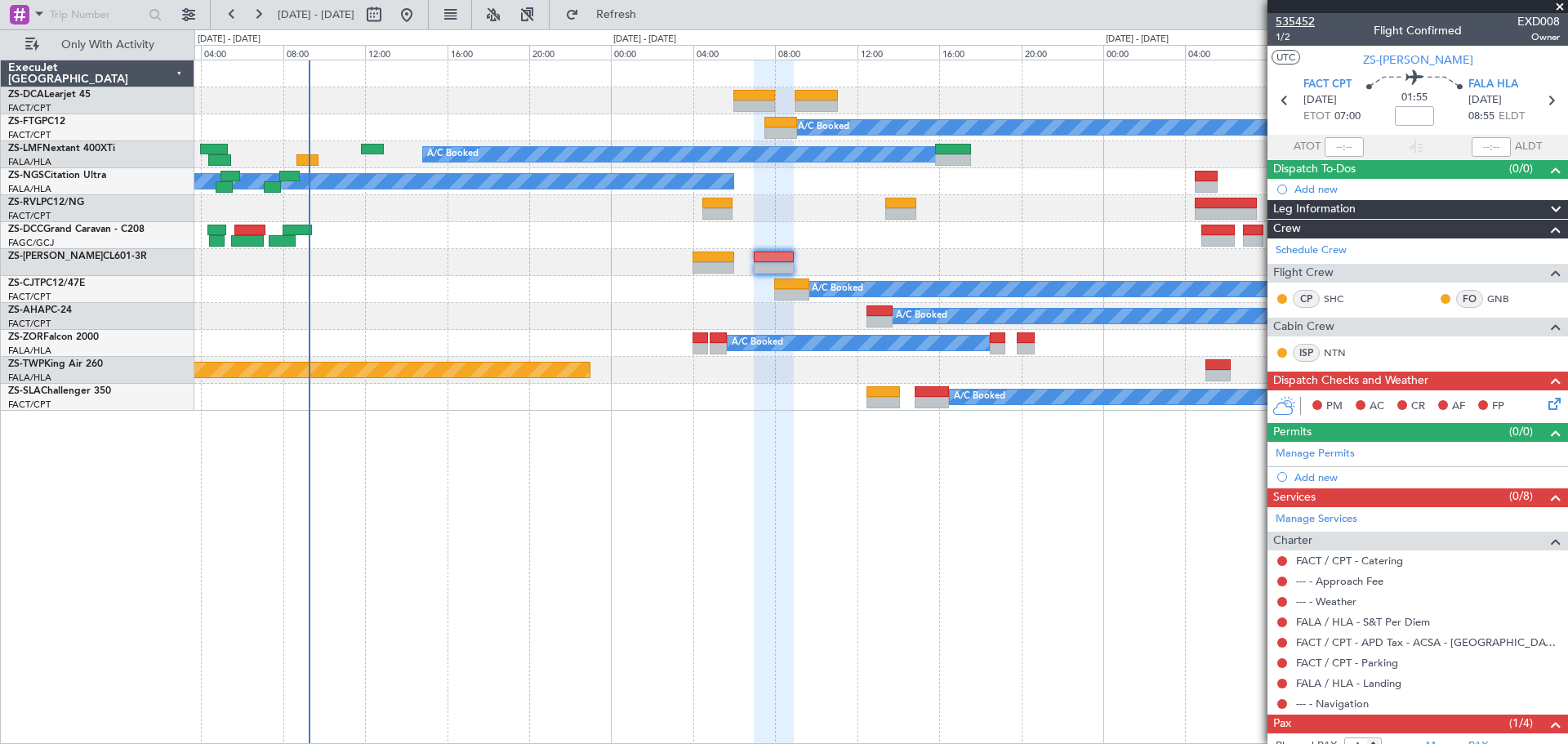
click at [1294, 18] on span "535452" at bounding box center [1295, 21] width 40 height 17
click at [1561, 6] on span at bounding box center [1560, 7] width 17 height 15
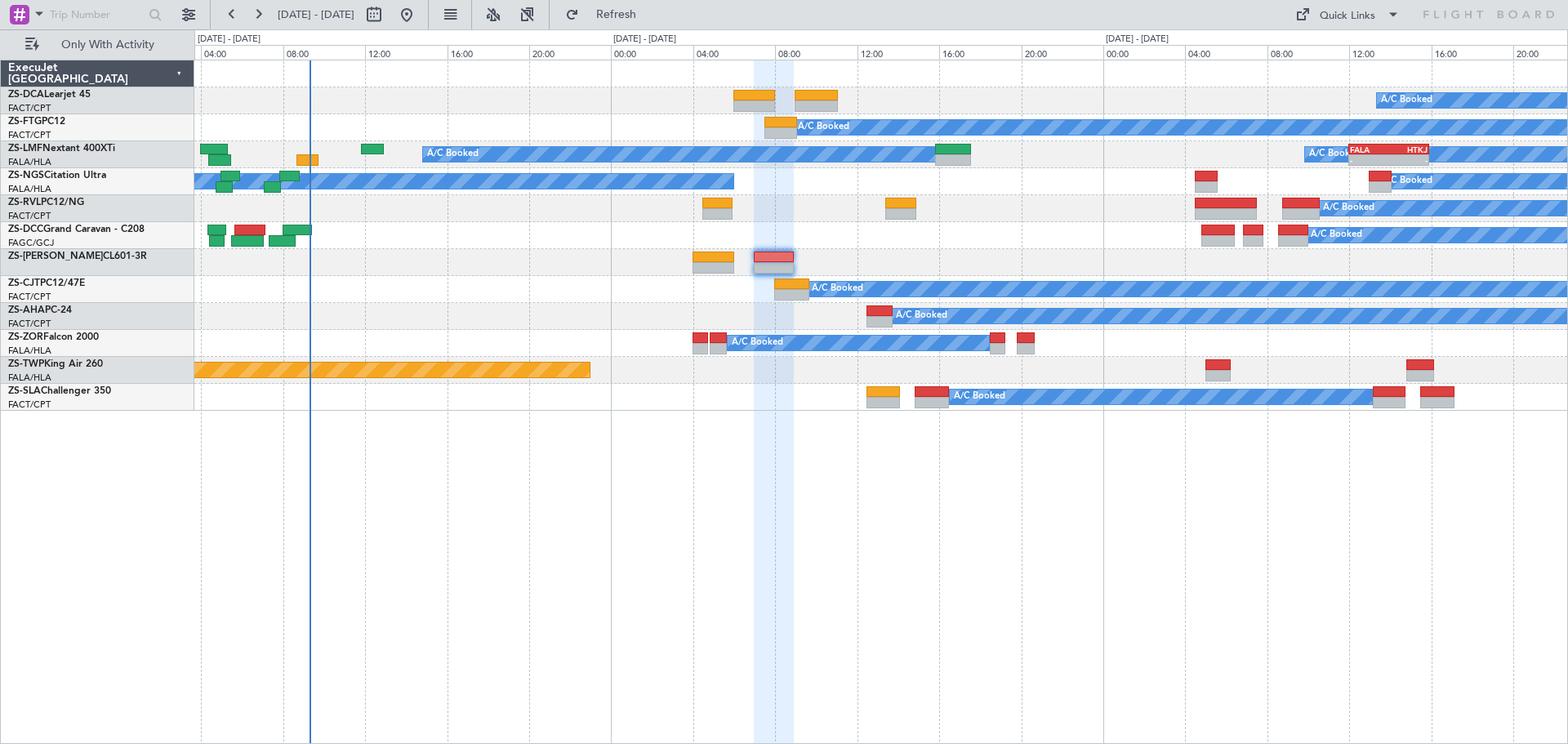
type input "0"
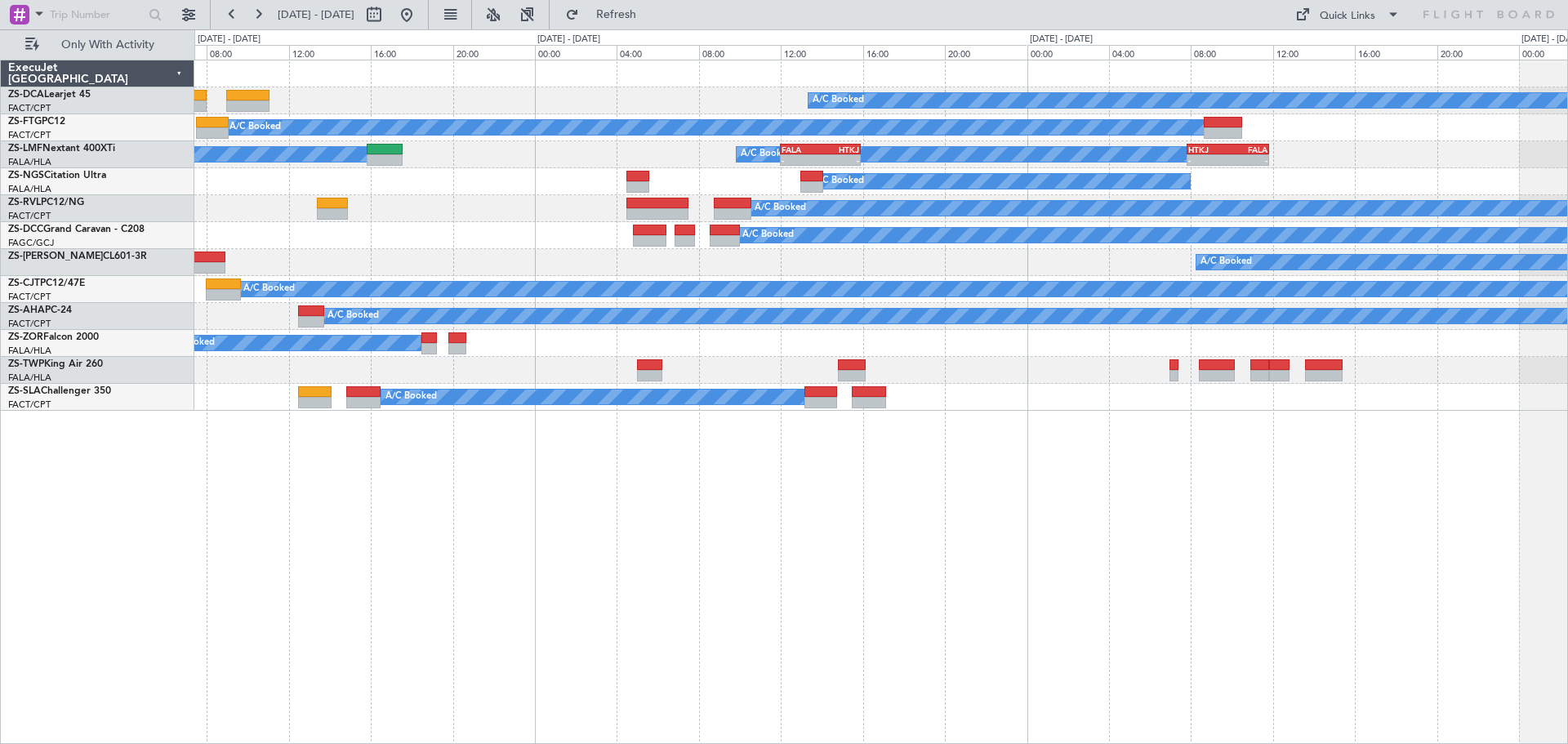
click at [732, 580] on div "A/C Booked A/C Booked A/C Booked A/C Booked A/C Booked - - FALA 12:00 Z HTKJ 15…" at bounding box center [880, 402] width 1373 height 684
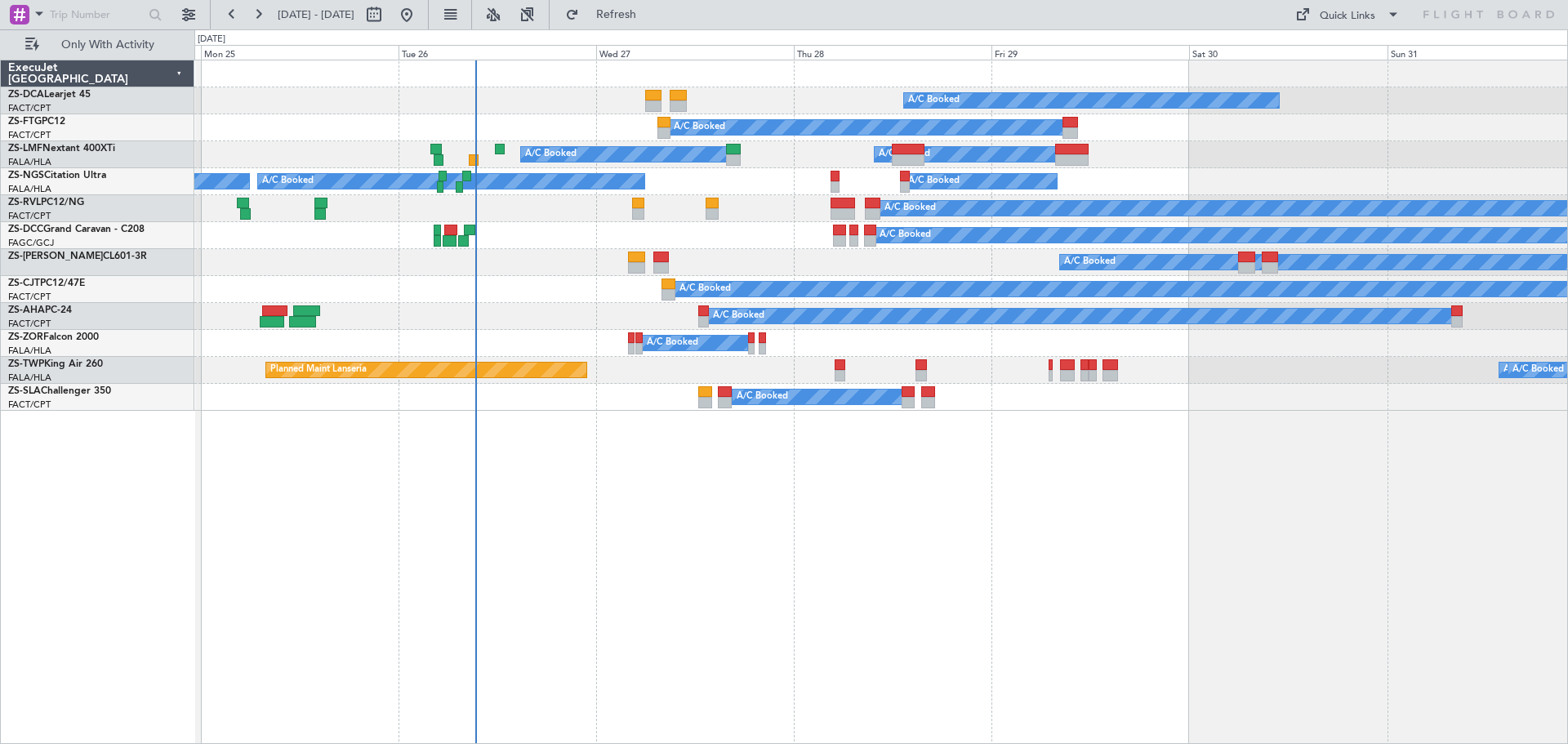
click at [786, 571] on div "A/C Booked A/C Booked A/C Booked A/C Booked A/C Booked A/C Booked A/C Booked A/…" at bounding box center [880, 402] width 1373 height 684
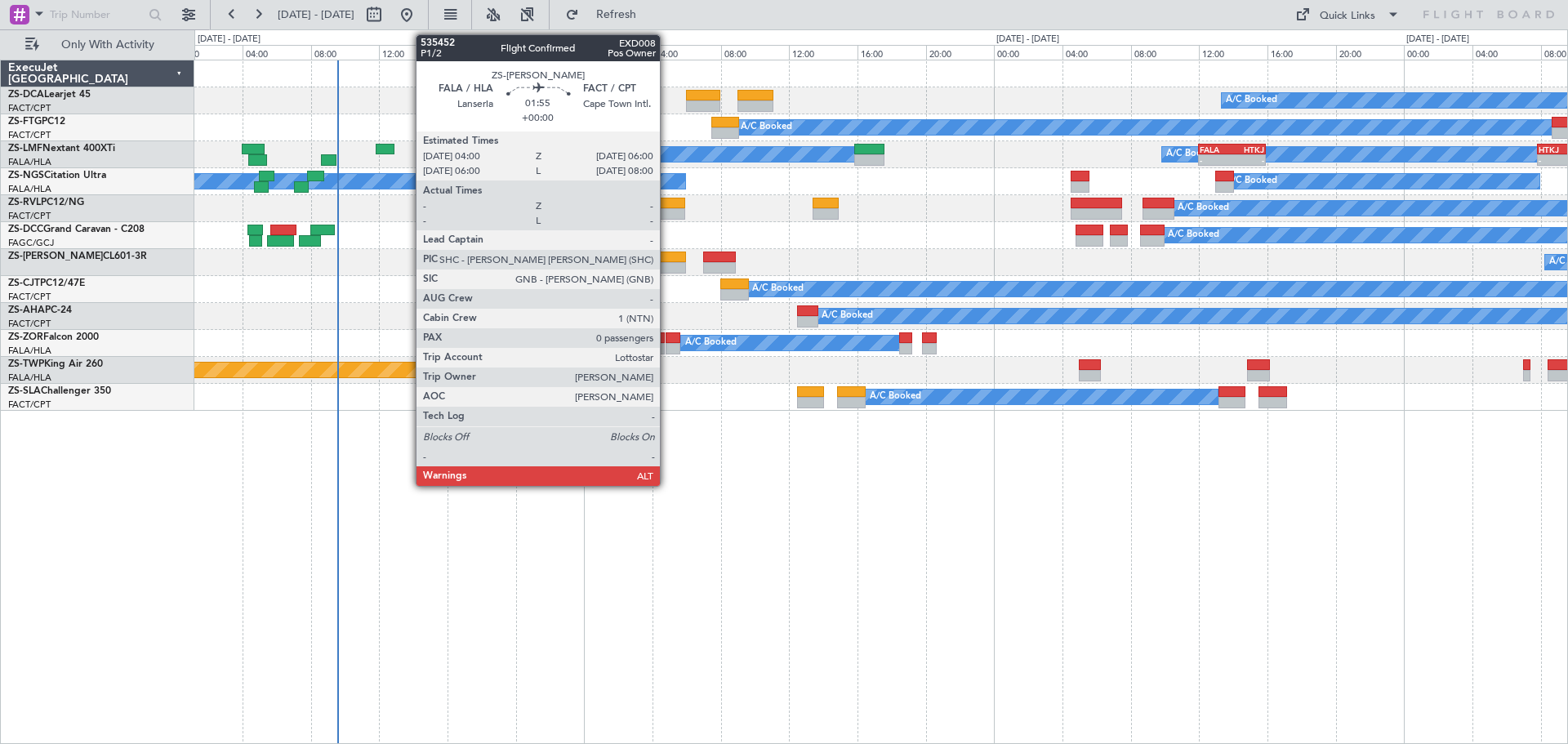
click at [667, 269] on div at bounding box center [668, 268] width 34 height 11
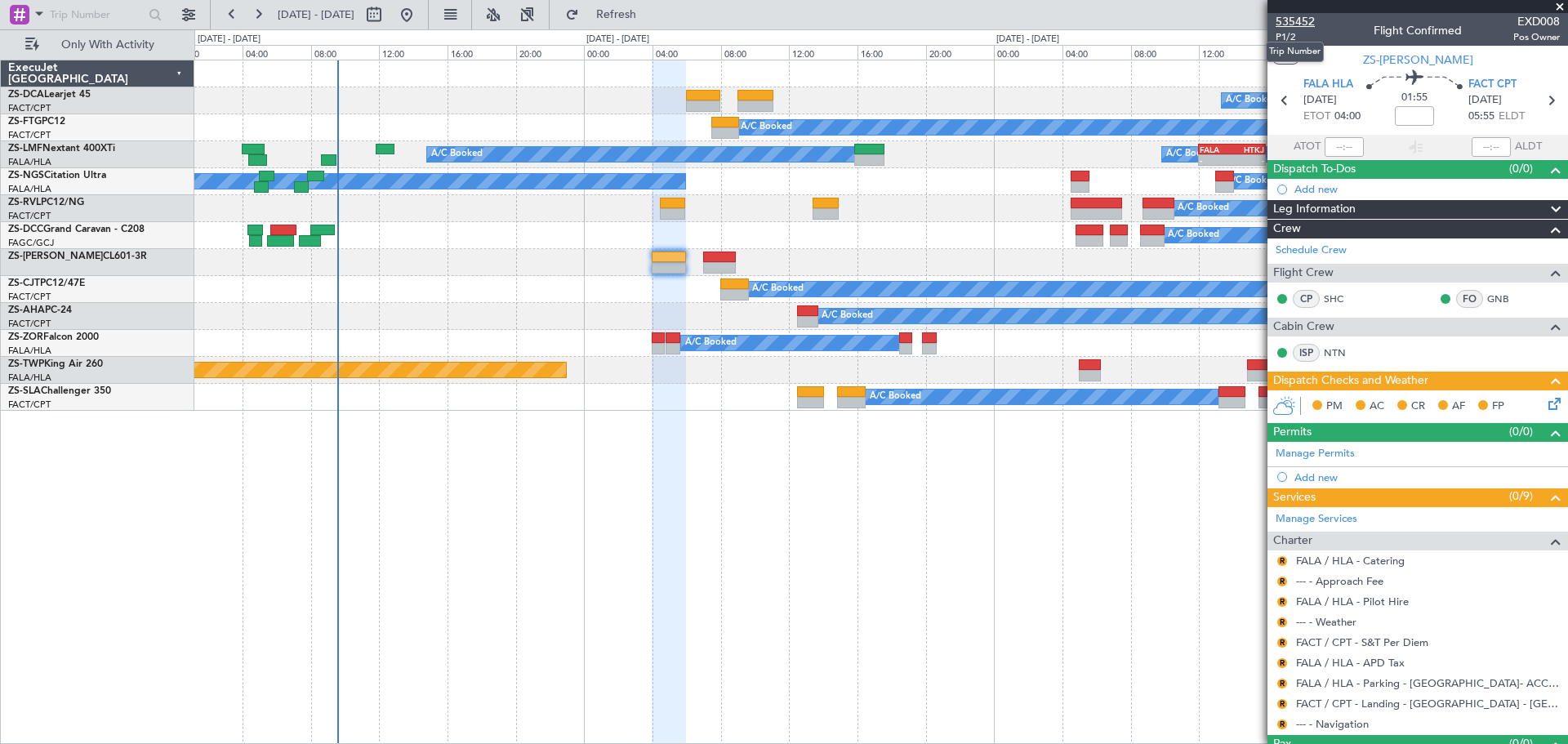
click at [1288, 20] on span "535452" at bounding box center [1295, 21] width 40 height 17
click at [1559, 6] on span at bounding box center [1560, 7] width 17 height 15
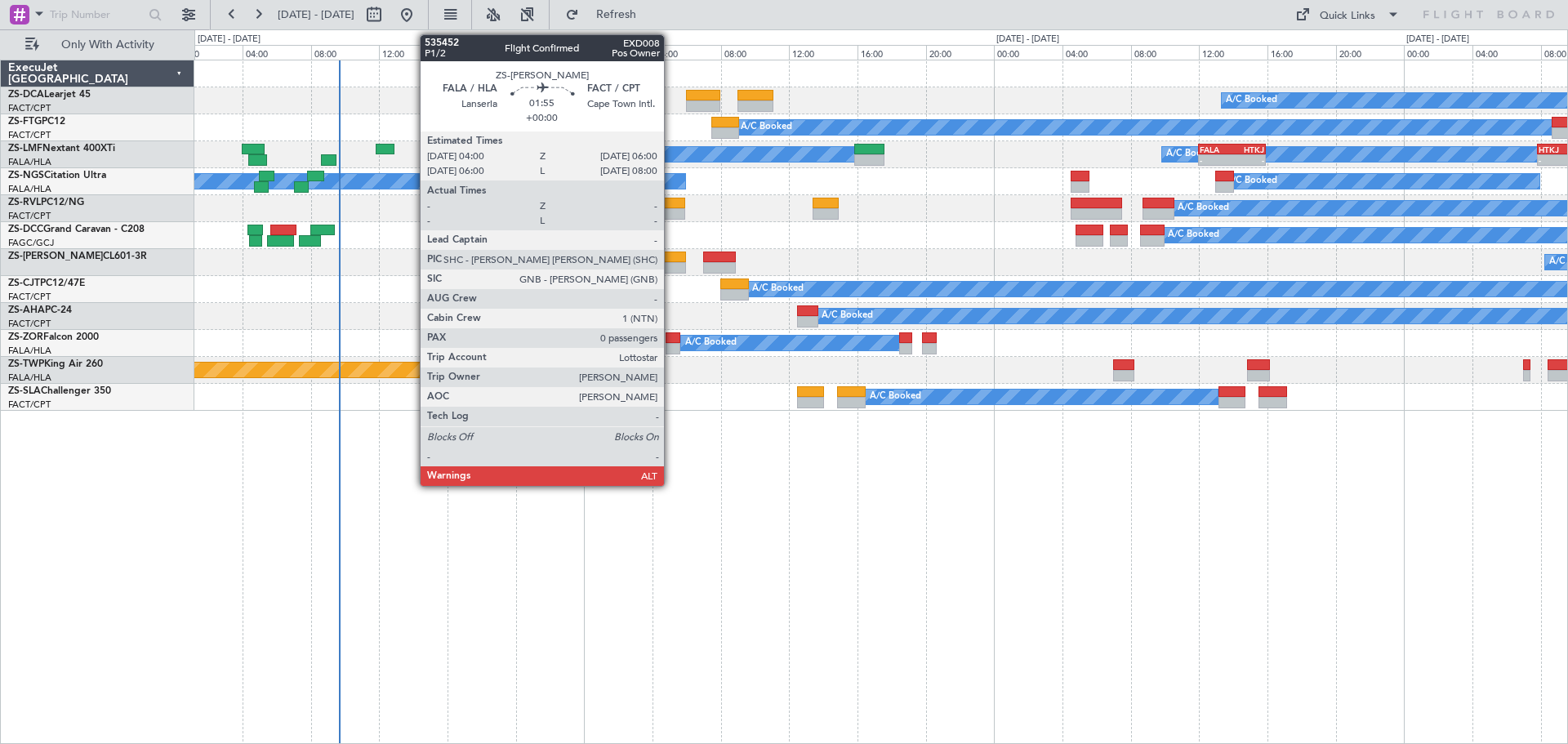
click at [671, 262] on div at bounding box center [668, 268] width 34 height 11
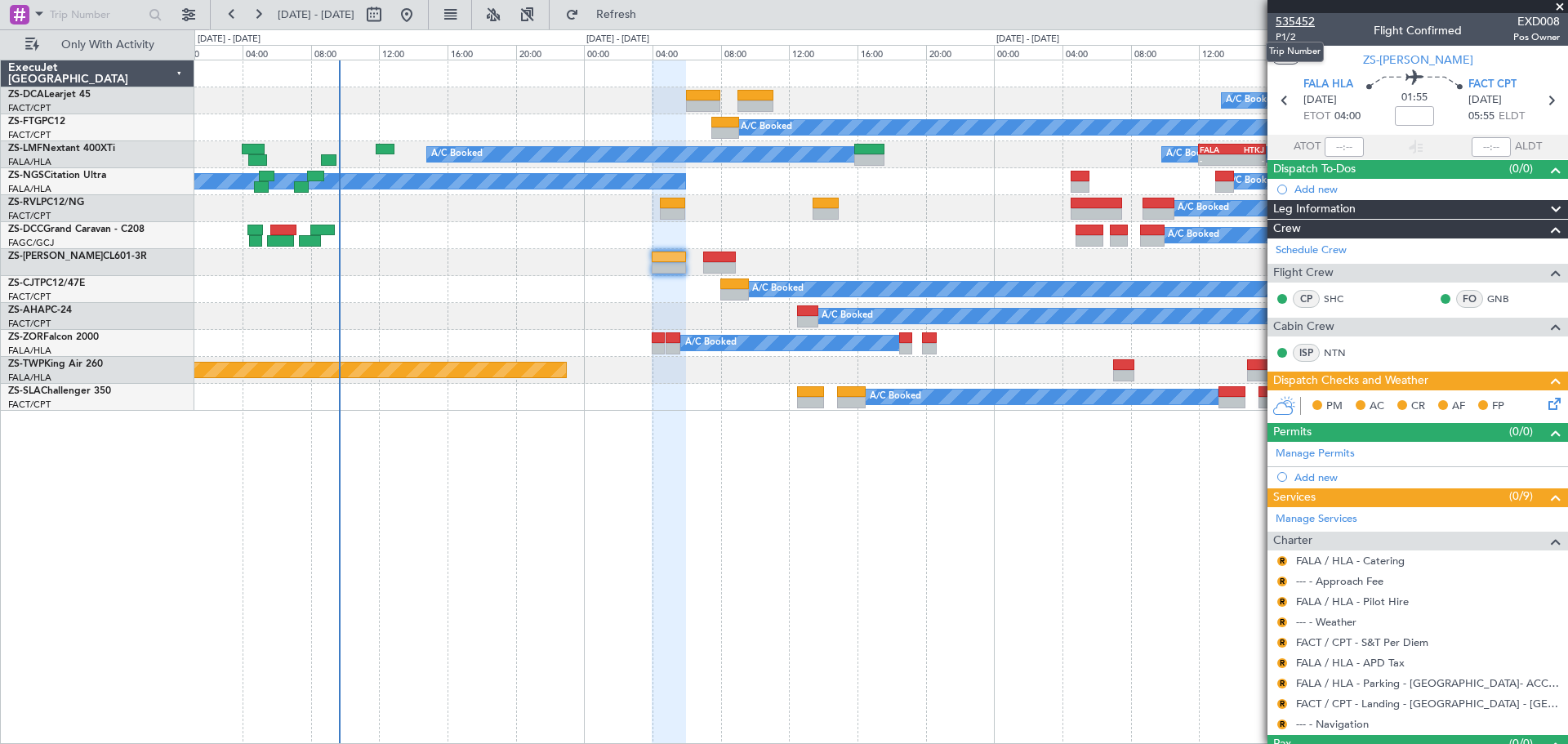
click at [1293, 23] on span "535452" at bounding box center [1295, 21] width 40 height 17
click at [1562, 4] on div at bounding box center [1417, 6] width 301 height 13
click at [1562, 9] on div at bounding box center [1417, 6] width 301 height 13
click at [1558, 8] on div at bounding box center [1417, 6] width 301 height 13
click at [1561, 6] on span at bounding box center [1560, 7] width 17 height 15
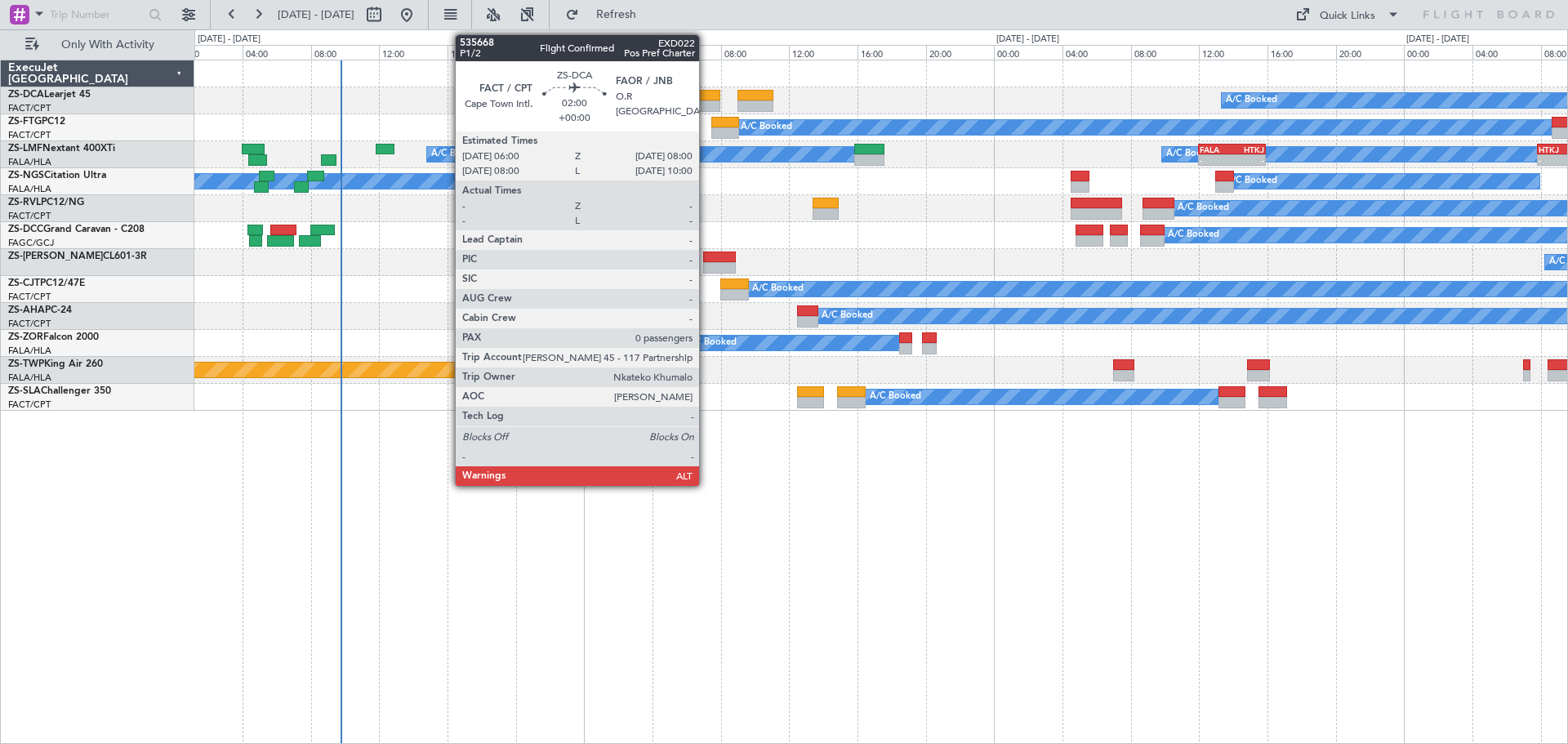
click at [706, 104] on div at bounding box center [703, 106] width 34 height 11
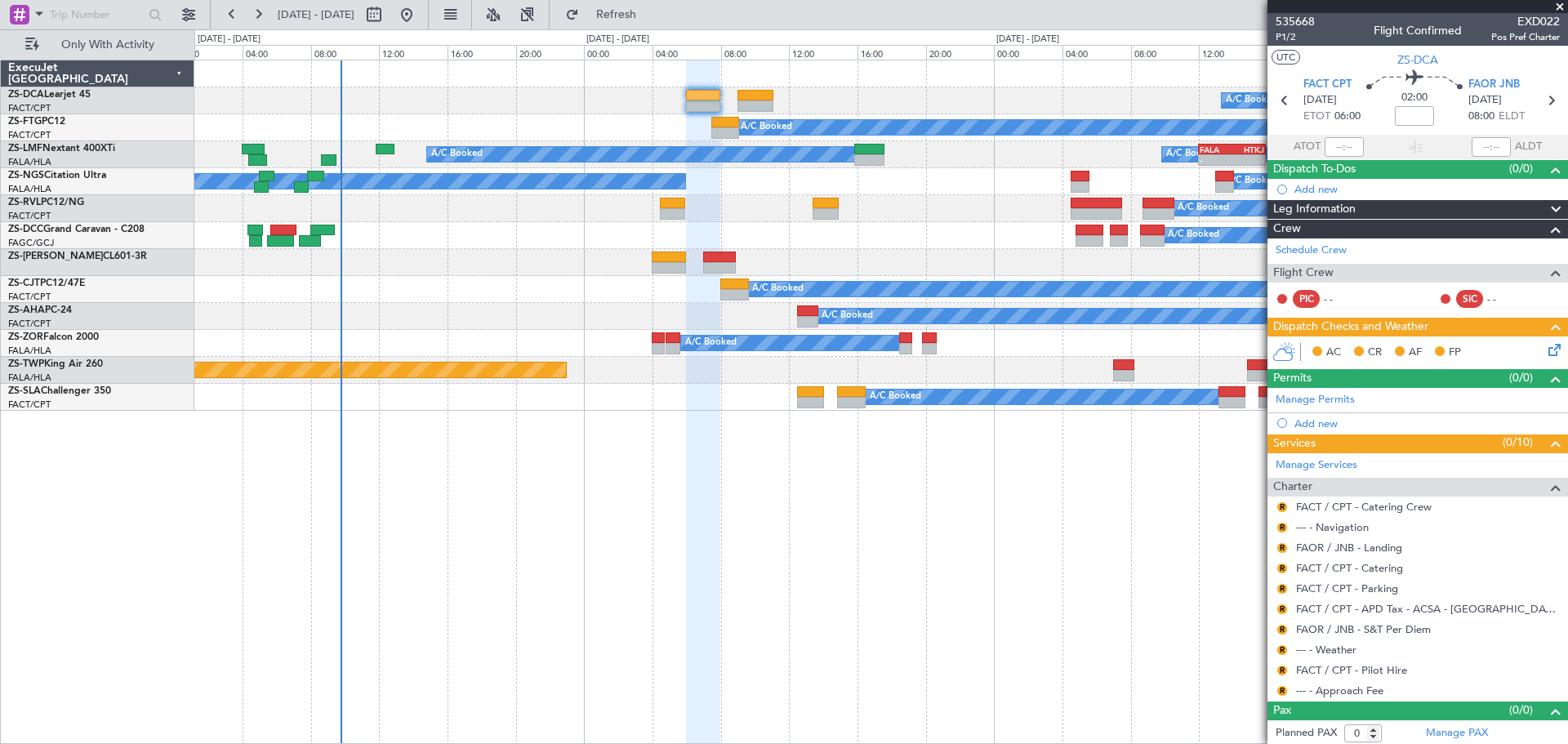
click at [1563, 6] on span at bounding box center [1560, 7] width 17 height 15
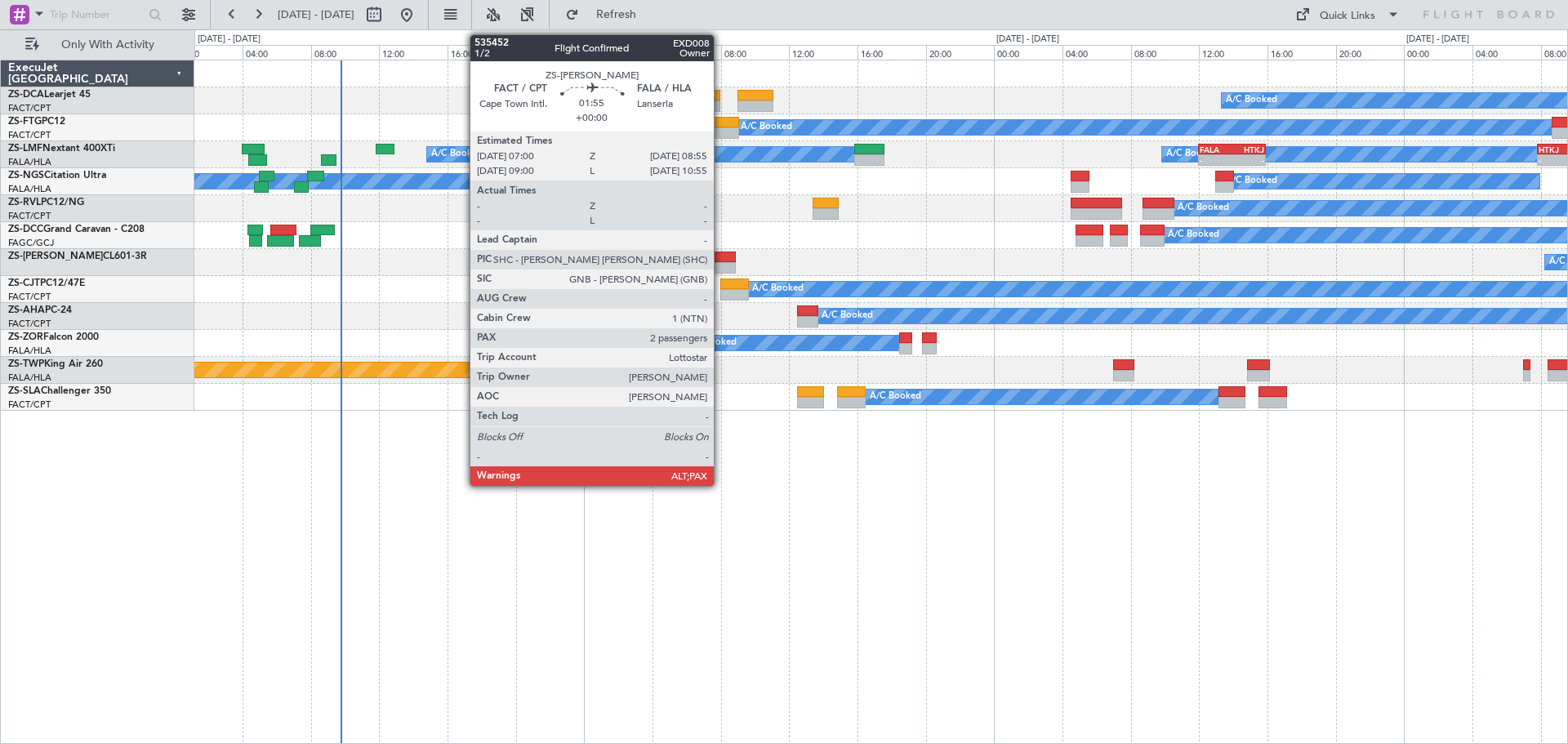
click at [721, 261] on div at bounding box center [719, 257] width 33 height 11
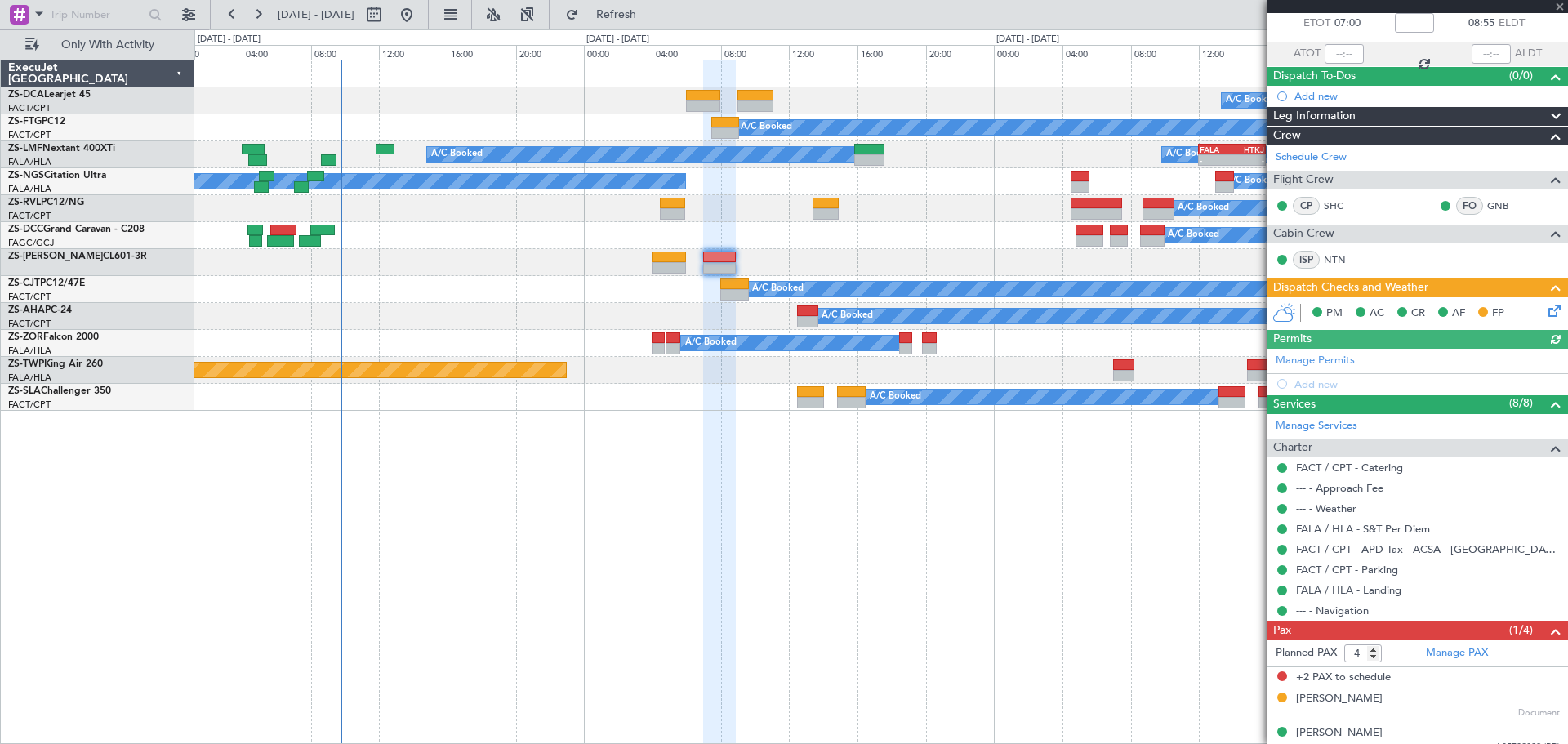
scroll to position [108, 0]
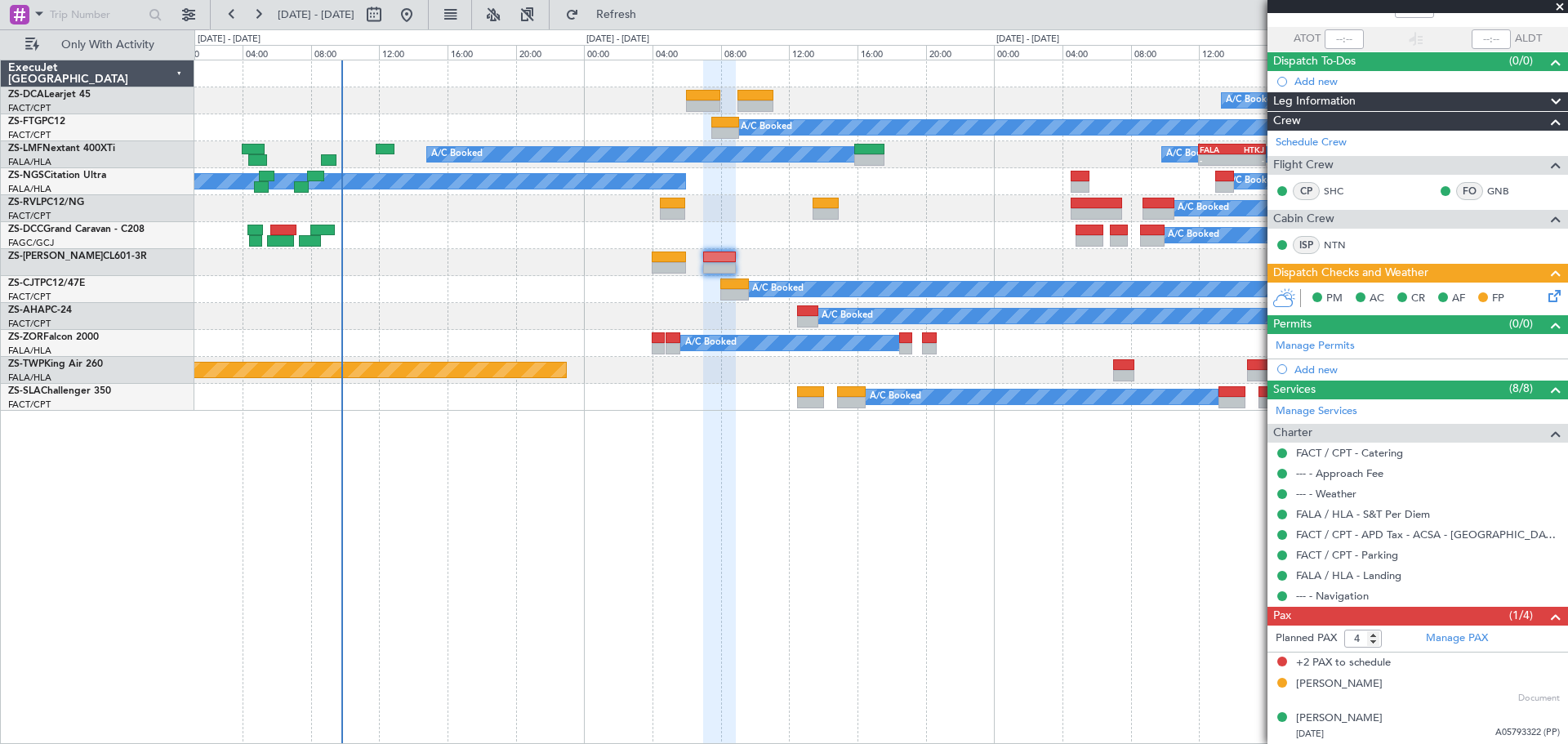
click at [1559, 6] on span at bounding box center [1560, 7] width 17 height 15
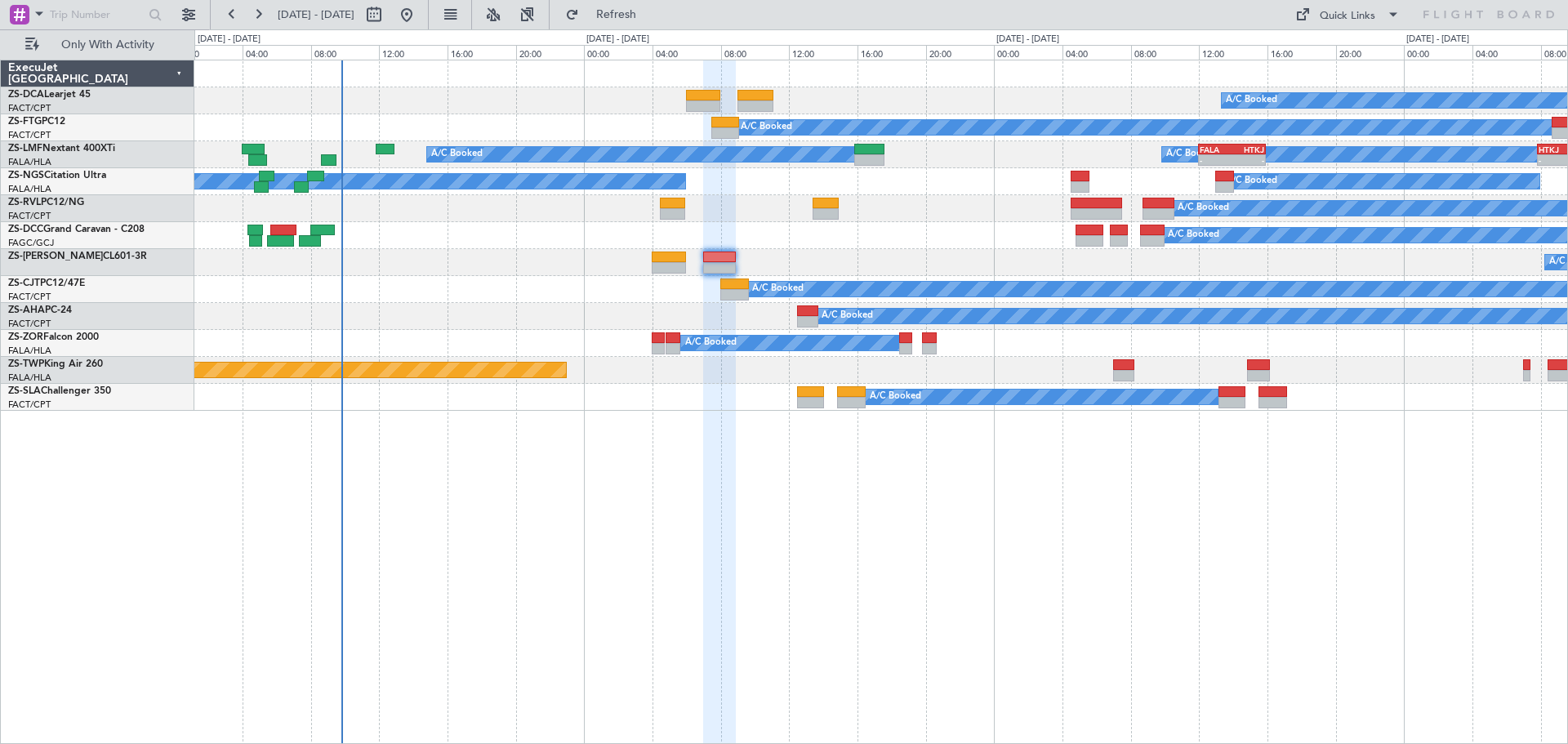
type input "0"
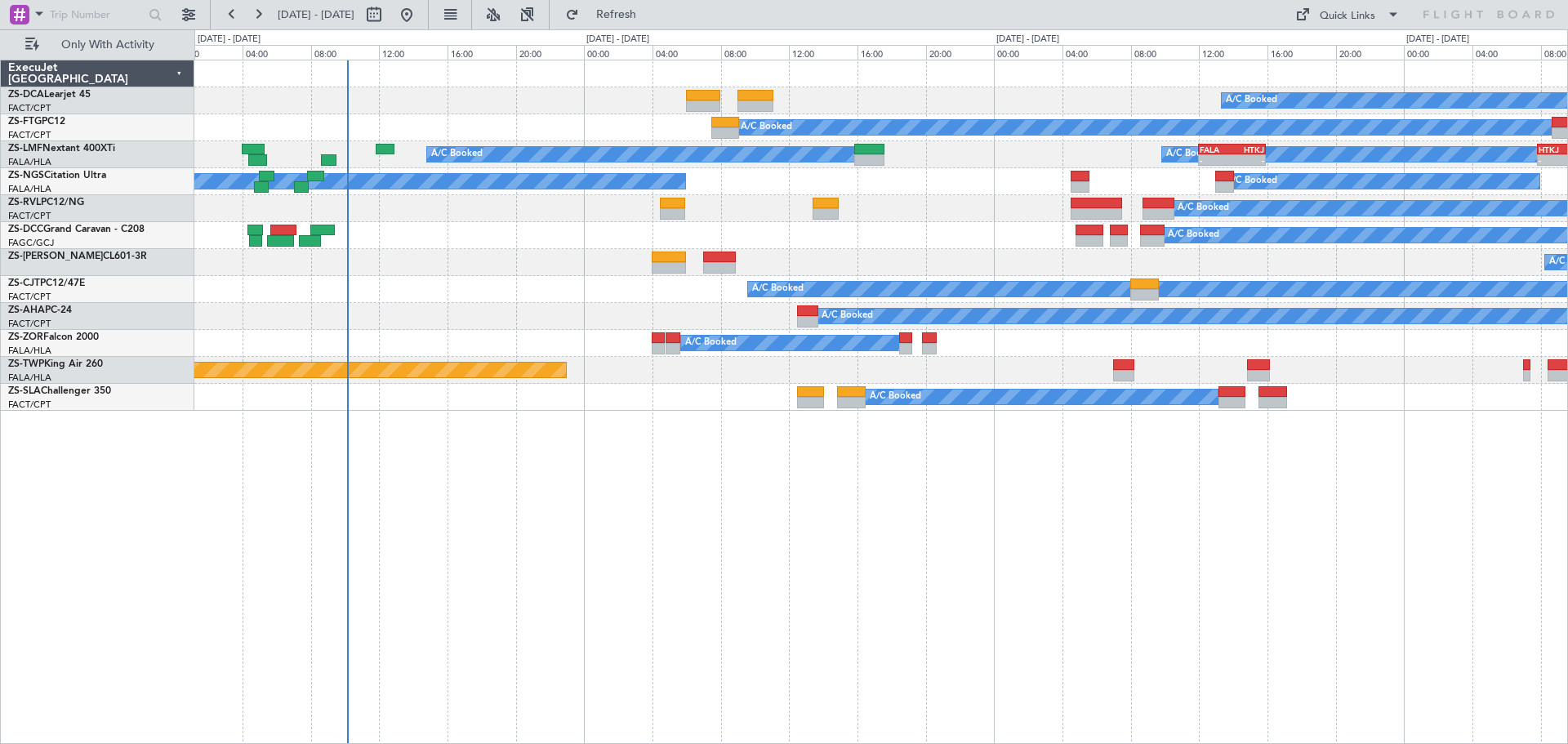
click at [563, 583] on div "A/C Booked A/C Booked A/C Booked A/C Booked A/C Booked - - FALA 12:00 Z HTKJ 15…" at bounding box center [880, 402] width 1373 height 684
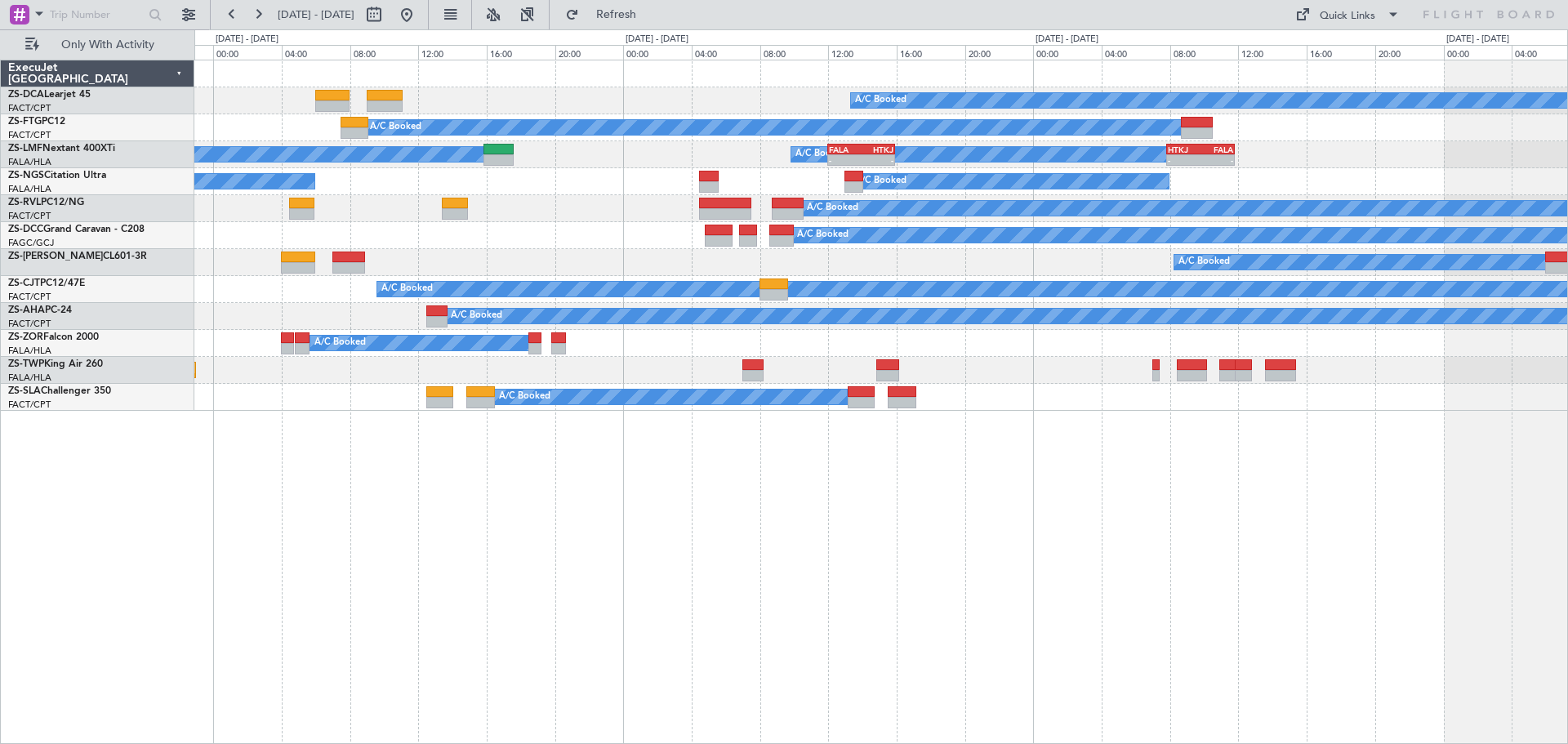
click at [1062, 637] on div "A/C Booked A/C Booked A/C Booked A/C Booked A/C Booked - - FALA 12:00 Z HTKJ 15…" at bounding box center [880, 402] width 1373 height 684
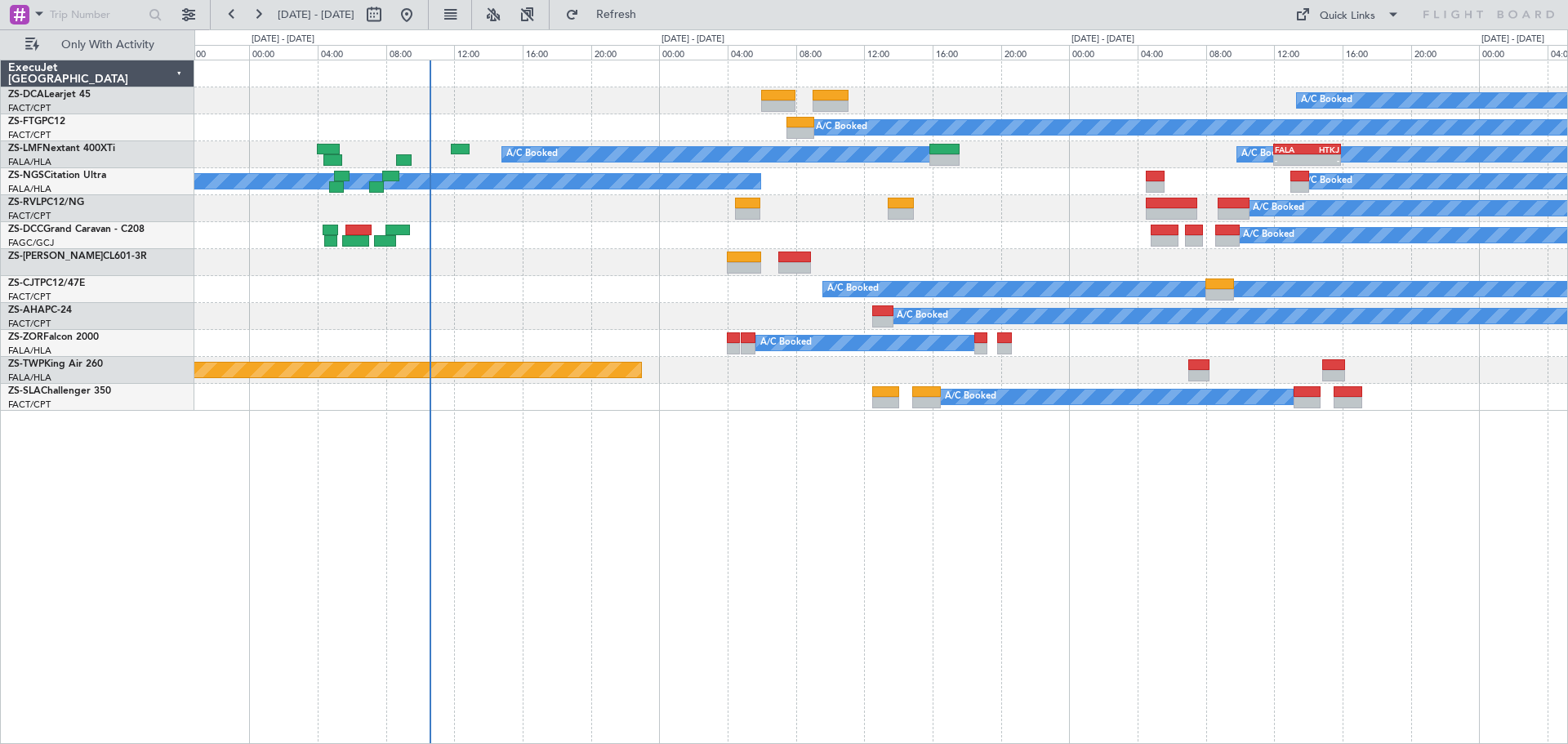
click at [878, 509] on div "A/C Booked A/C Booked A/C Booked A/C Booked A/C Booked - - FALA 12:00 Z HTKJ 15…" at bounding box center [880, 402] width 1373 height 684
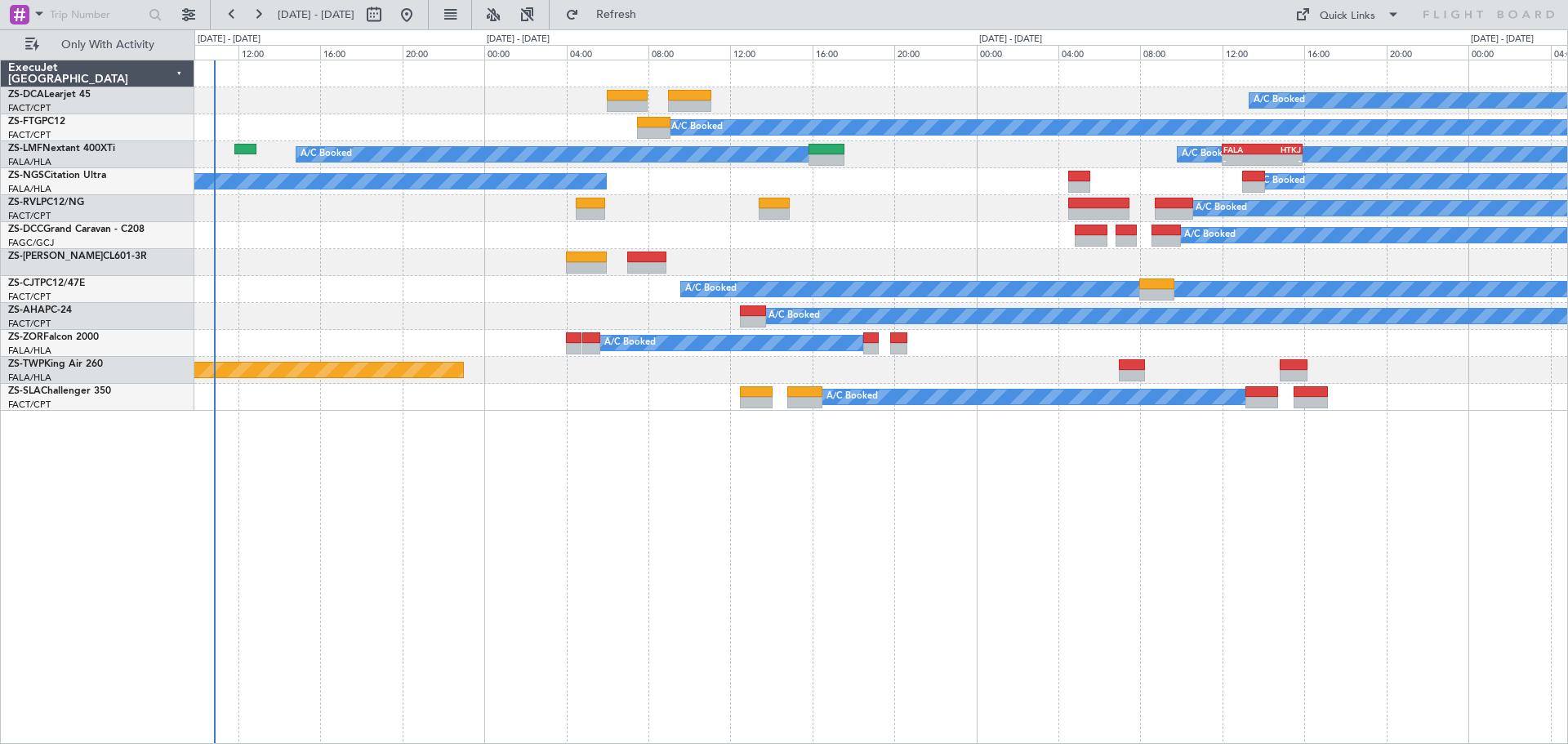
click at [1213, 615] on div "A/C Booked A/C Booked A/C Booked A/C Booked A/C Booked - - FALA 12:00 Z HTKJ 15…" at bounding box center [880, 402] width 1373 height 684
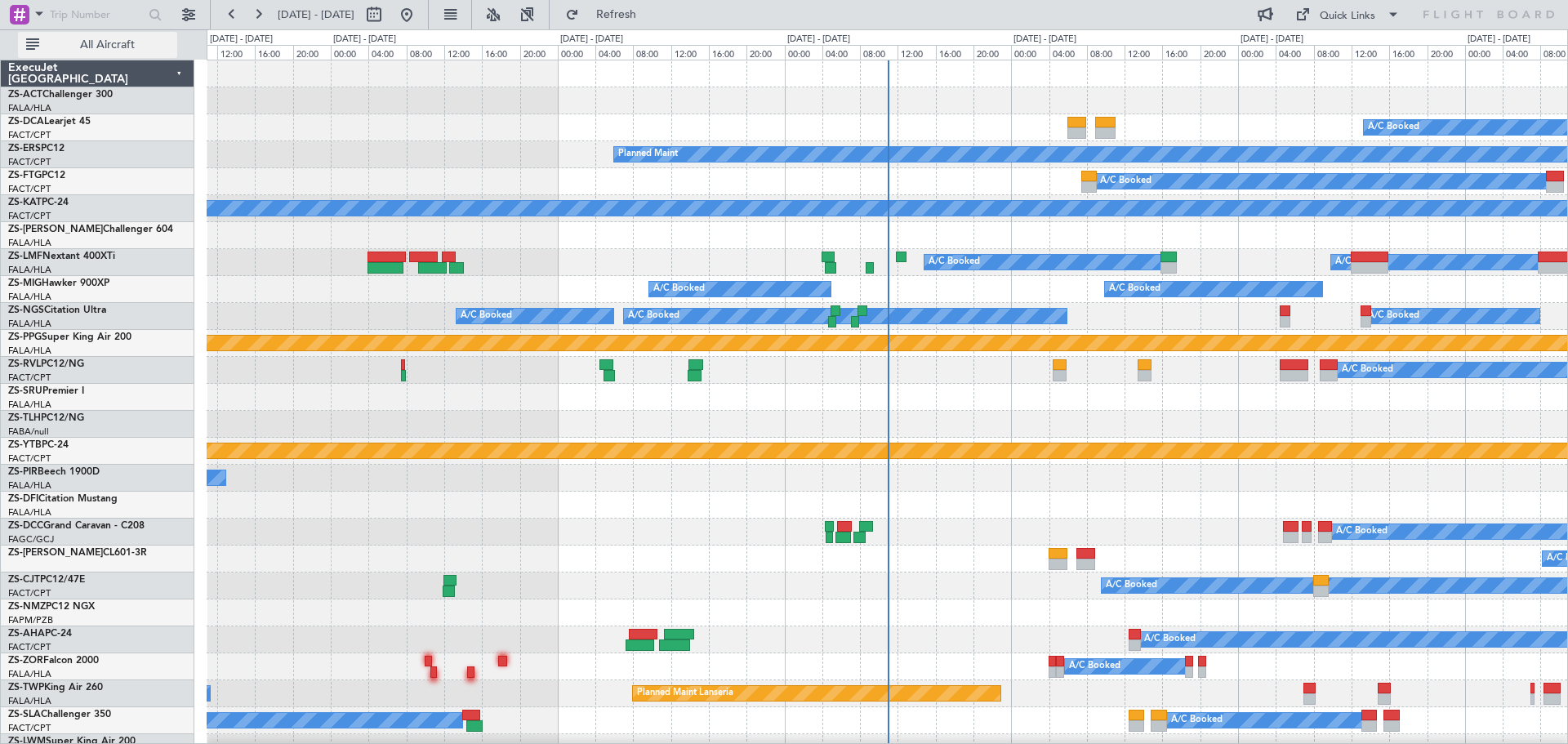
click at [98, 45] on span "All Aircraft" at bounding box center [107, 45] width 130 height 11
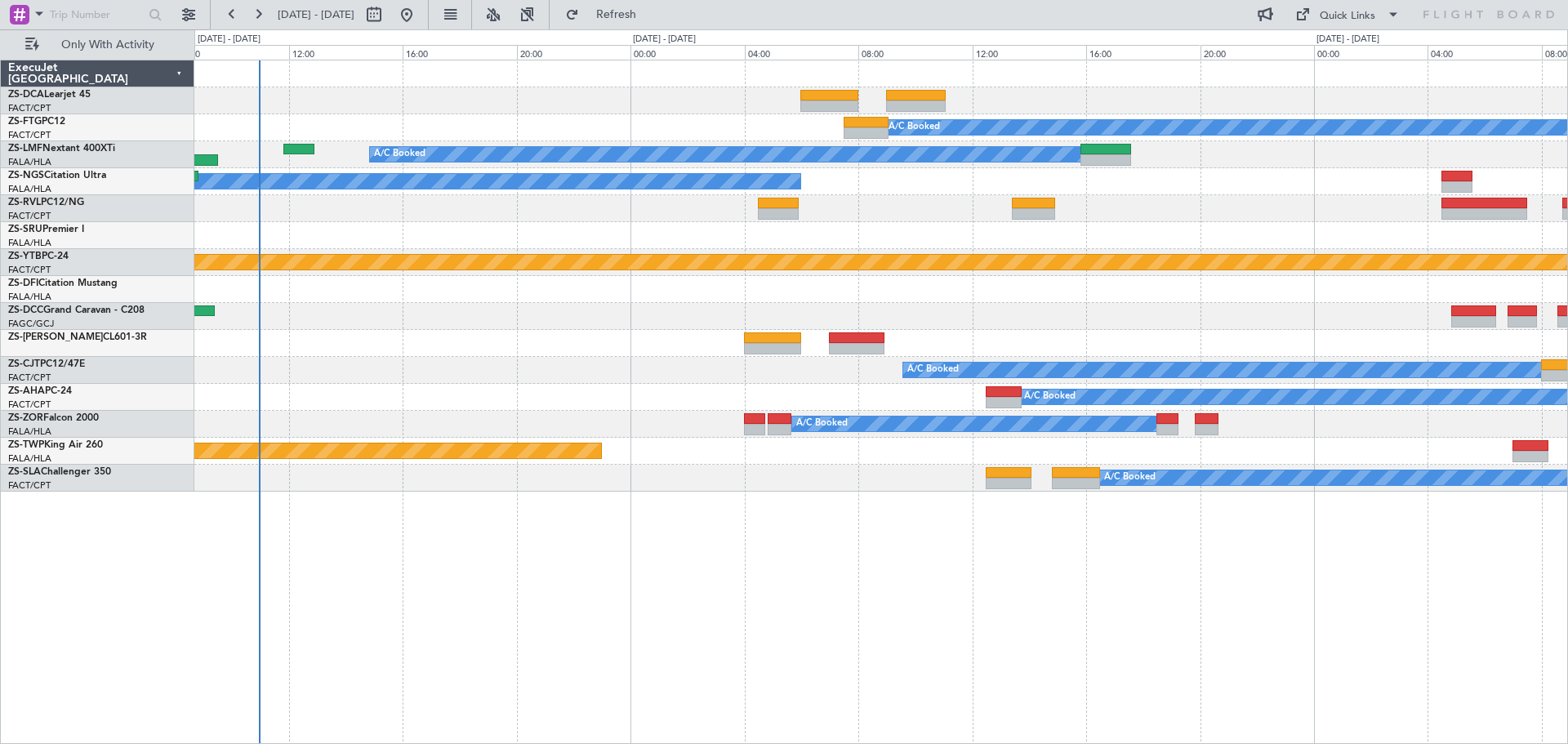
click at [941, 567] on div "A/C Booked A/C Booked A/C Booked A/C Booked A/C Booked A/C Booked A/C Booked A/…" at bounding box center [880, 402] width 1373 height 684
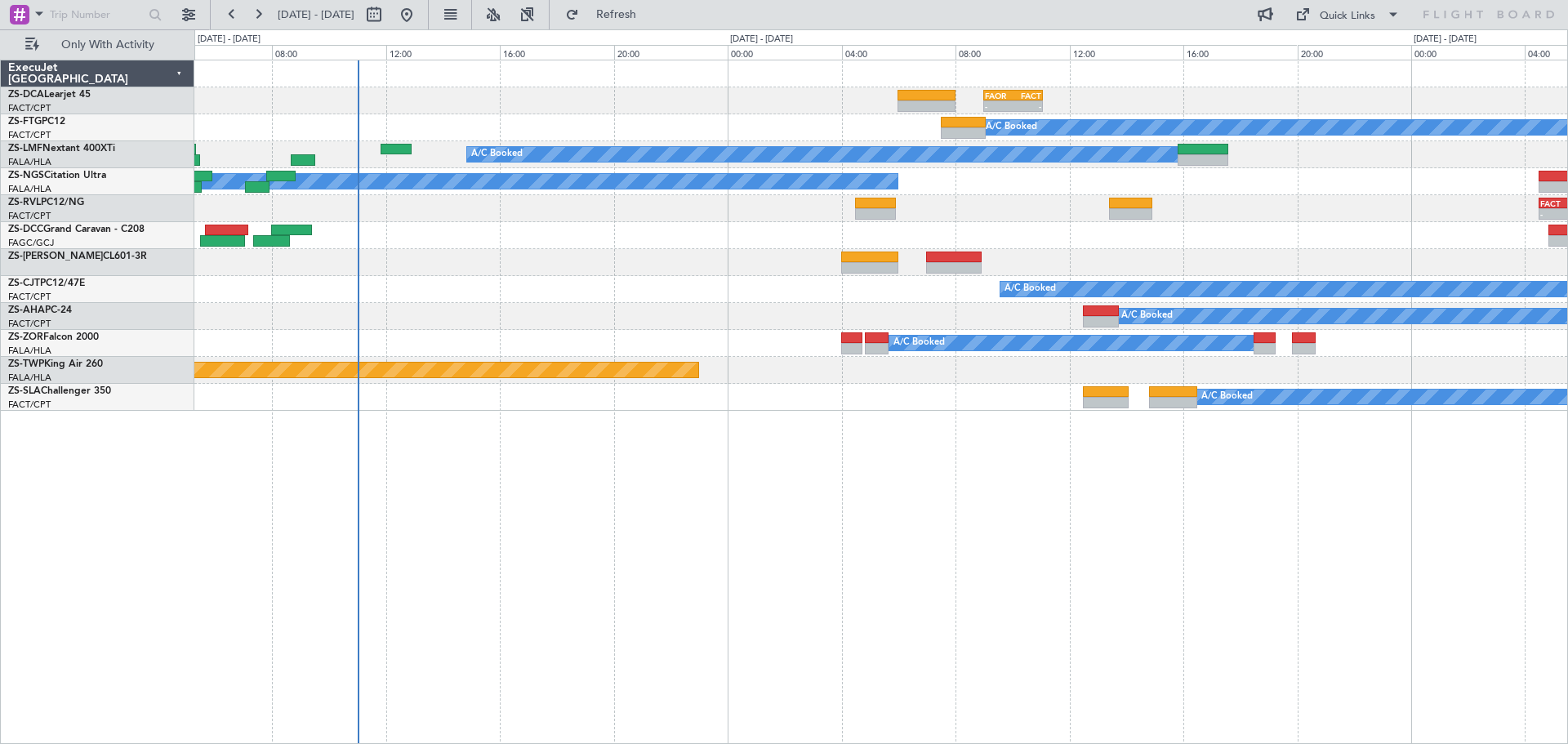
click at [555, 471] on div "- - FAOR 09:00 Z FACT 11:05 Z A/C Booked A/C Booked A/C Booked A/C Booked - - F…" at bounding box center [880, 402] width 1373 height 684
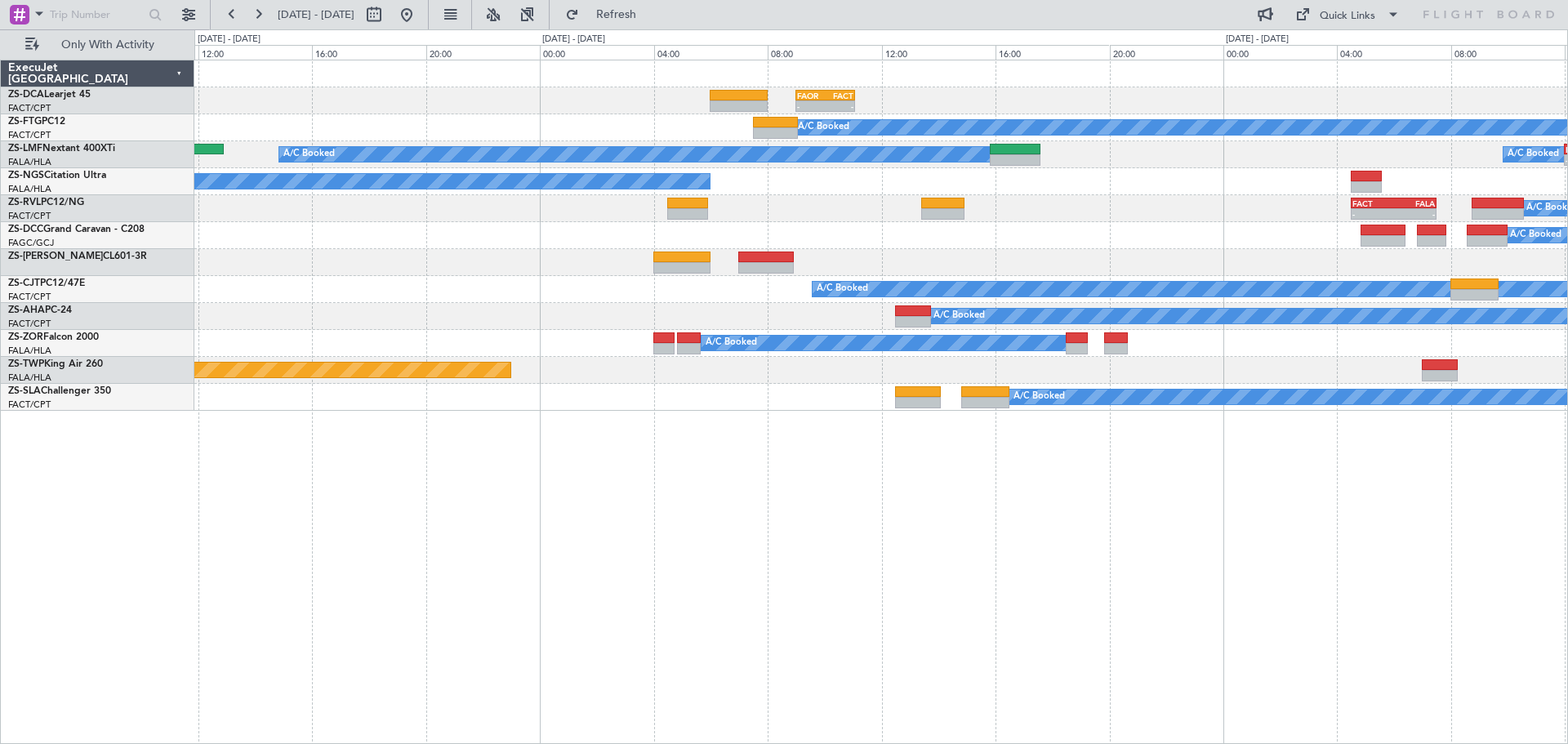
click at [1013, 574] on div "- - FAOR 09:00 Z FACT 11:05 Z A/C Booked A/C Booked A/C Booked A/C Booked - - F…" at bounding box center [880, 402] width 1373 height 684
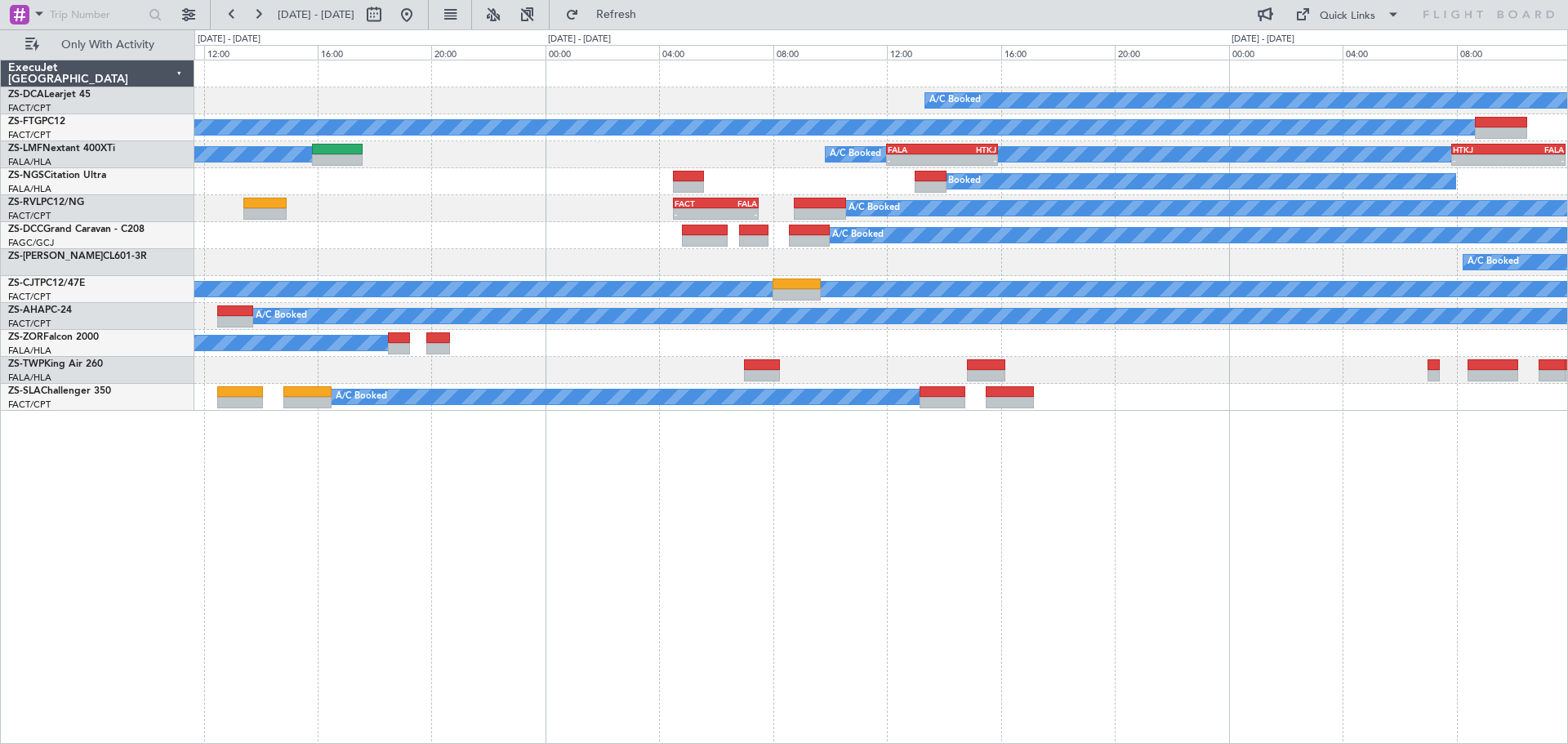
click at [805, 550] on div "A/C Booked FAOR 09:00 Z FACT 11:05 Z - - A/C Booked A/C Booked A/C Booked - - F…" at bounding box center [880, 402] width 1373 height 684
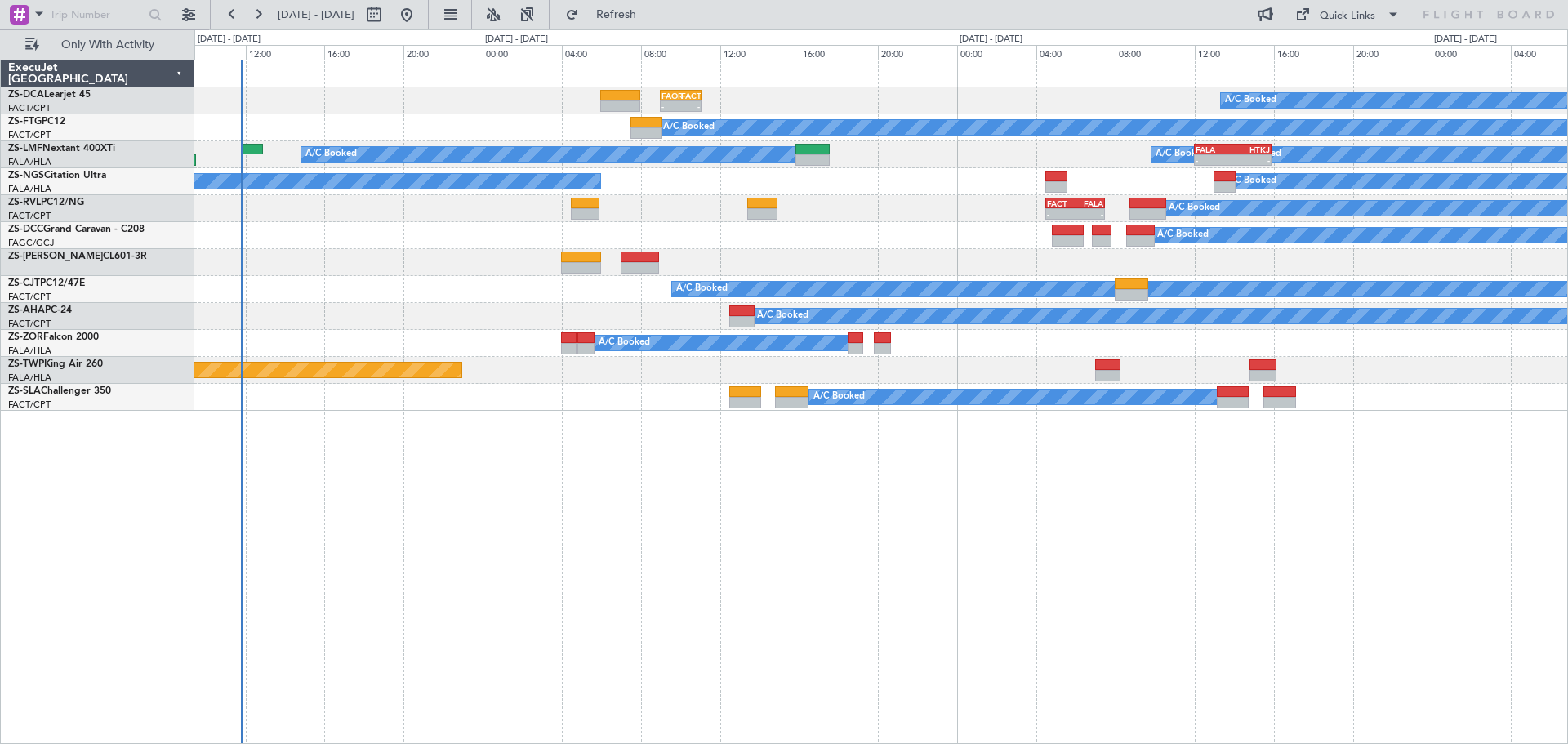
click at [761, 611] on div "A/C Booked FAOR 09:00 Z FACT 11:05 Z - - A/C Booked A/C Booked A/C Booked - - F…" at bounding box center [880, 402] width 1373 height 684
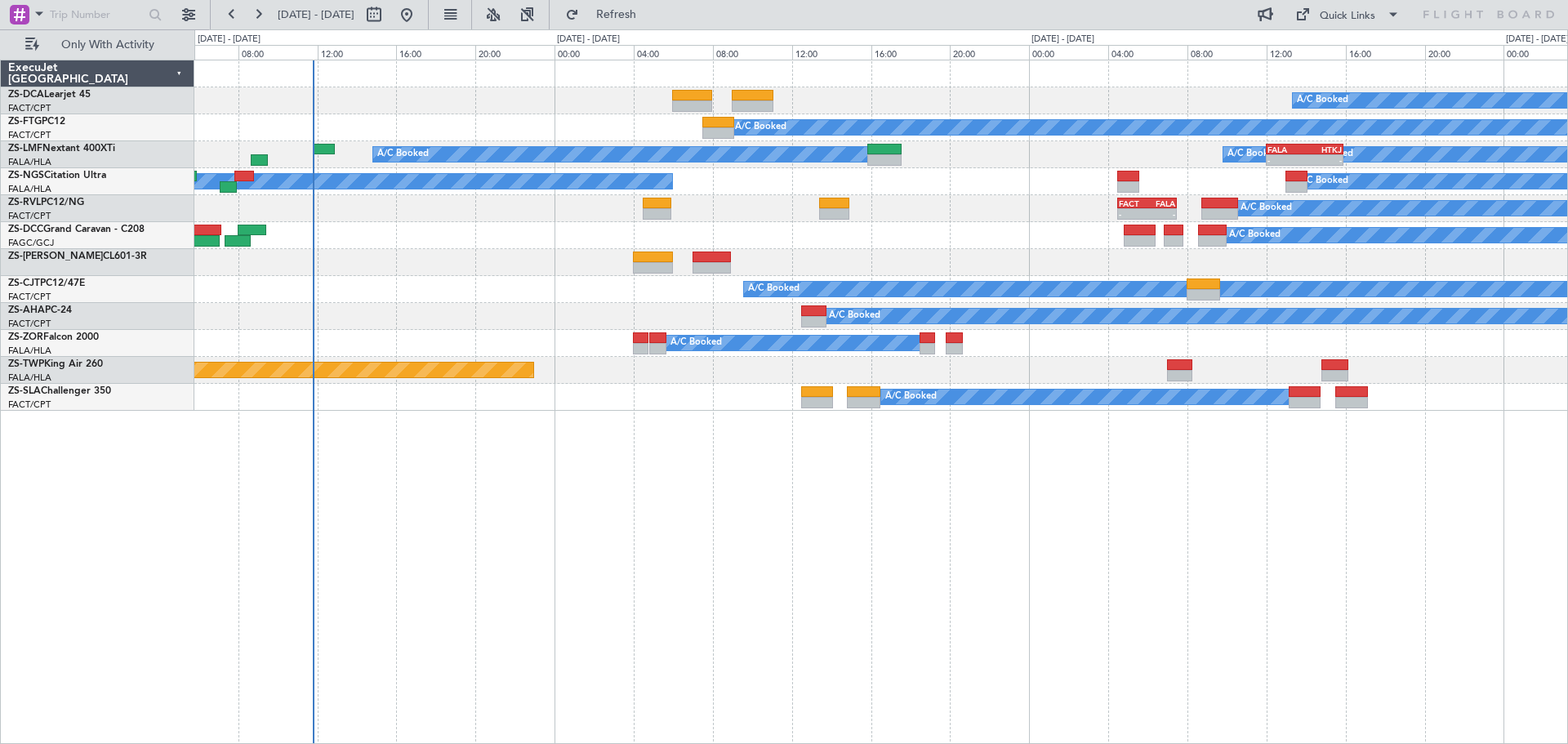
click at [416, 509] on div "A/C Booked A/C Booked A/C Booked A/C Booked - - FALA 12:00 Z HTKJ 15:55 Z A/C B…" at bounding box center [880, 402] width 1373 height 684
